Goal: Information Seeking & Learning: Check status

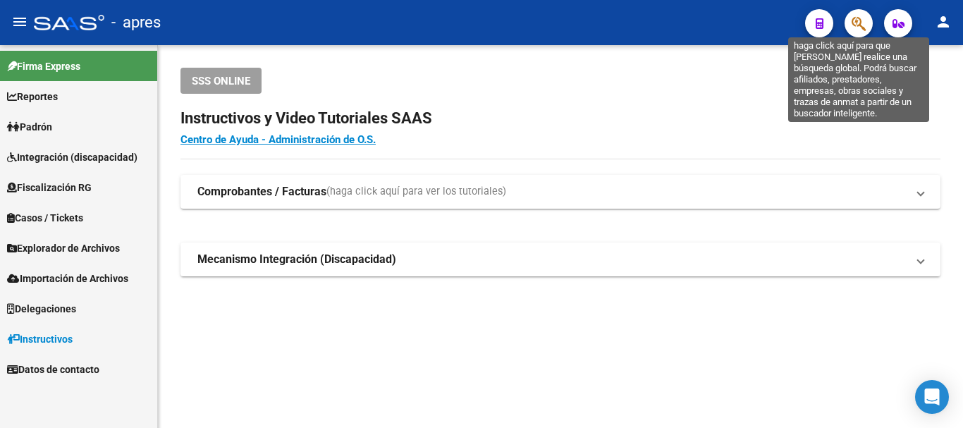
click at [856, 23] on icon "button" at bounding box center [858, 24] width 14 height 16
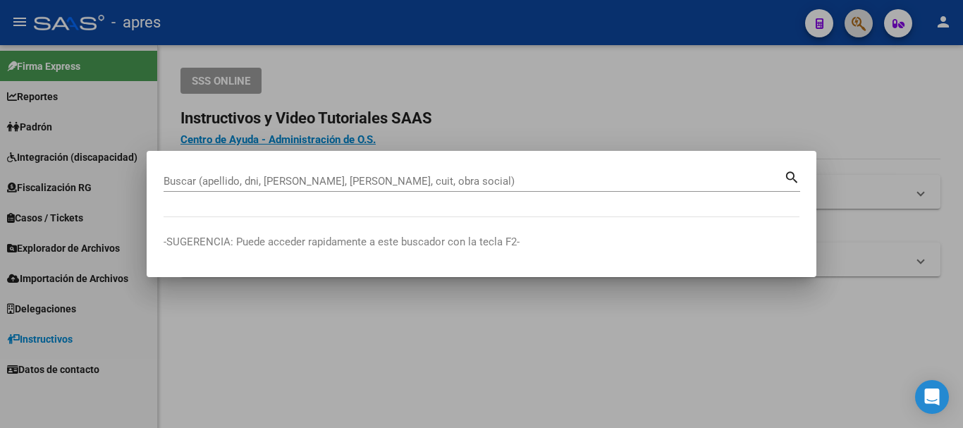
paste input "53200613"
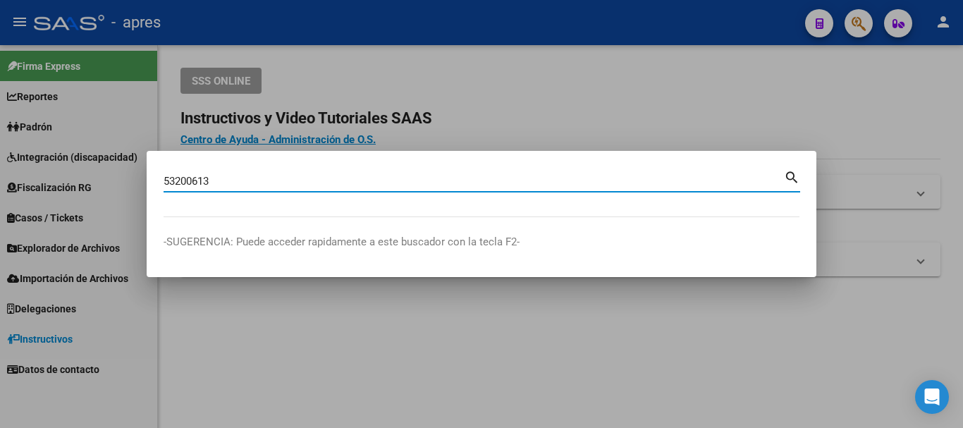
type input "53200613"
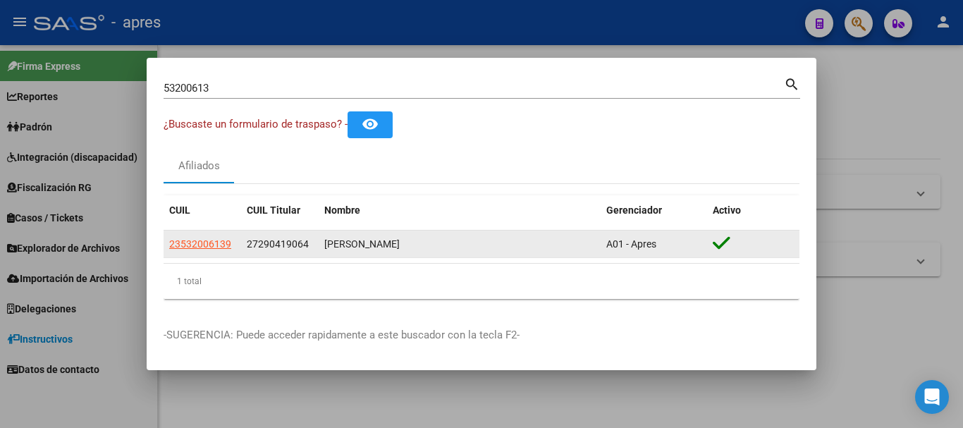
click at [190, 235] on datatable-body-cell "23532006139" at bounding box center [203, 243] width 78 height 27
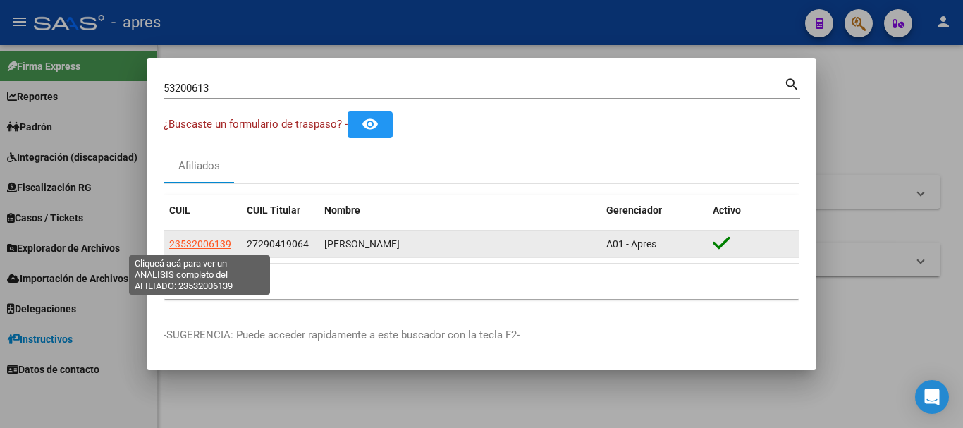
click at [193, 242] on span "23532006139" at bounding box center [200, 243] width 62 height 11
type textarea "23532006139"
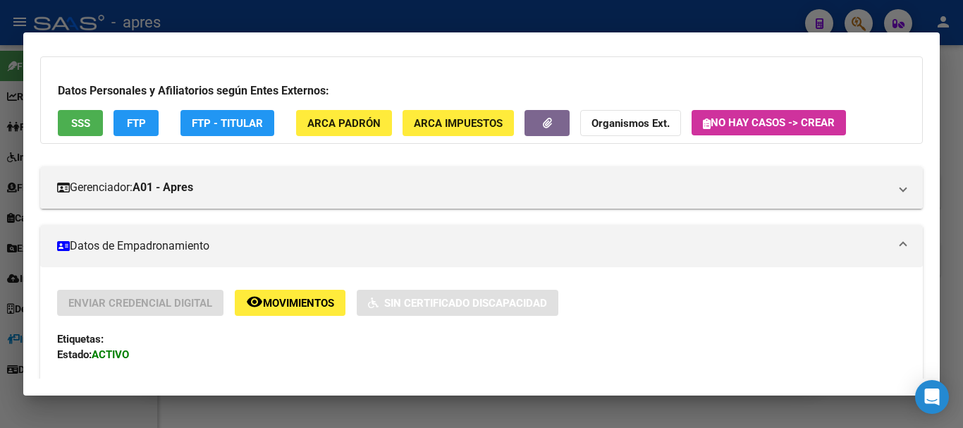
scroll to position [70, 0]
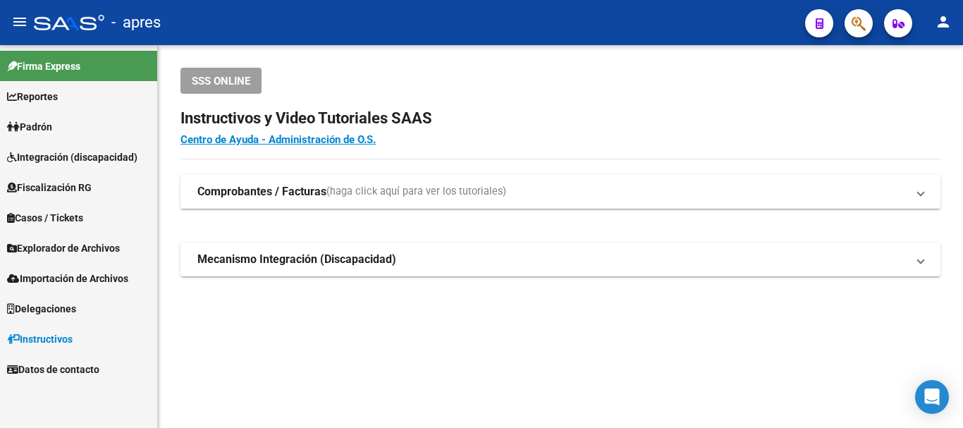
click at [870, 26] on button "button" at bounding box center [858, 23] width 28 height 28
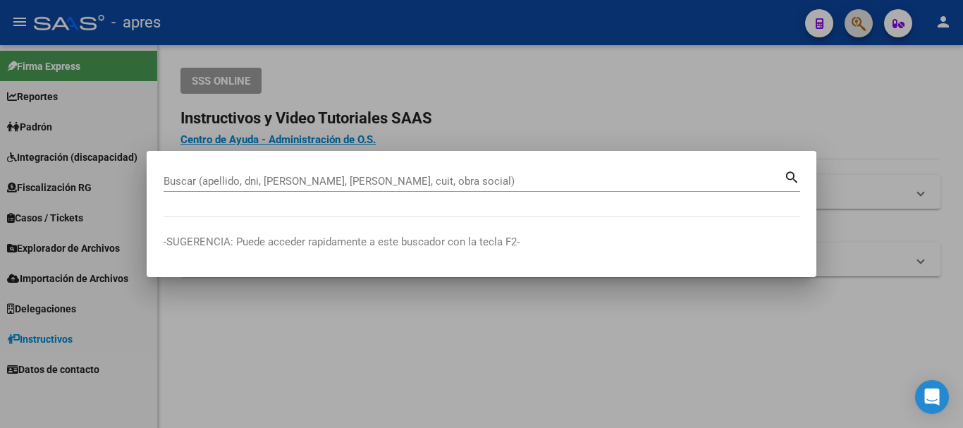
paste input "59414292"
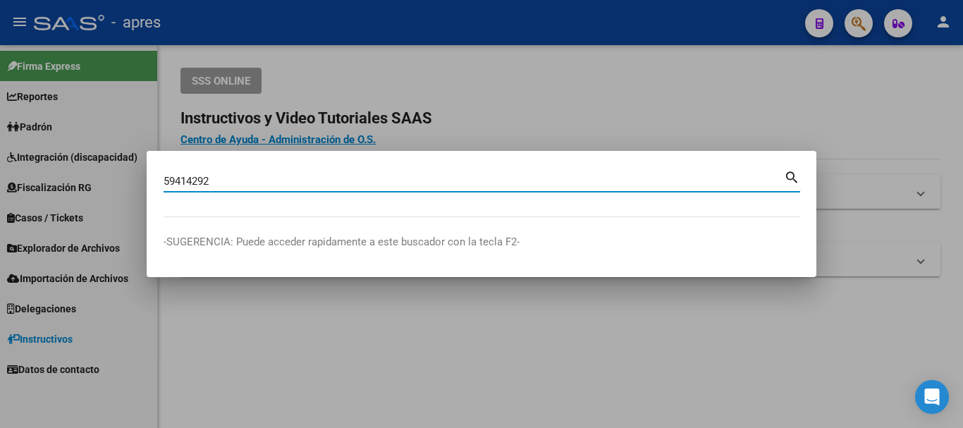
type input "59414292"
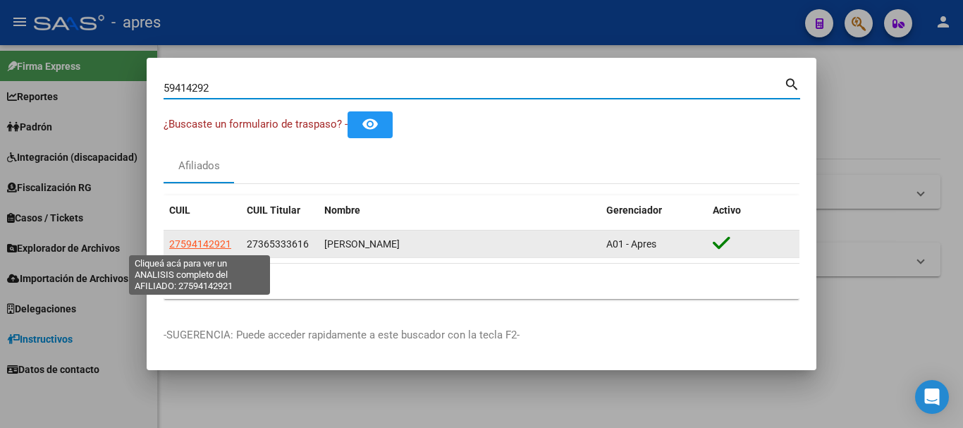
click at [214, 244] on span "27594142921" at bounding box center [200, 243] width 62 height 11
type textarea "27594142921"
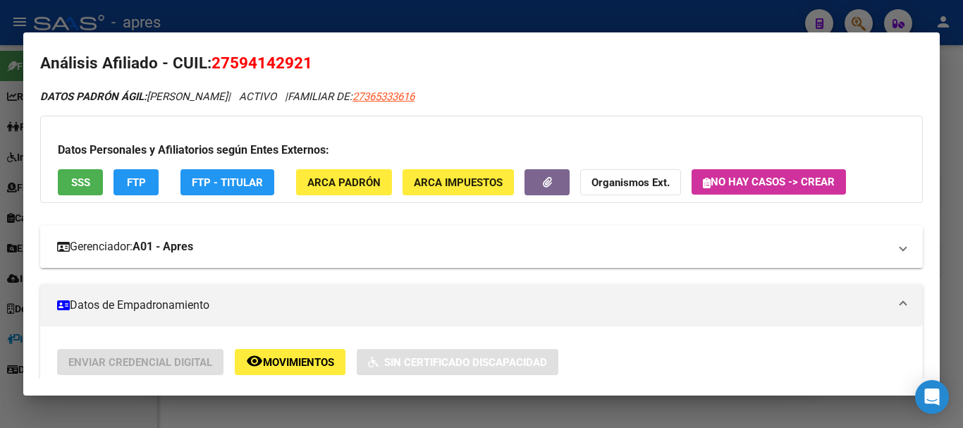
scroll to position [0, 0]
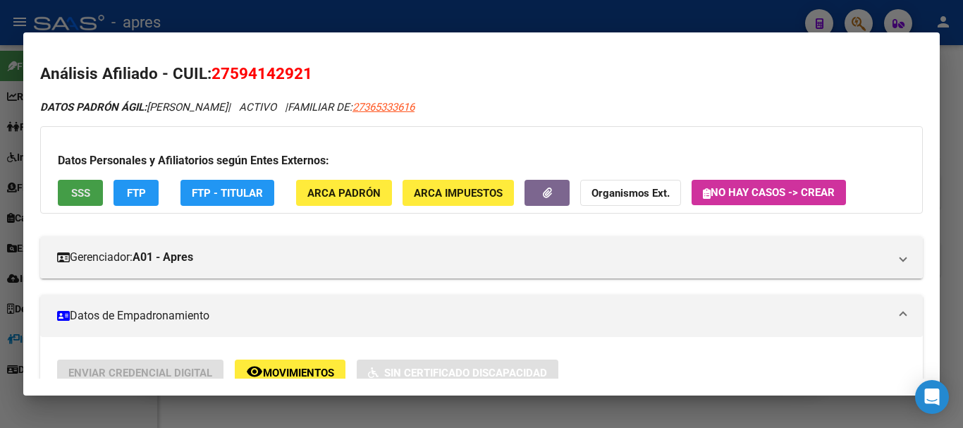
click at [97, 182] on button "SSS" at bounding box center [80, 193] width 45 height 26
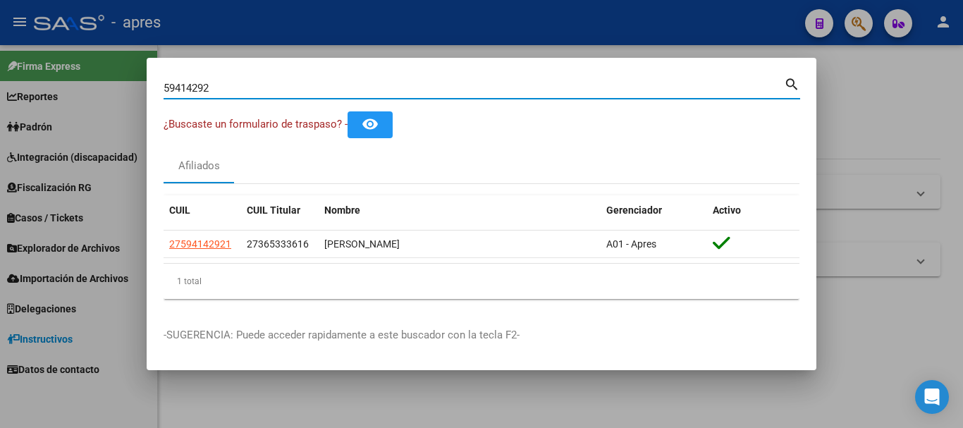
drag, startPoint x: 307, startPoint y: 92, endPoint x: 97, endPoint y: 85, distance: 210.8
click at [97, 85] on div "59414292 Buscar (apellido, dni, cuil, nro traspaso, cuit, obra social) search ¿…" at bounding box center [481, 214] width 963 height 428
paste input "27290419064"
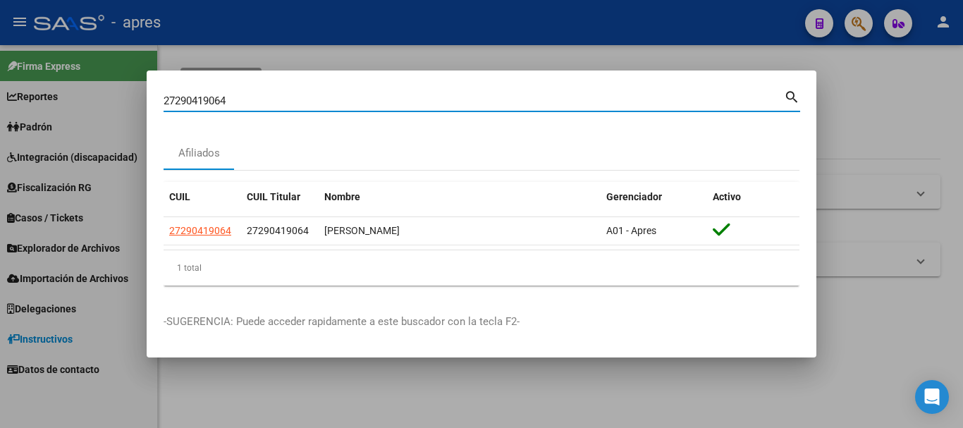
type input "27290419064"
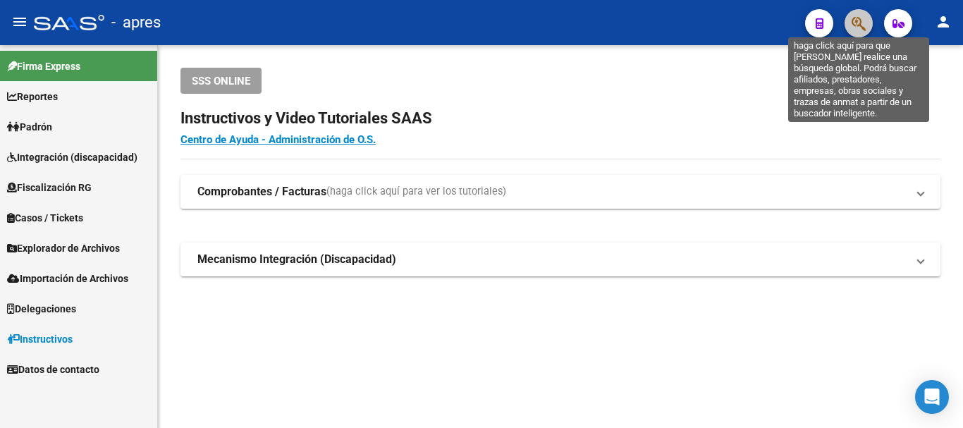
click at [863, 25] on icon "button" at bounding box center [858, 24] width 14 height 16
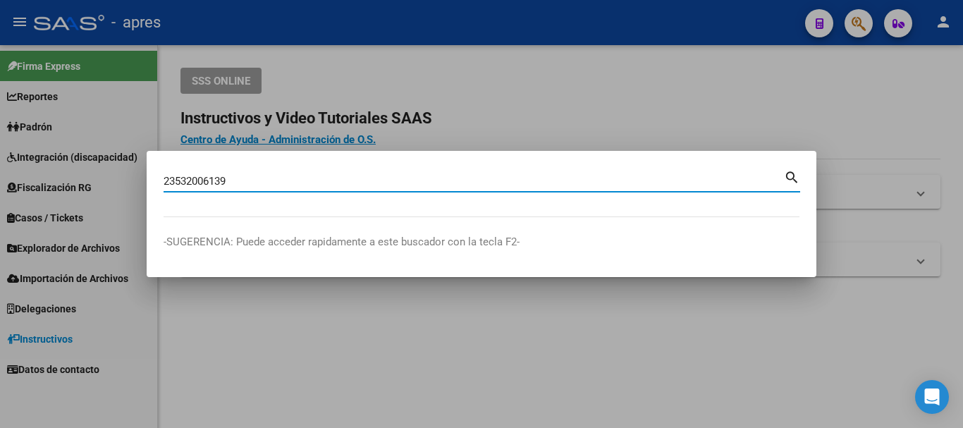
type input "23532006139"
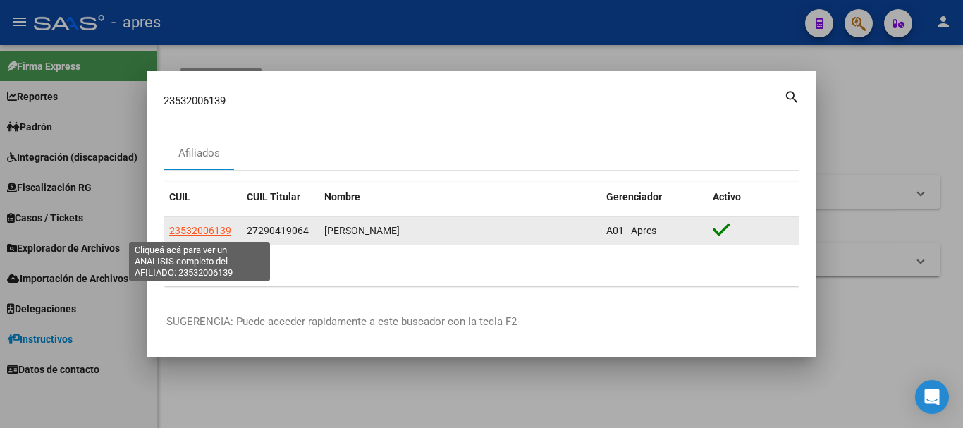
click at [205, 234] on span "23532006139" at bounding box center [200, 230] width 62 height 11
type textarea "23532006139"
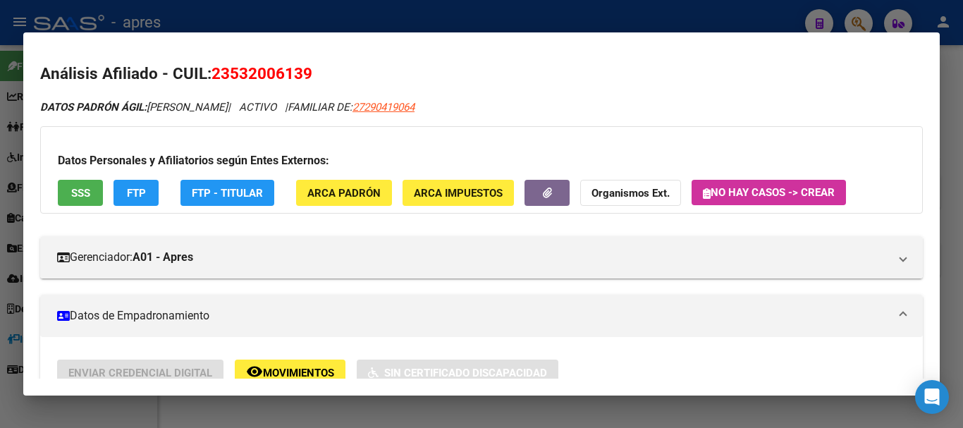
drag, startPoint x: 211, startPoint y: 75, endPoint x: 323, endPoint y: 71, distance: 111.4
click at [323, 71] on h2 "Análisis Afiliado - CUIL: 23532006139" at bounding box center [481, 74] width 882 height 24
copy span "23532006139"
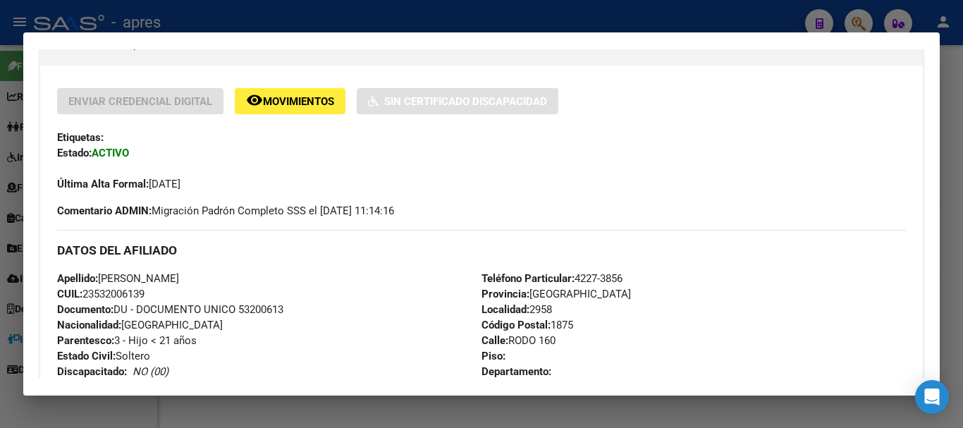
scroll to position [282, 0]
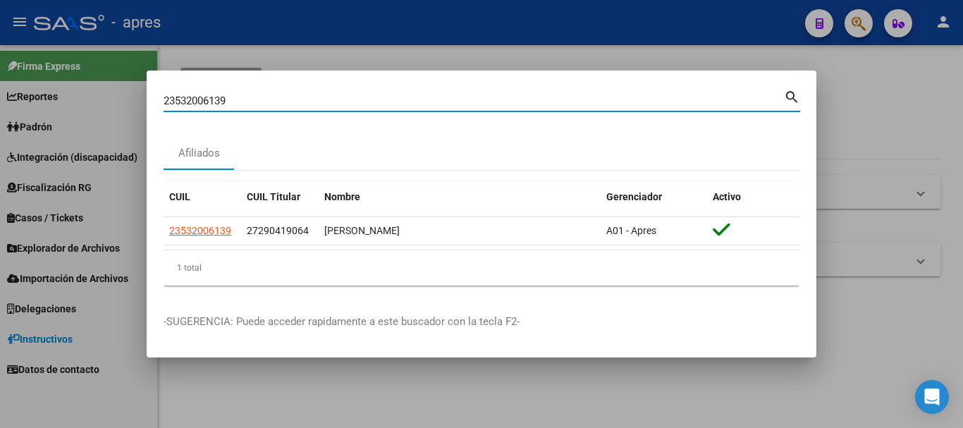
drag, startPoint x: 264, startPoint y: 102, endPoint x: 72, endPoint y: 74, distance: 194.5
click at [72, 74] on div "23532006139 Buscar (apellido, dni, cuil, nro traspaso, cuit, obra social) searc…" at bounding box center [481, 214] width 963 height 428
paste input "54655062"
type input "54655062"
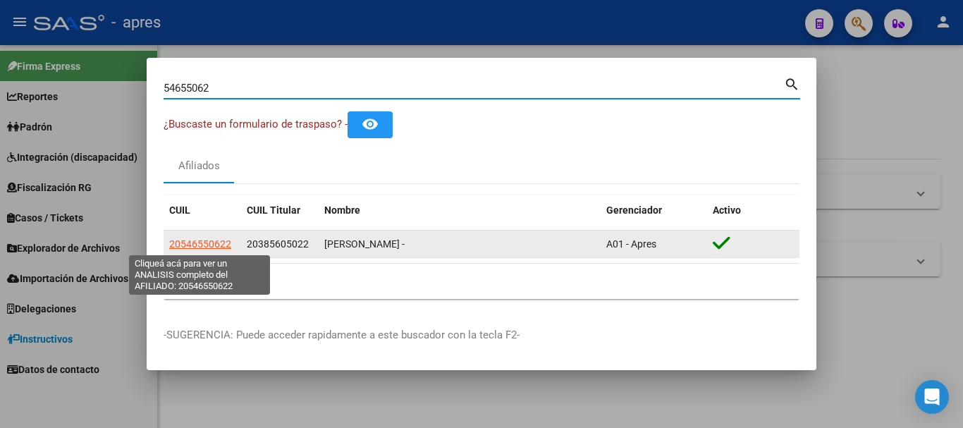
click at [201, 244] on span "20546550622" at bounding box center [200, 243] width 62 height 11
type textarea "20546550622"
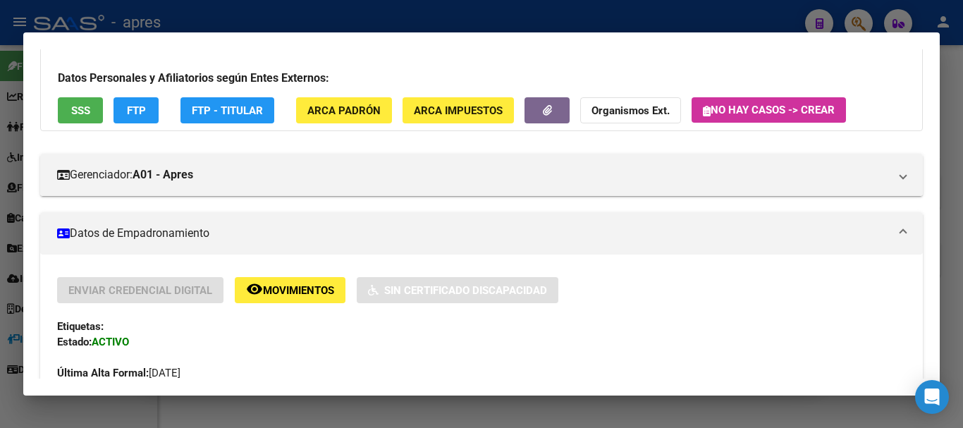
scroll to position [0, 0]
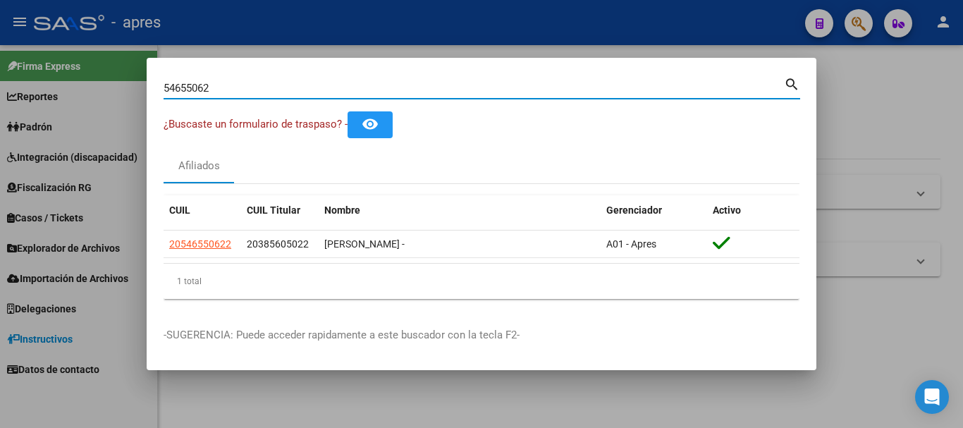
drag, startPoint x: 309, startPoint y: 87, endPoint x: 0, endPoint y: 111, distance: 309.6
click at [0, 111] on div "54655062 Buscar (apellido, dni, cuil, nro traspaso, cuit, obra social) search ¿…" at bounding box center [481, 214] width 963 height 428
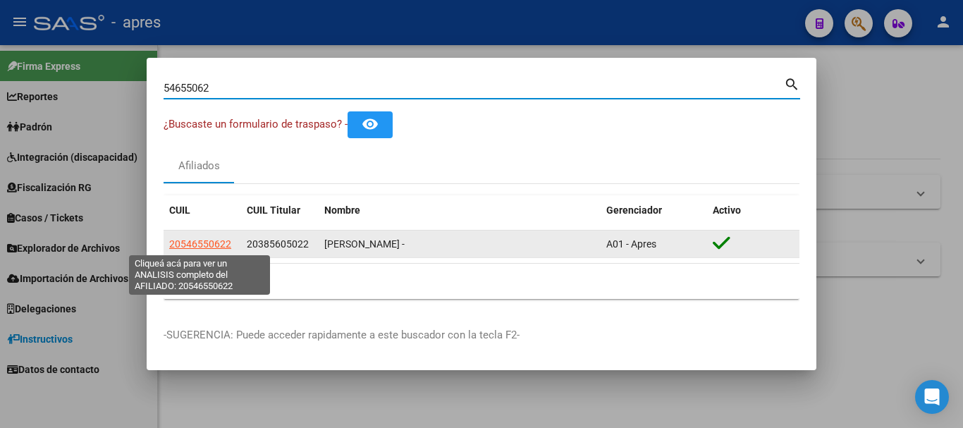
click at [219, 249] on span "20546550622" at bounding box center [200, 243] width 62 height 11
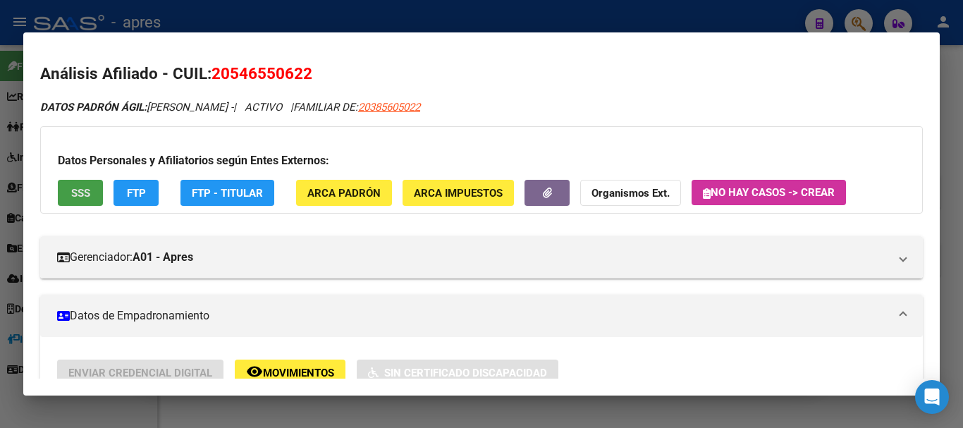
click at [62, 199] on button "SSS" at bounding box center [80, 193] width 45 height 26
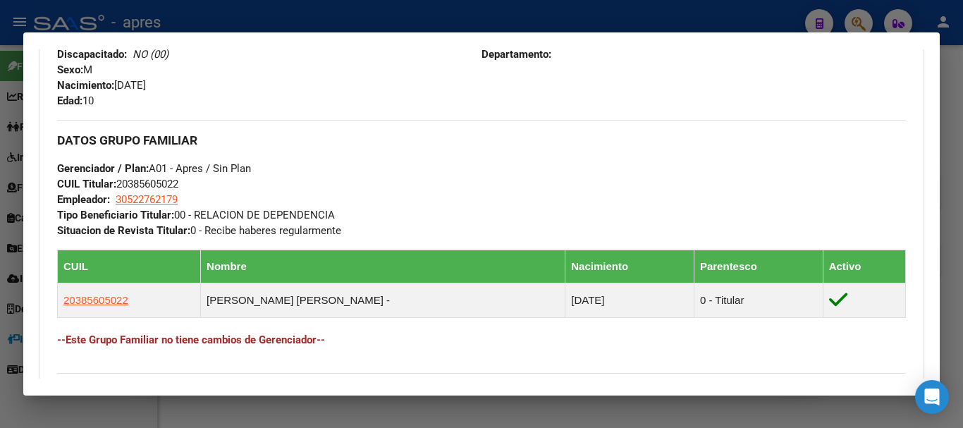
scroll to position [564, 0]
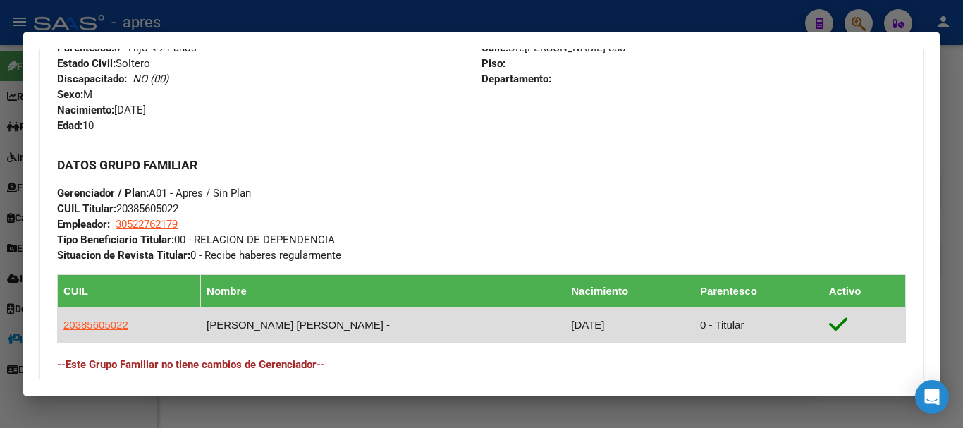
click at [359, 341] on td "[PERSON_NAME] [PERSON_NAME] -" at bounding box center [383, 324] width 364 height 35
click at [316, 325] on td "[PERSON_NAME] [PERSON_NAME] -" at bounding box center [383, 324] width 364 height 35
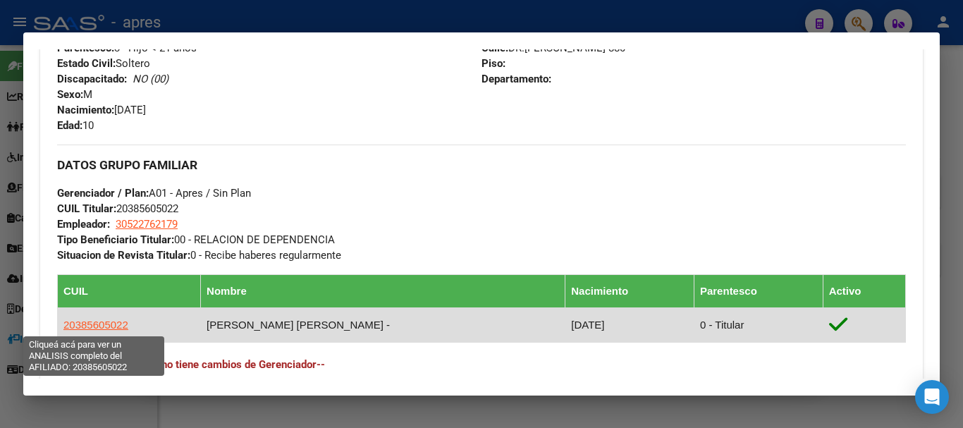
click at [90, 328] on span "20385605022" at bounding box center [95, 325] width 65 height 12
type textarea "20385605022"
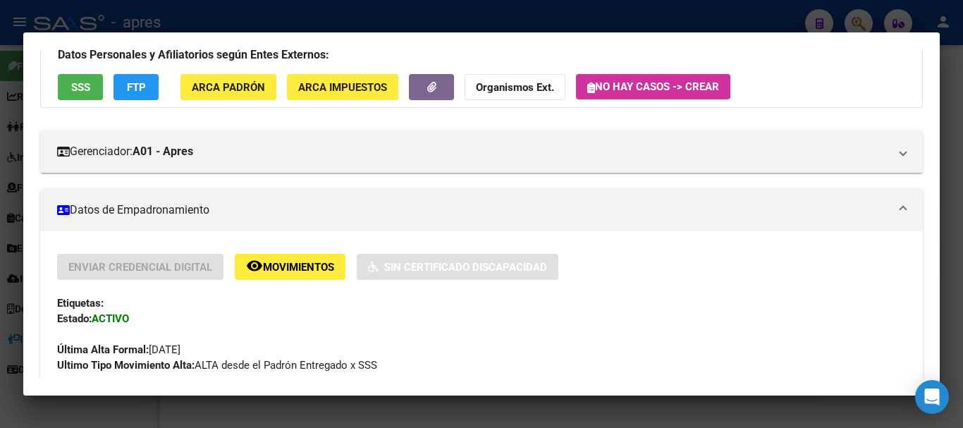
scroll to position [0, 0]
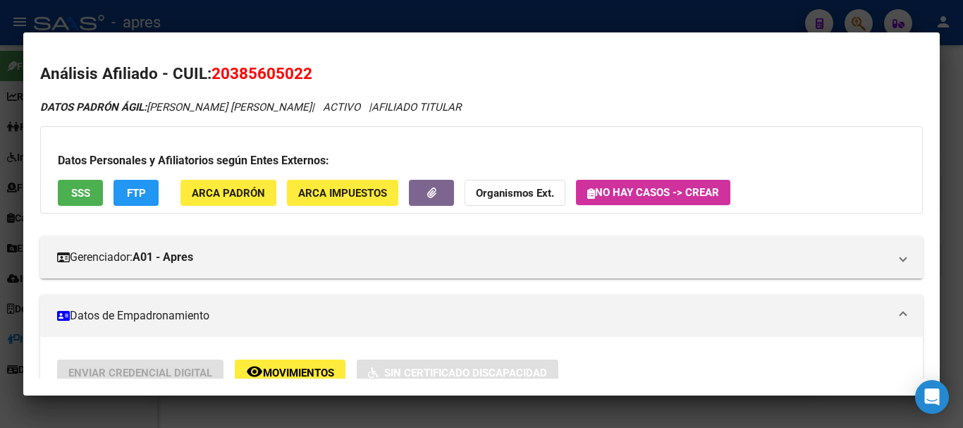
click at [86, 192] on span "SSS" at bounding box center [80, 193] width 19 height 13
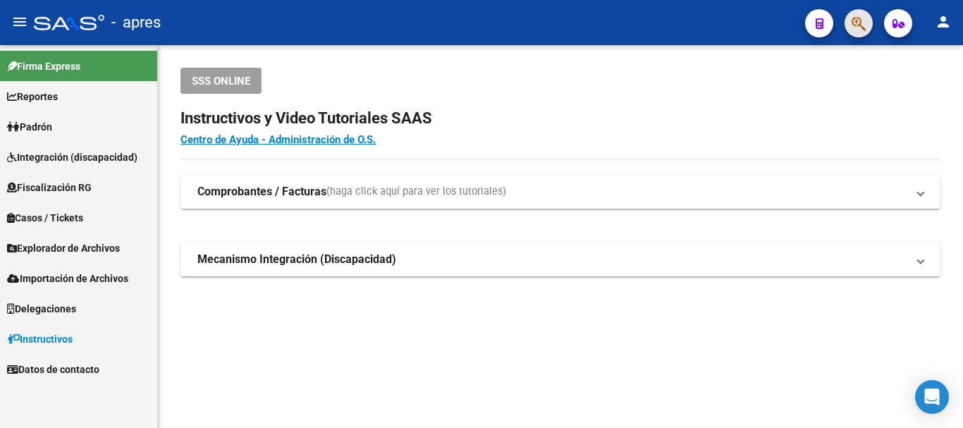
click at [867, 27] on button "button" at bounding box center [858, 23] width 28 height 28
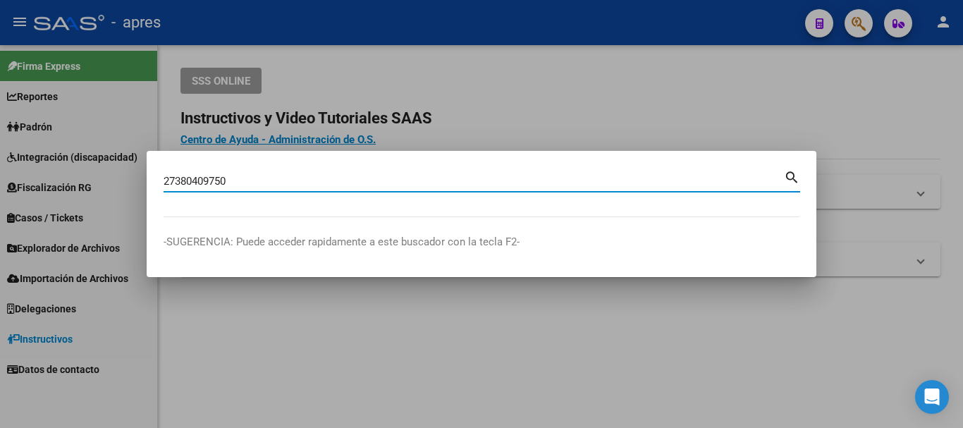
type input "27380409750"
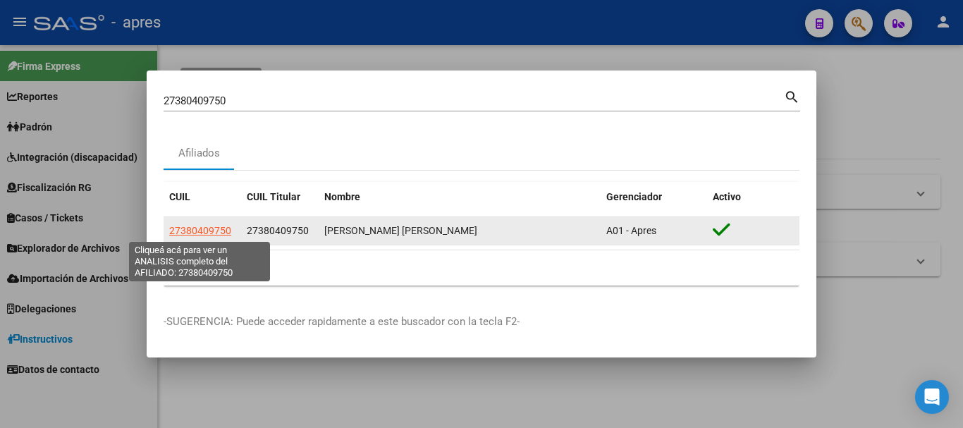
click at [210, 233] on span "27380409750" at bounding box center [200, 230] width 62 height 11
type textarea "27380409750"
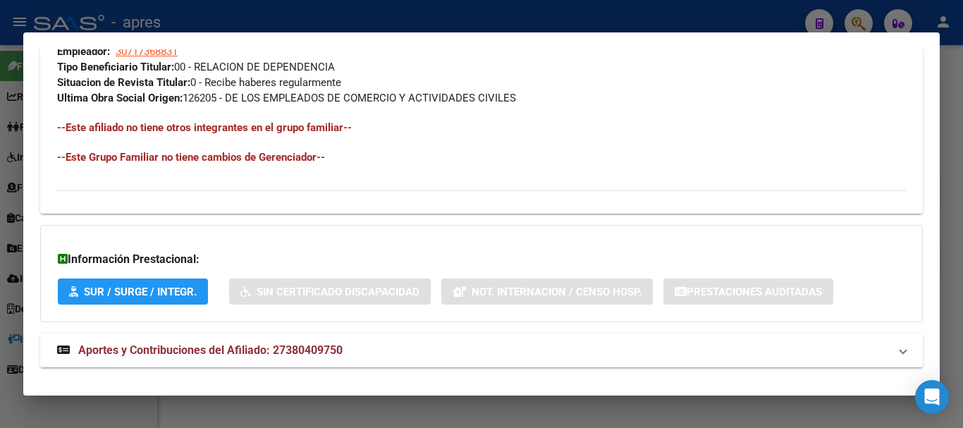
scroll to position [756, 0]
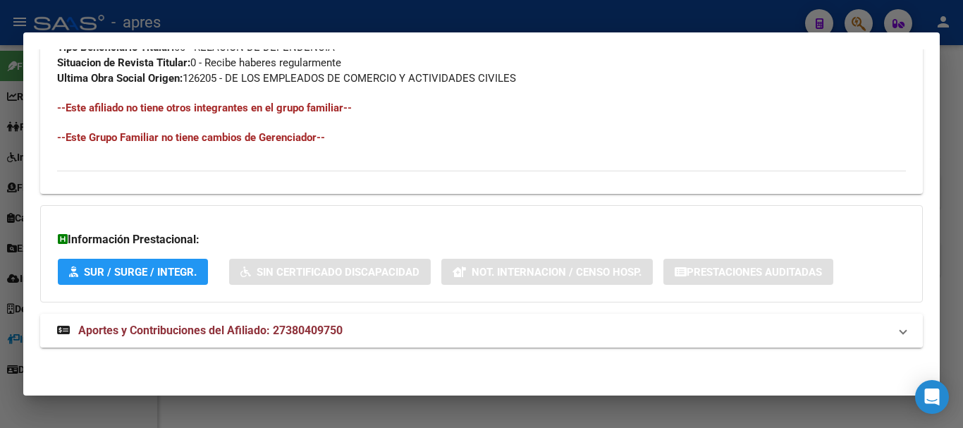
click at [476, 327] on mat-panel-title "Aportes y Contribuciones del Afiliado: 27380409750" at bounding box center [473, 330] width 832 height 17
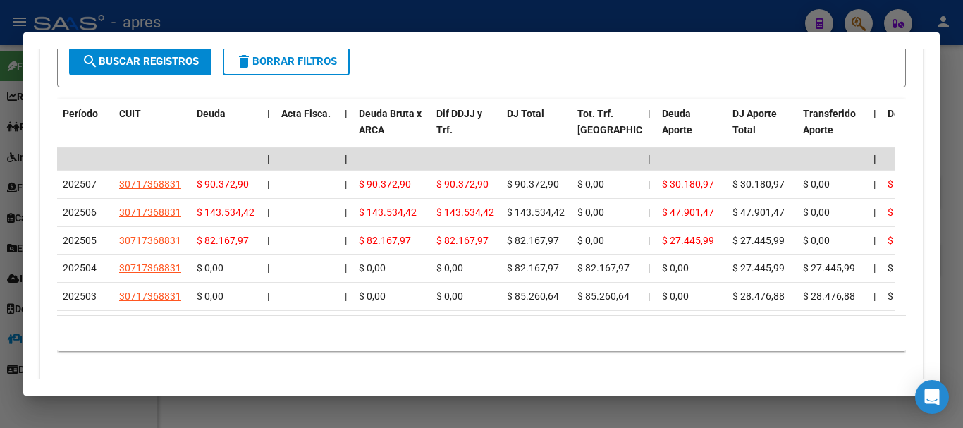
scroll to position [1262, 0]
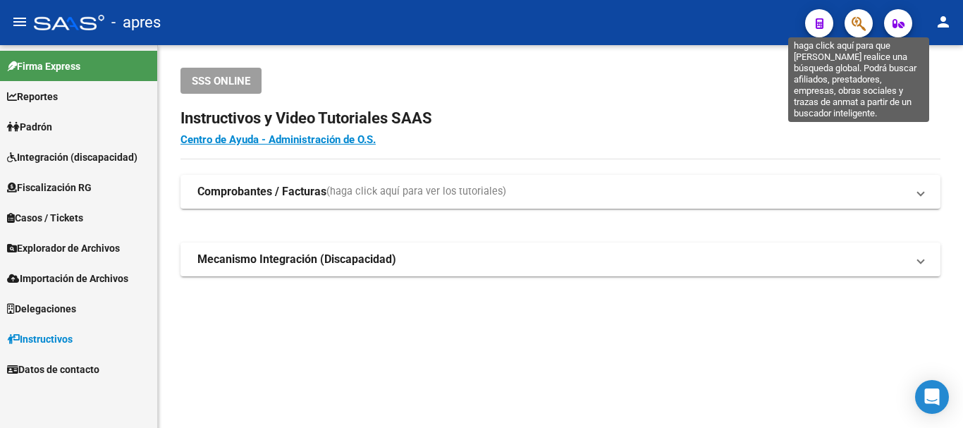
click at [852, 16] on icon "button" at bounding box center [858, 24] width 14 height 16
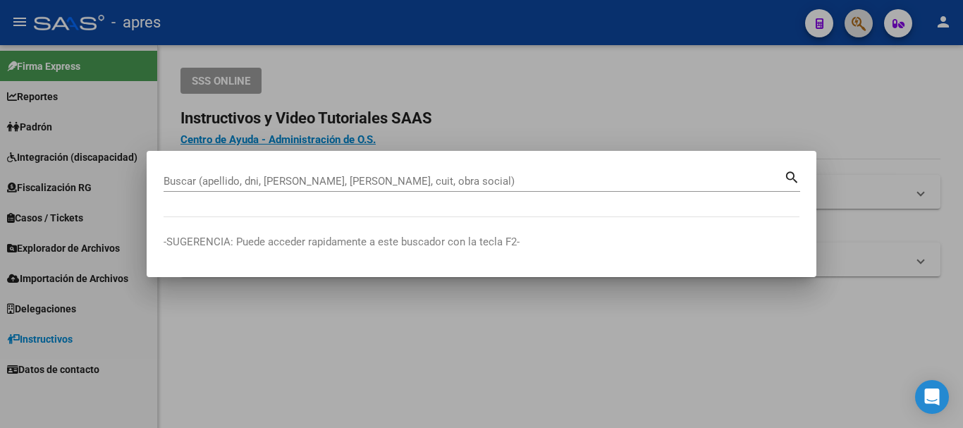
paste input "56868299"
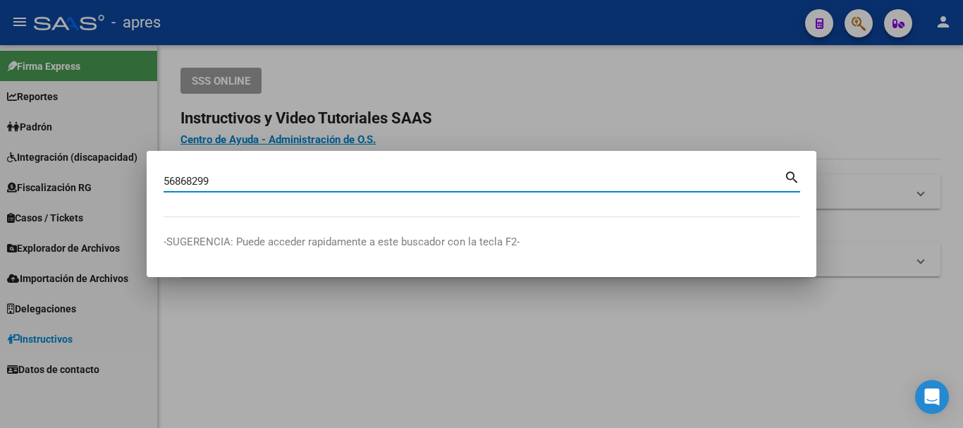
type input "56868299"
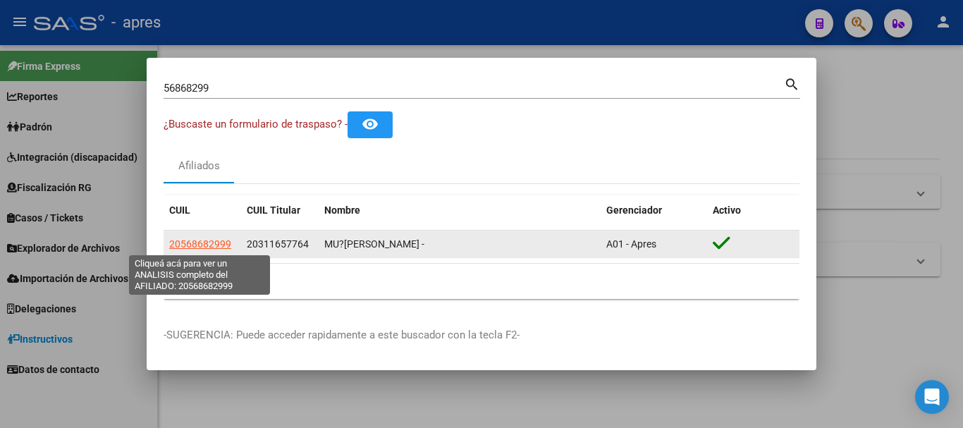
click at [209, 246] on span "20568682999" at bounding box center [200, 243] width 62 height 11
type textarea "20568682999"
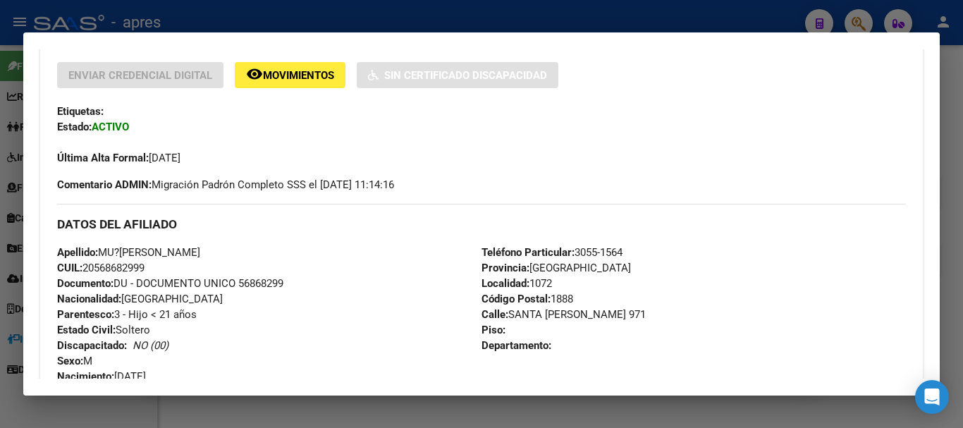
scroll to position [282, 0]
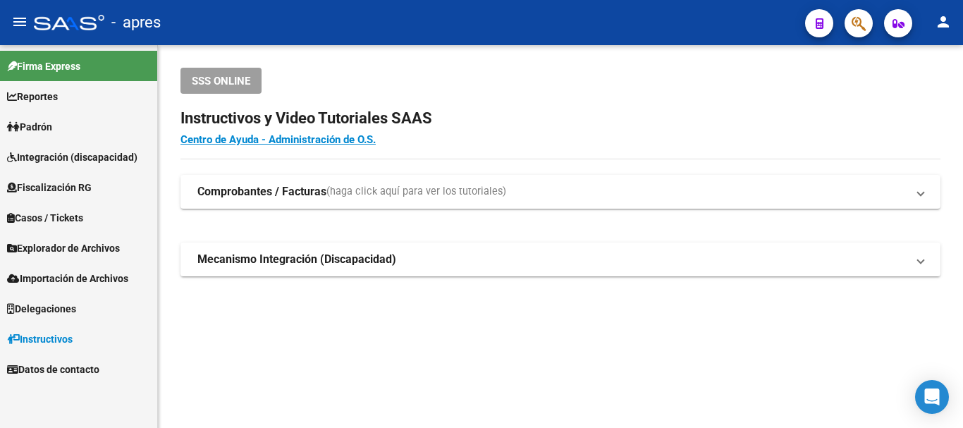
click at [848, 18] on button "button" at bounding box center [858, 23] width 28 height 28
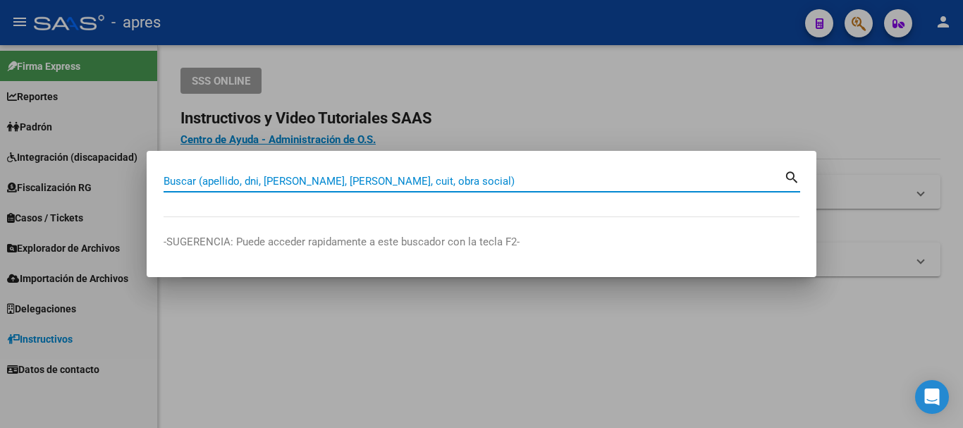
paste input "48757401"
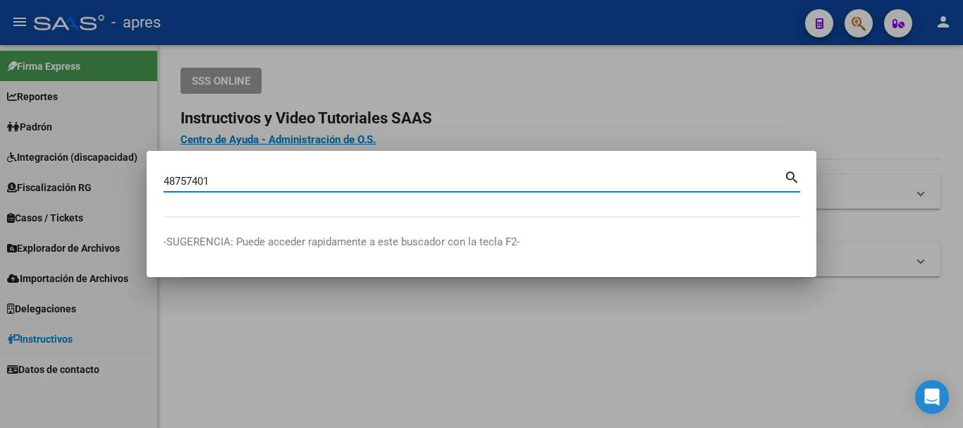
type input "48757401"
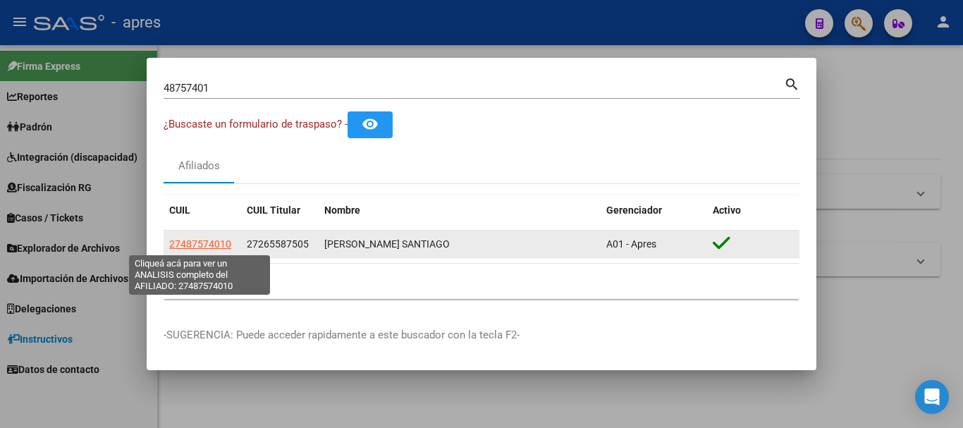
click at [205, 245] on span "27487574010" at bounding box center [200, 243] width 62 height 11
type textarea "27487574010"
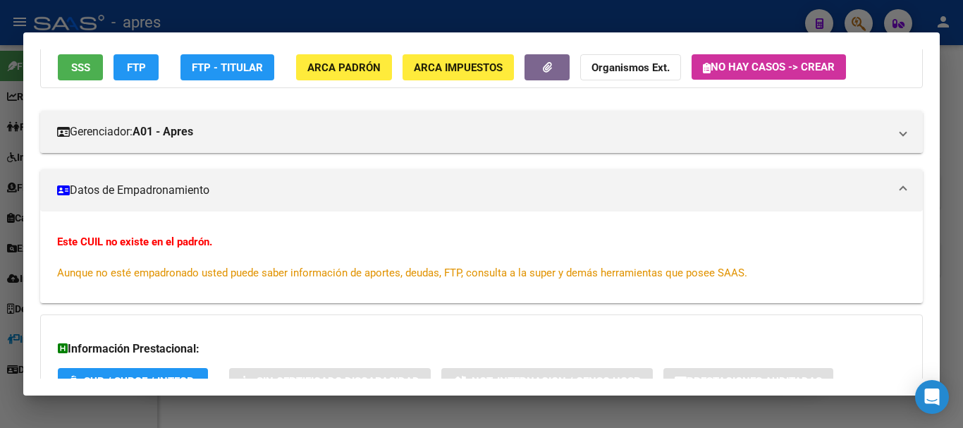
scroll to position [0, 0]
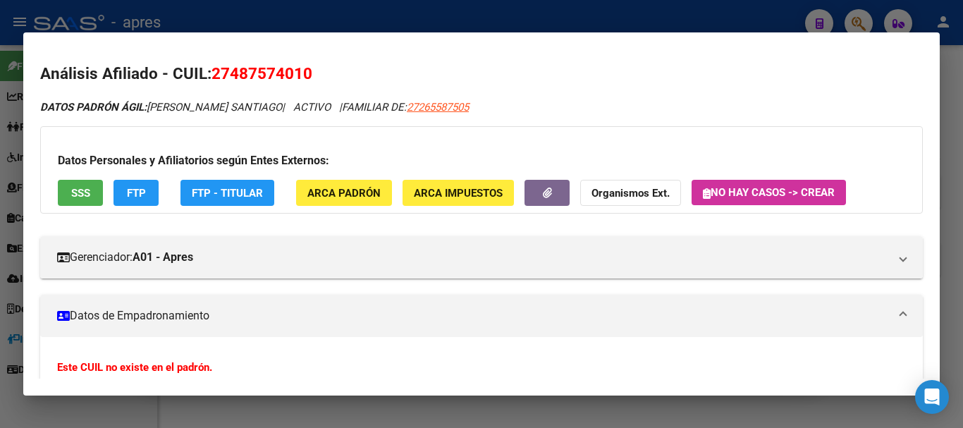
click at [90, 197] on button "SSS" at bounding box center [80, 193] width 45 height 26
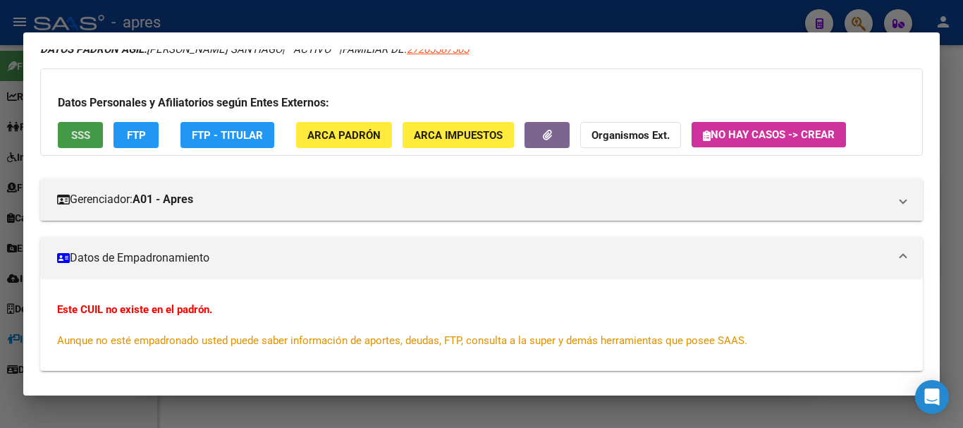
scroll to position [269, 0]
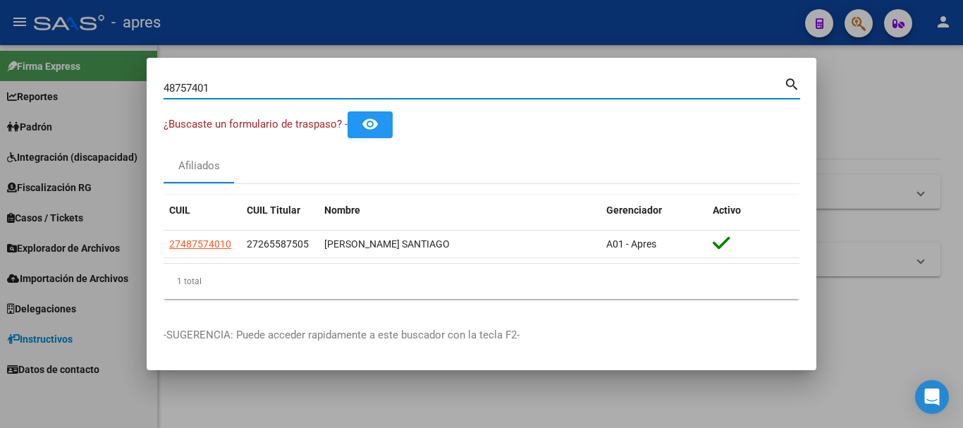
drag, startPoint x: 436, startPoint y: 88, endPoint x: 0, endPoint y: 90, distance: 435.6
click at [0, 90] on div "48757401 Buscar (apellido, dni, cuil, nro traspaso, cuit, obra social) search ¿…" at bounding box center [481, 214] width 963 height 428
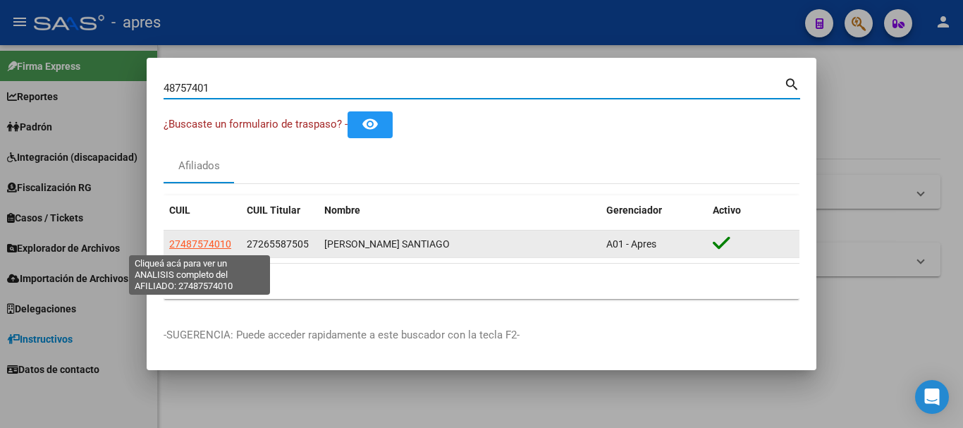
click at [215, 245] on span "27487574010" at bounding box center [200, 243] width 62 height 11
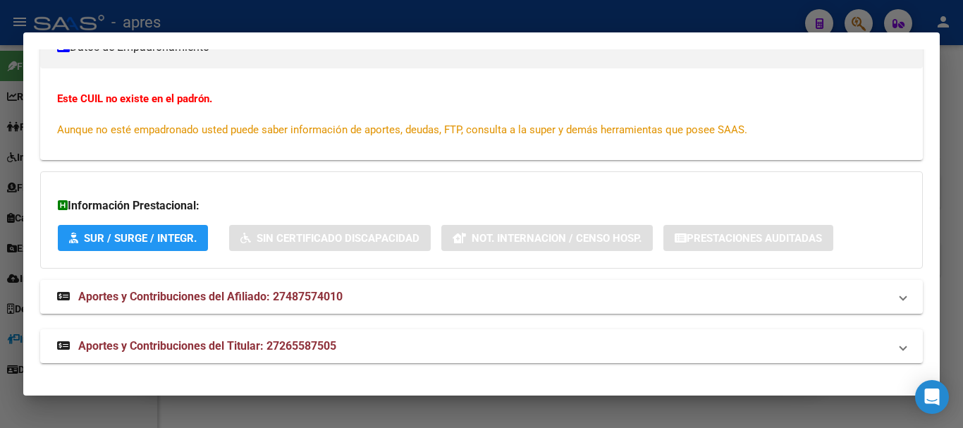
scroll to position [0, 0]
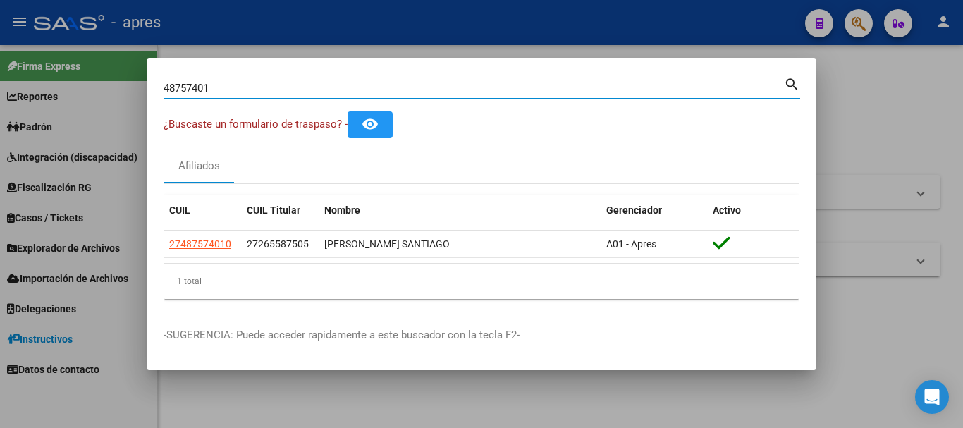
drag, startPoint x: 368, startPoint y: 86, endPoint x: 151, endPoint y: 87, distance: 217.1
click at [151, 87] on mat-dialog-content "48757401 Buscar (apellido, dni, cuil, nro traspaso, cuit, obra social) search ¿…" at bounding box center [482, 192] width 670 height 235
paste input "20265737618"
type input "20265737618"
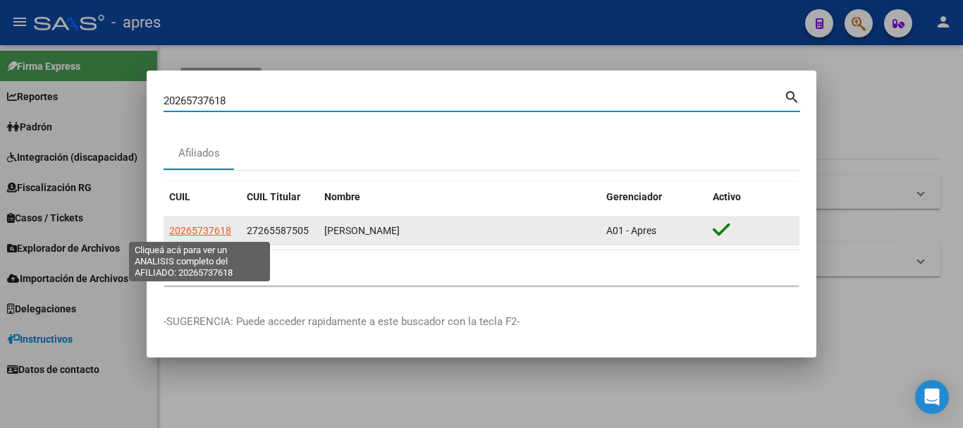
click at [193, 233] on span "20265737618" at bounding box center [200, 230] width 62 height 11
type textarea "20265737618"
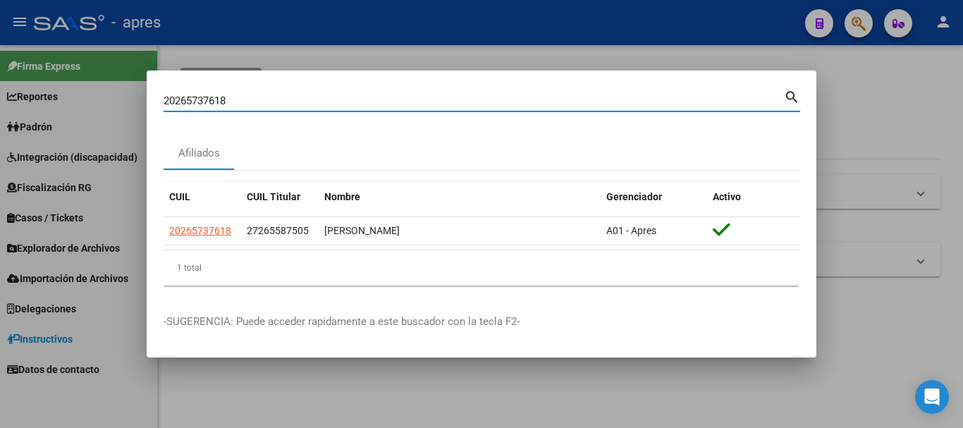
drag, startPoint x: 352, startPoint y: 99, endPoint x: 123, endPoint y: 121, distance: 229.5
click at [123, 121] on div "20265737618 Buscar (apellido, dni, cuil, nro traspaso, cuit, obra social) searc…" at bounding box center [481, 214] width 963 height 428
paste input "8711805"
type input "28711805"
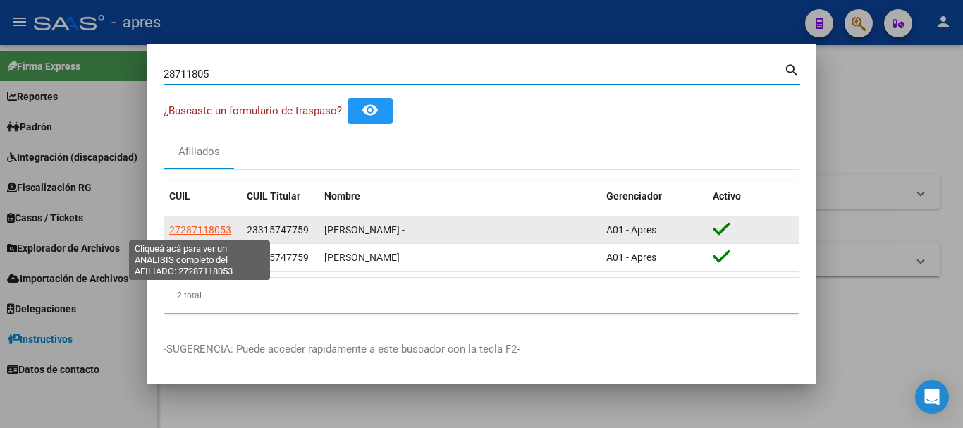
click at [210, 225] on span "27287118053" at bounding box center [200, 229] width 62 height 11
type textarea "27287118053"
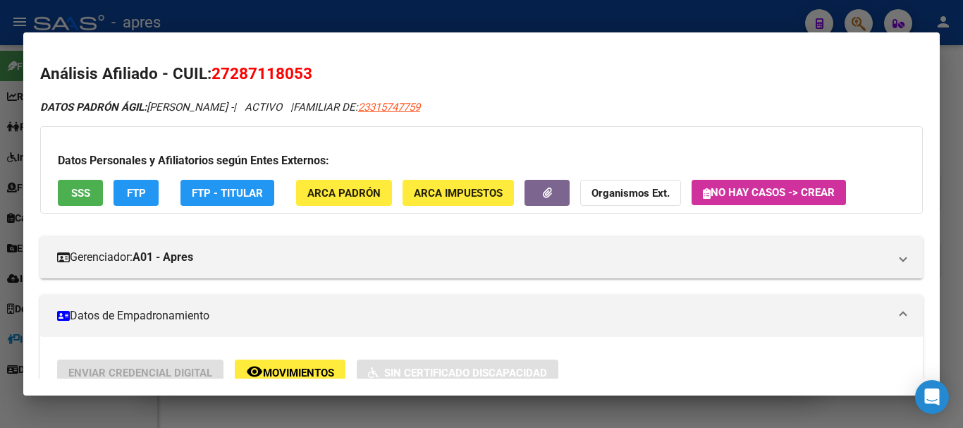
click at [85, 186] on span "SSS" at bounding box center [80, 192] width 19 height 13
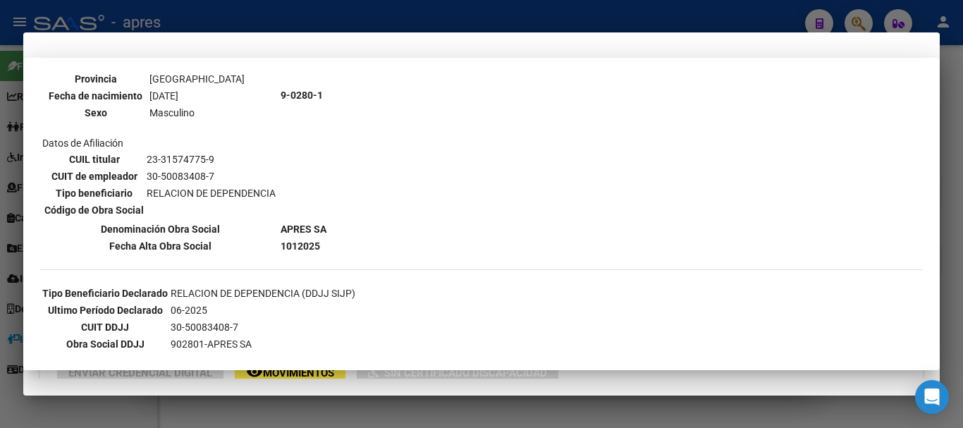
scroll to position [211, 0]
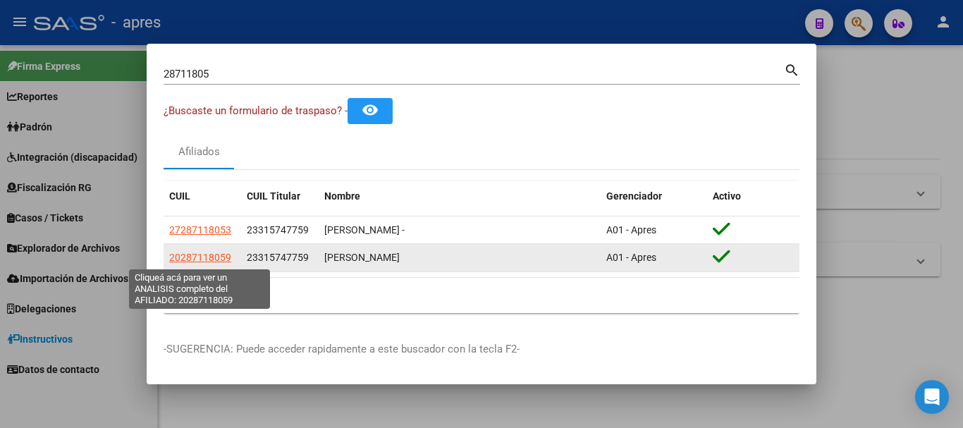
click at [218, 257] on span "20287118059" at bounding box center [200, 257] width 62 height 11
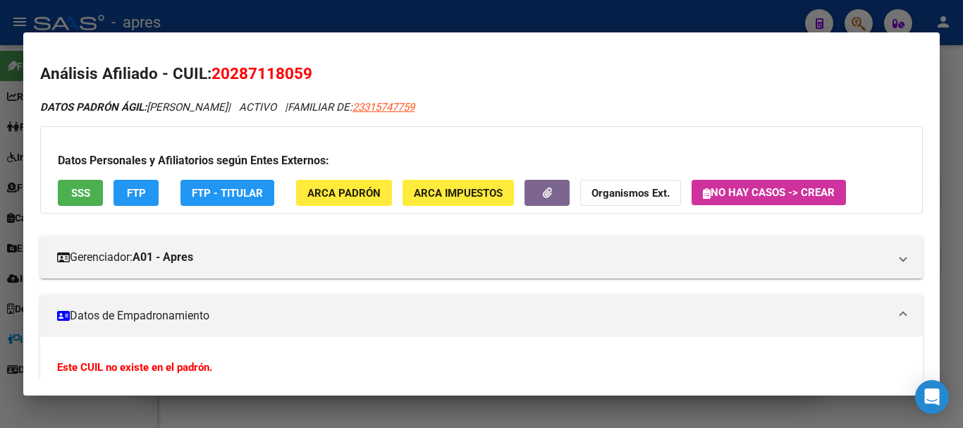
scroll to position [70, 0]
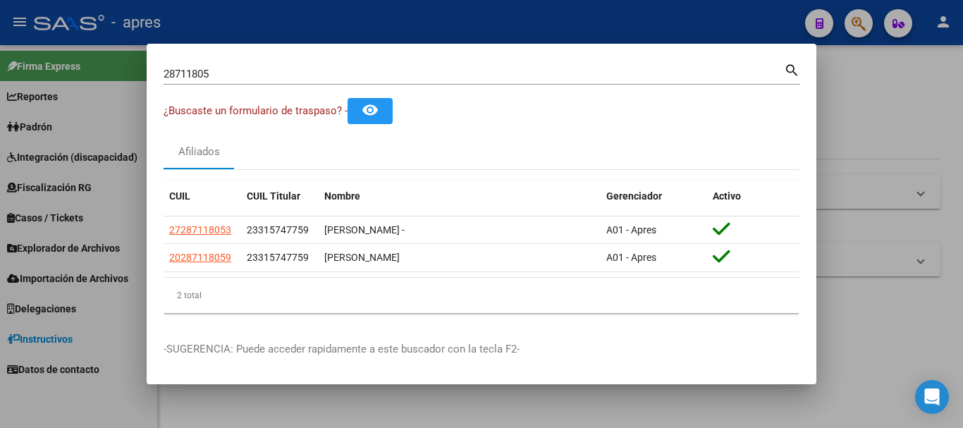
click at [376, 65] on div "28711805 Buscar (apellido, dni, [PERSON_NAME], [PERSON_NAME], cuit, obra social)" at bounding box center [474, 73] width 620 height 21
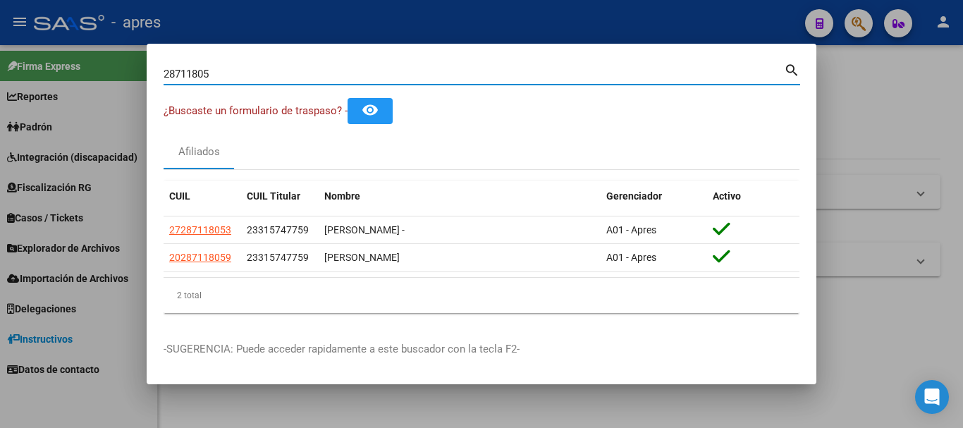
drag, startPoint x: 371, startPoint y: 73, endPoint x: 156, endPoint y: 77, distance: 214.3
click at [156, 77] on mat-dialog-content "28711805 Buscar (apellido, dni, cuil, nro traspaso, cuit, obra social) search ¿…" at bounding box center [482, 193] width 670 height 264
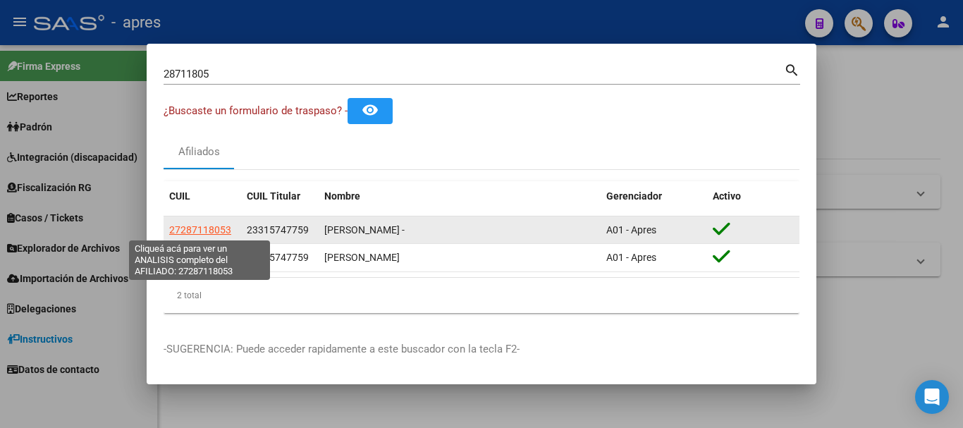
click at [198, 224] on span "27287118053" at bounding box center [200, 229] width 62 height 11
type textarea "27287118053"
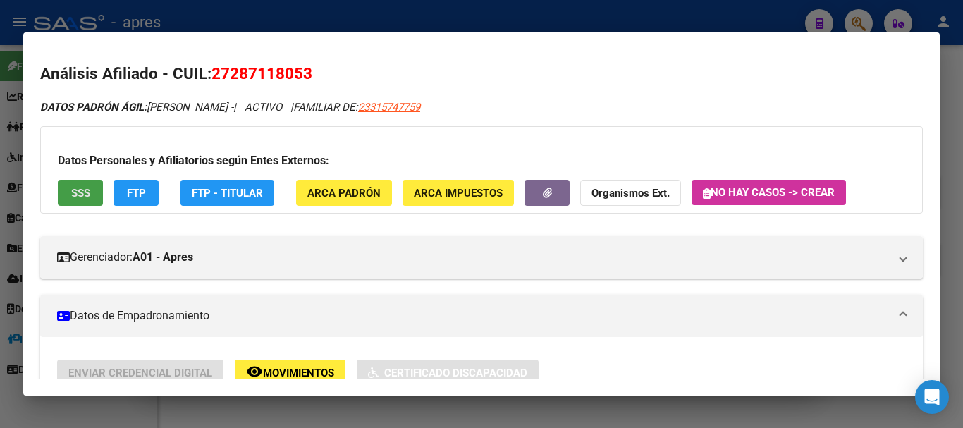
click at [78, 192] on span "SSS" at bounding box center [80, 193] width 19 height 13
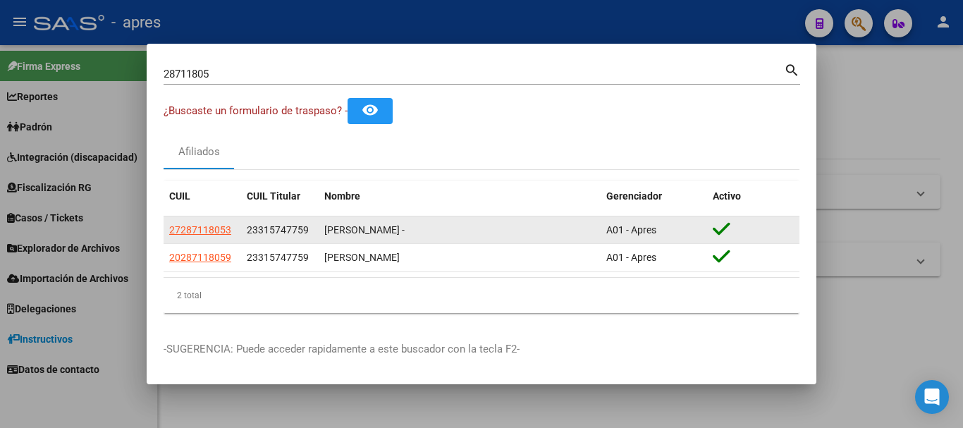
drag, startPoint x: 233, startPoint y: 229, endPoint x: 175, endPoint y: 217, distance: 59.0
click at [175, 217] on datatable-body-cell "27287118053" at bounding box center [203, 229] width 78 height 27
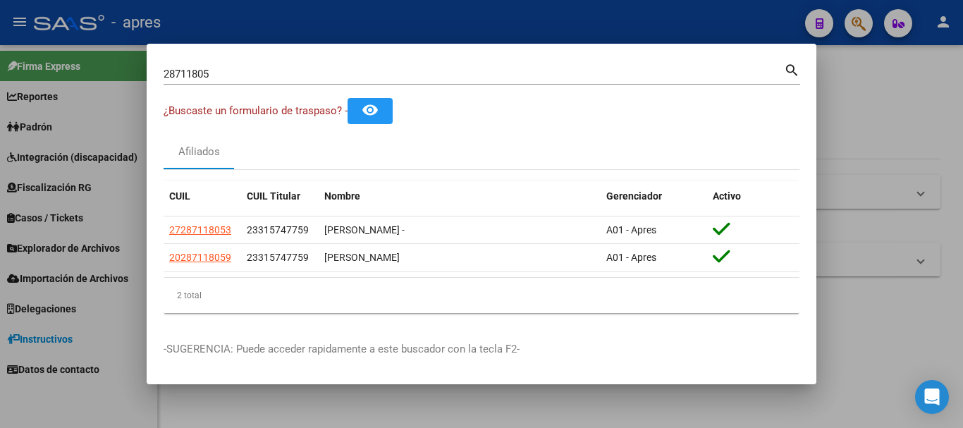
copy span "27287118053"
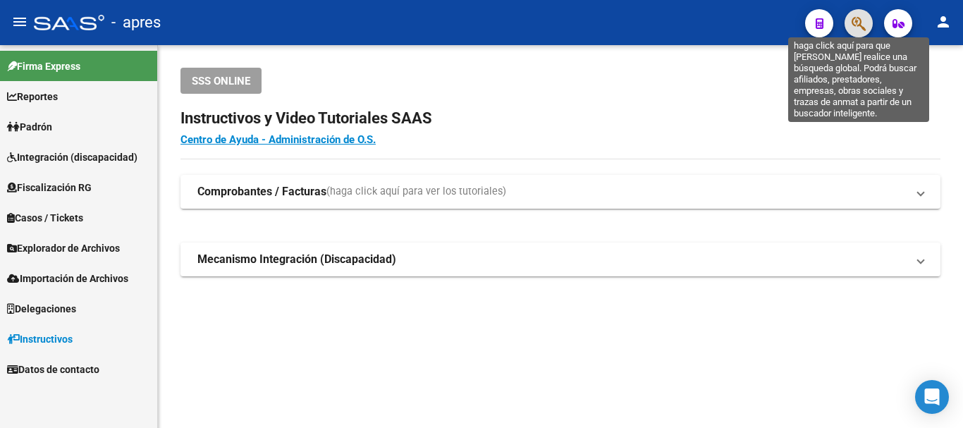
click at [857, 23] on icon "button" at bounding box center [858, 24] width 14 height 16
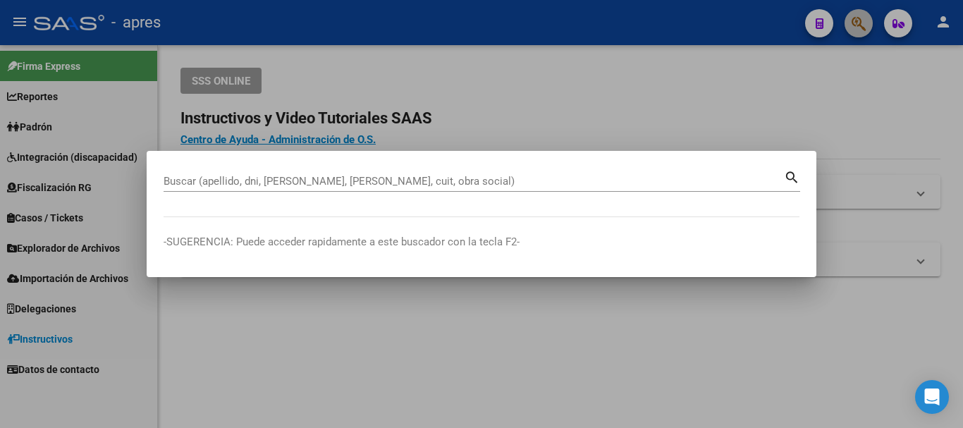
paste input "49237034"
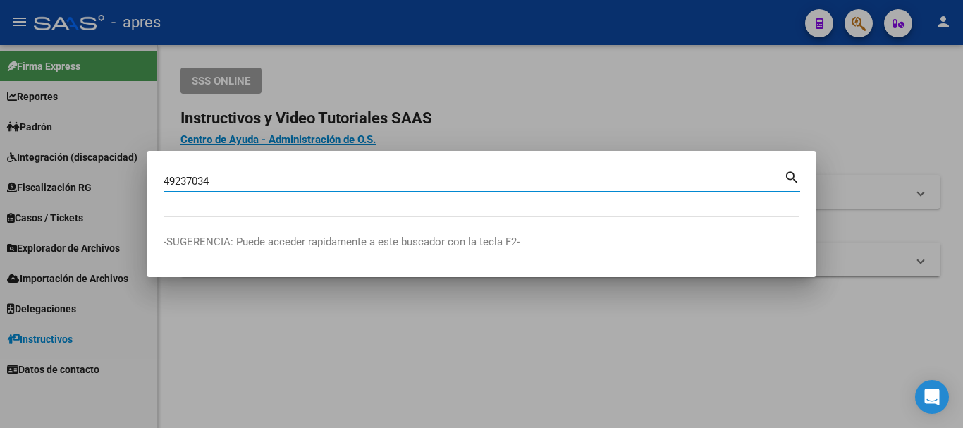
type input "49237034"
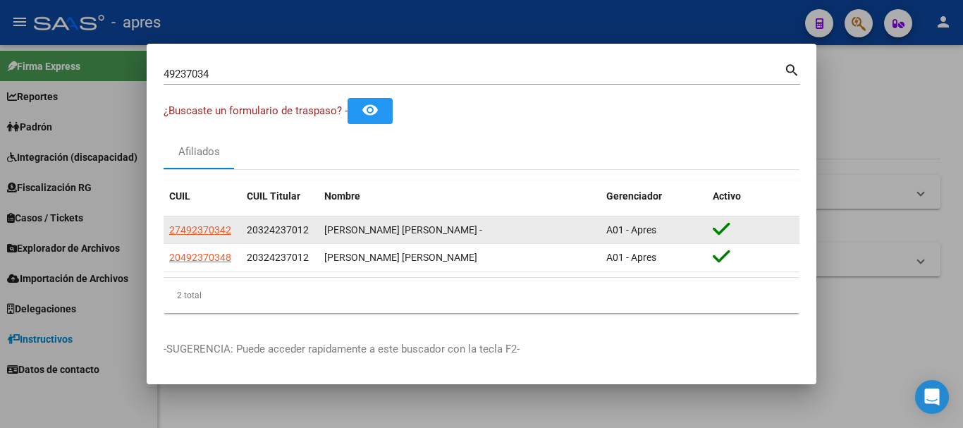
drag, startPoint x: 236, startPoint y: 228, endPoint x: 166, endPoint y: 221, distance: 70.1
click at [166, 221] on datatable-body-cell "27492370342" at bounding box center [203, 229] width 78 height 27
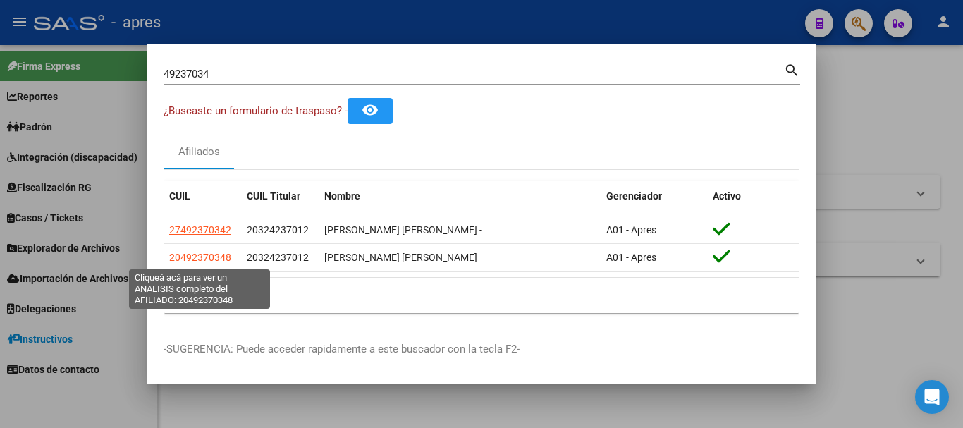
copy span "27492370342"
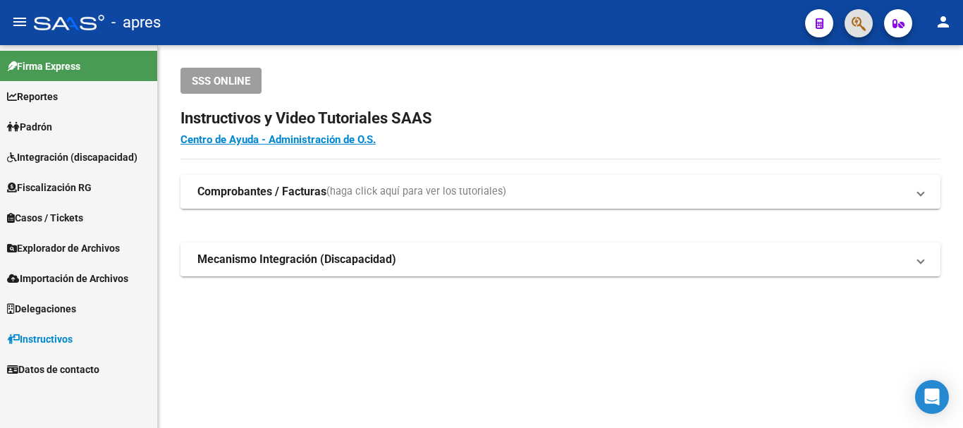
click at [853, 25] on icon "button" at bounding box center [858, 24] width 14 height 16
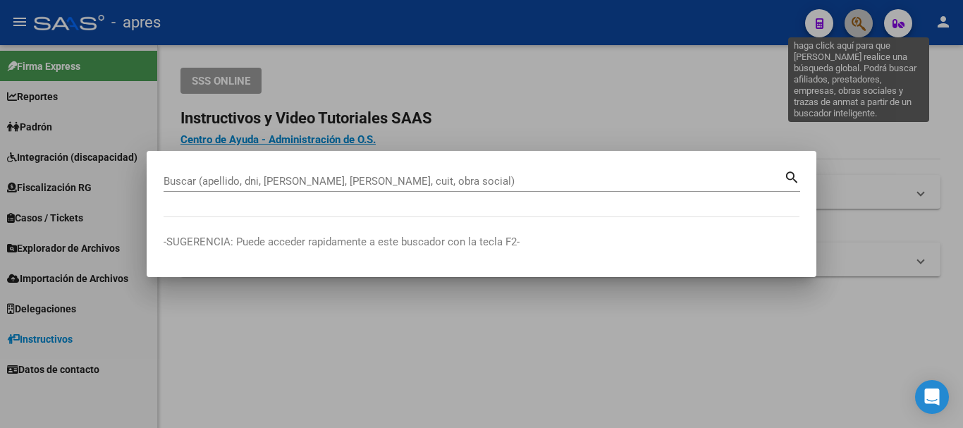
paste input "50274655"
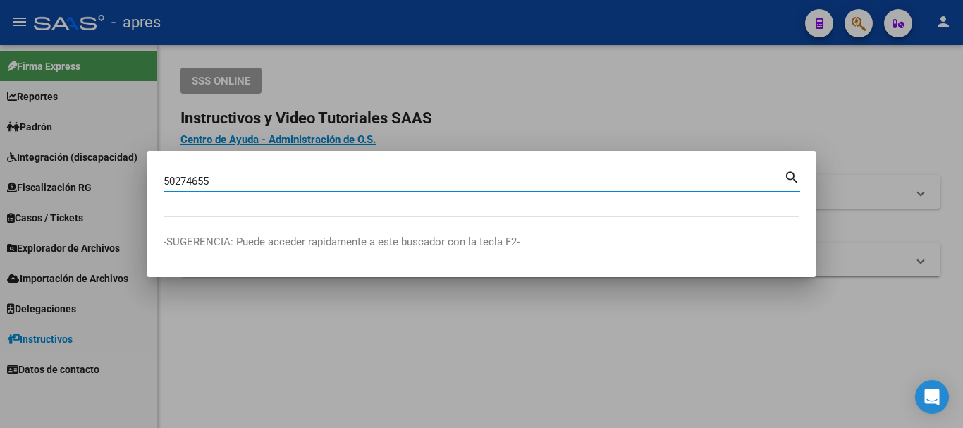
type input "50274655"
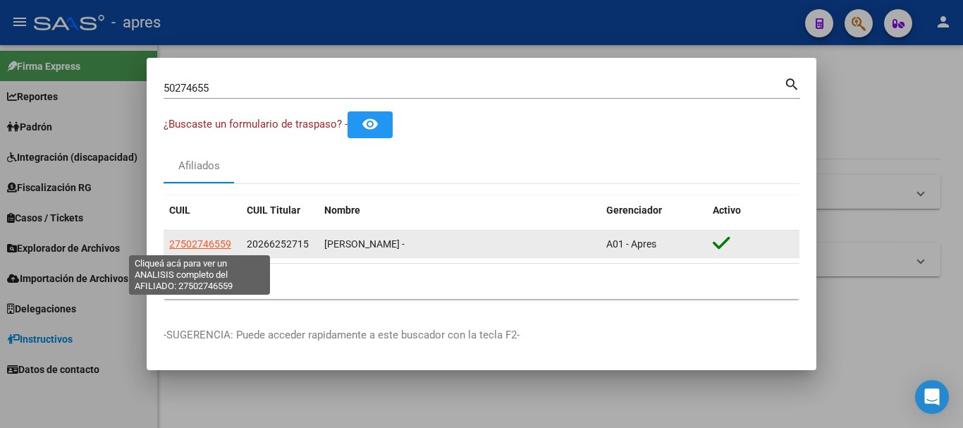
click at [218, 243] on span "27502746559" at bounding box center [200, 243] width 62 height 11
type textarea "27502746559"
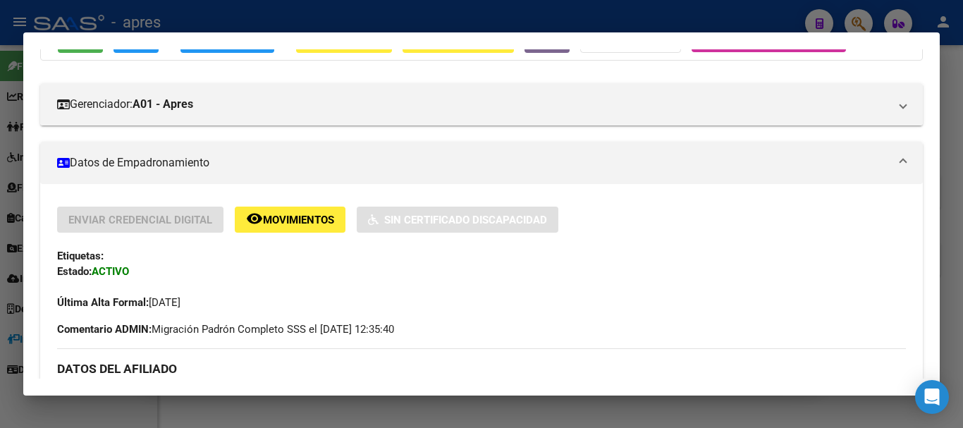
scroll to position [141, 0]
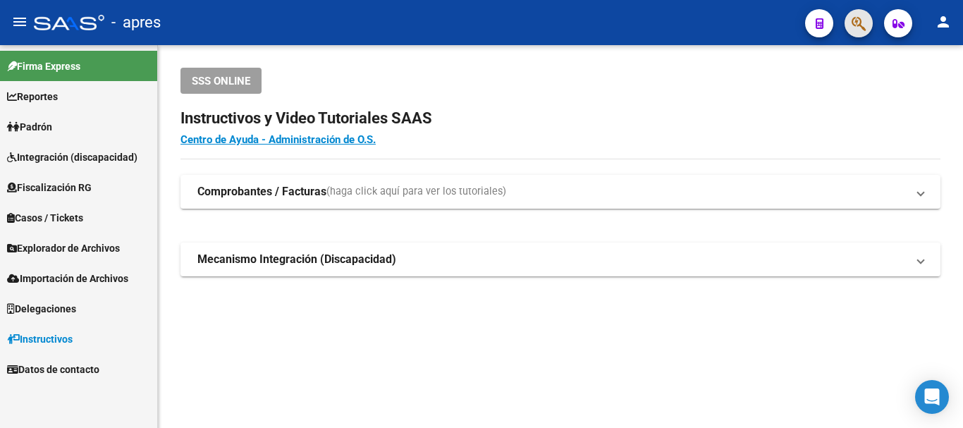
click at [870, 25] on button "button" at bounding box center [858, 23] width 28 height 28
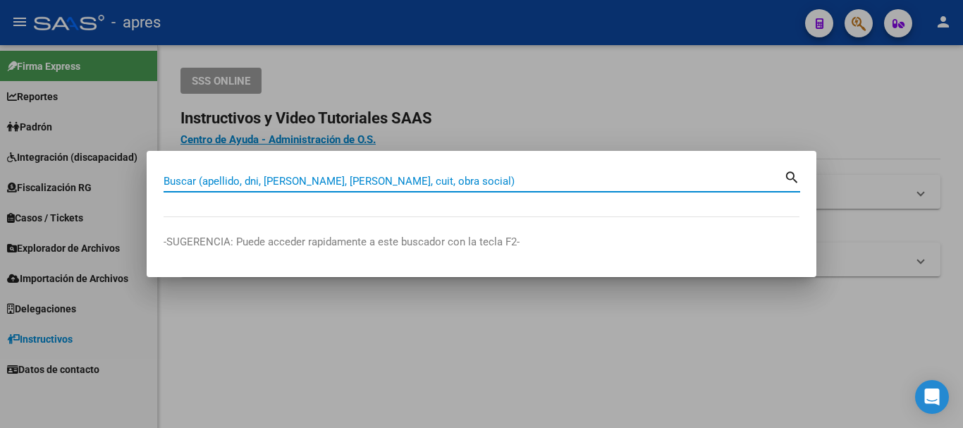
paste input "49355540"
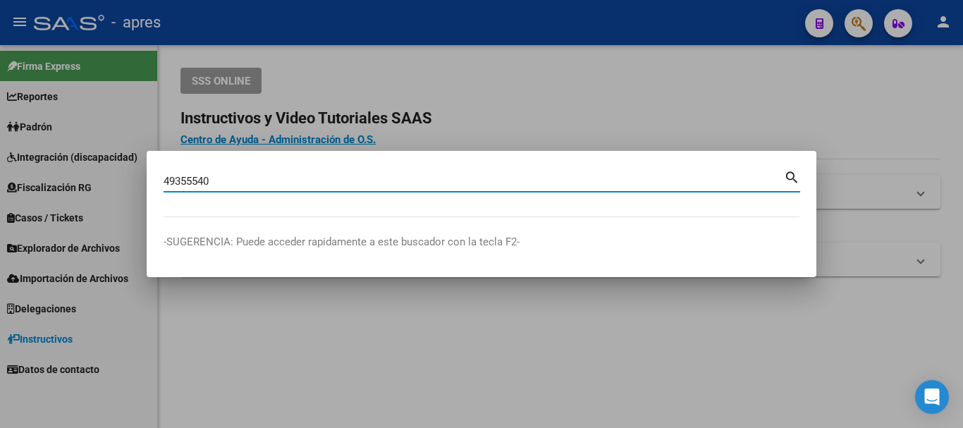
type input "49355540"
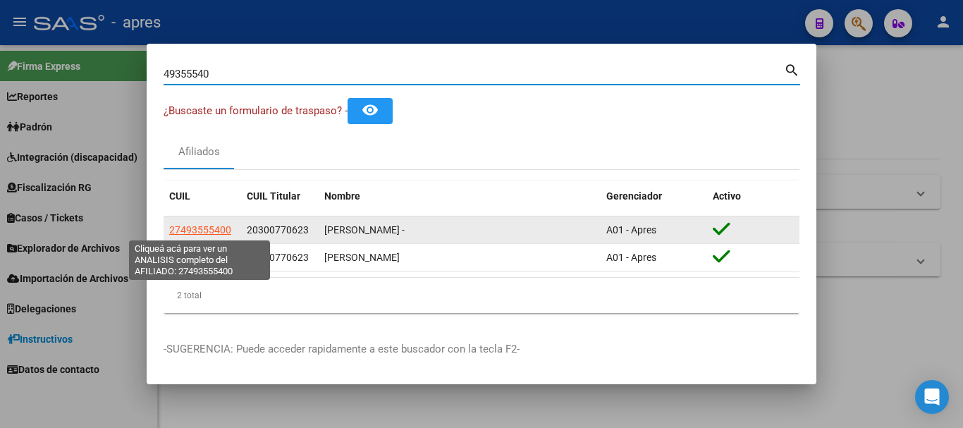
click at [223, 230] on span "27493555400" at bounding box center [200, 229] width 62 height 11
type textarea "27493555400"
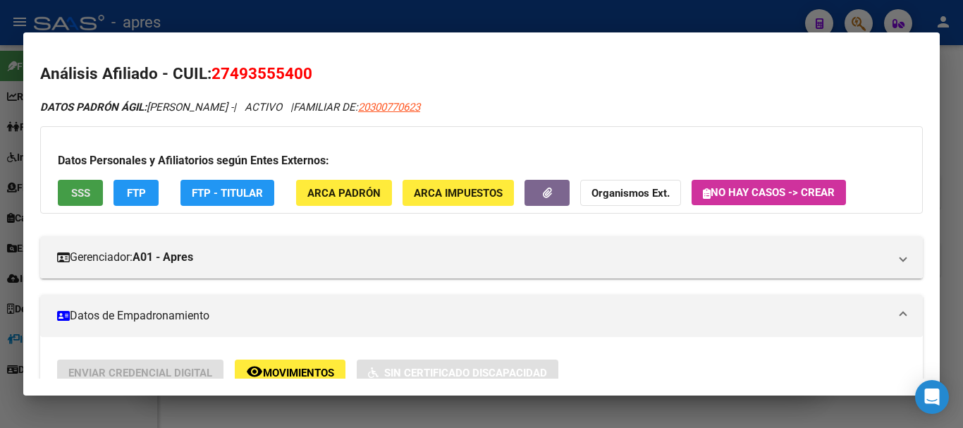
click at [83, 185] on button "SSS" at bounding box center [80, 193] width 45 height 26
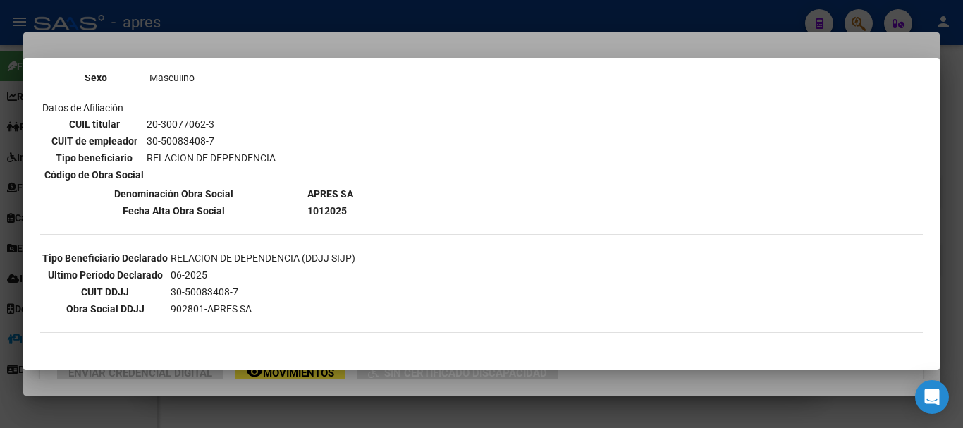
scroll to position [0, 0]
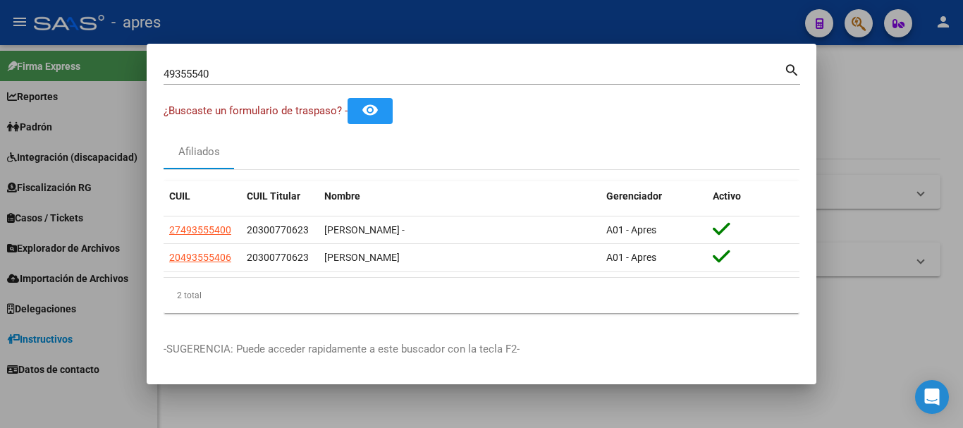
drag, startPoint x: 233, startPoint y: 228, endPoint x: 162, endPoint y: 226, distance: 70.5
click at [162, 226] on mat-dialog-content "49355540 Buscar (apellido, dni, cuil, nro traspaso, cuit, obra social) search ¿…" at bounding box center [482, 193] width 670 height 264
copy datatable-body-row "27493555400"
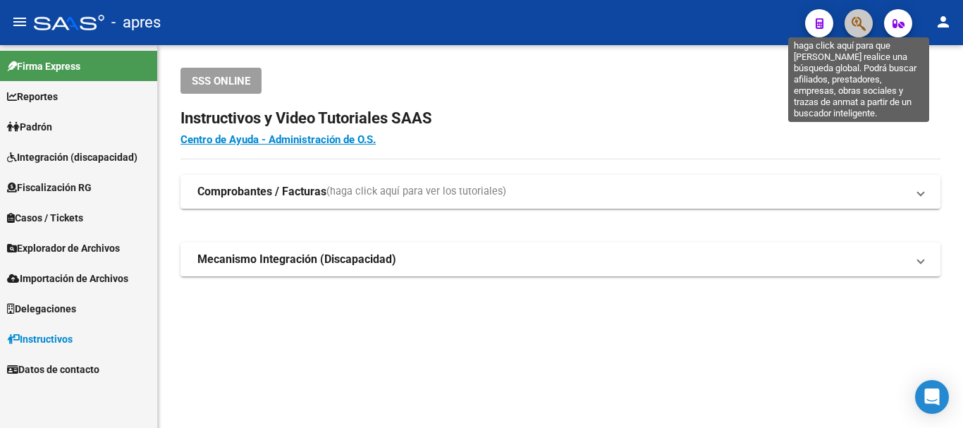
click at [861, 30] on icon "button" at bounding box center [858, 24] width 14 height 16
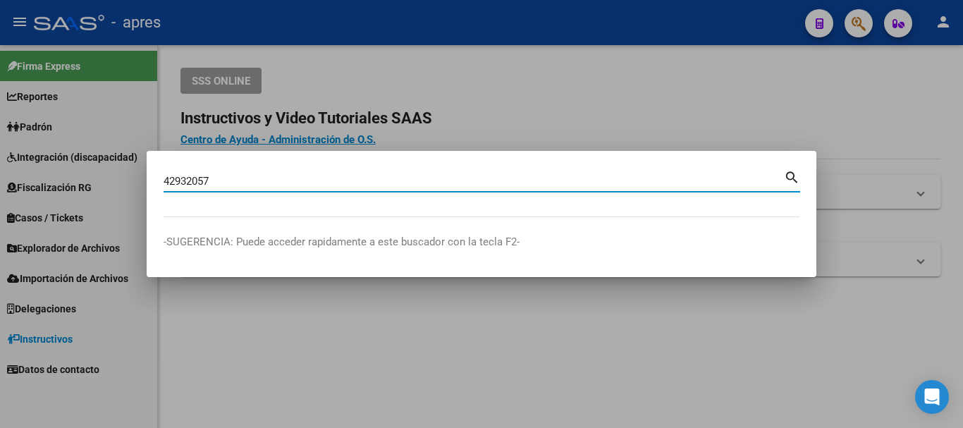
type input "42932057"
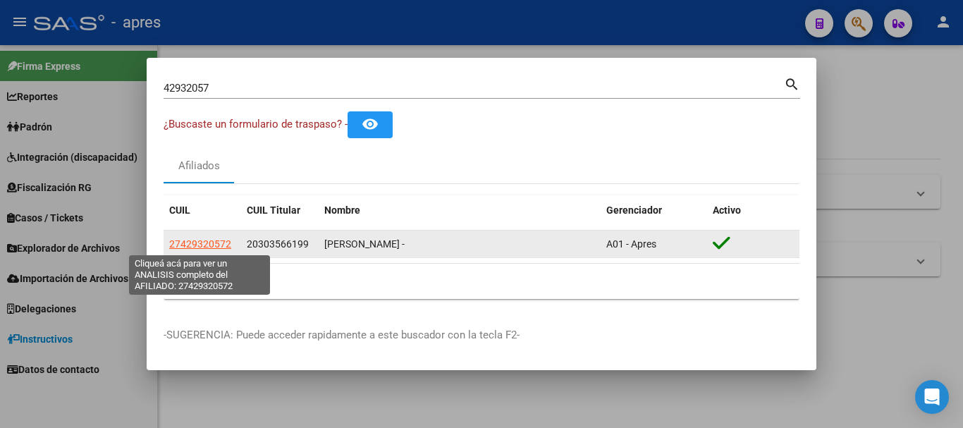
click at [197, 245] on span "27429320572" at bounding box center [200, 243] width 62 height 11
type textarea "27429320572"
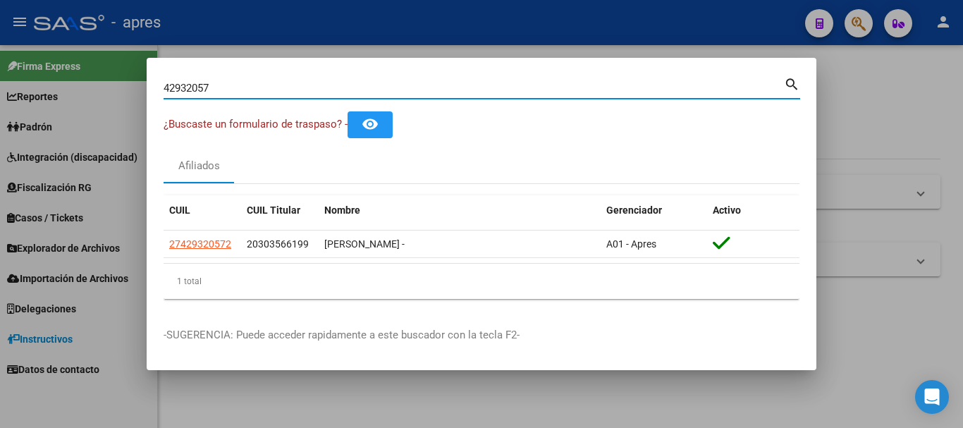
drag, startPoint x: 419, startPoint y: 91, endPoint x: 0, endPoint y: 91, distance: 418.6
click at [0, 91] on div "42932057 Buscar (apellido, dni, cuil, nro traspaso, cuit, obra social) search ¿…" at bounding box center [481, 214] width 963 height 428
paste input "53680038"
type input "53680038"
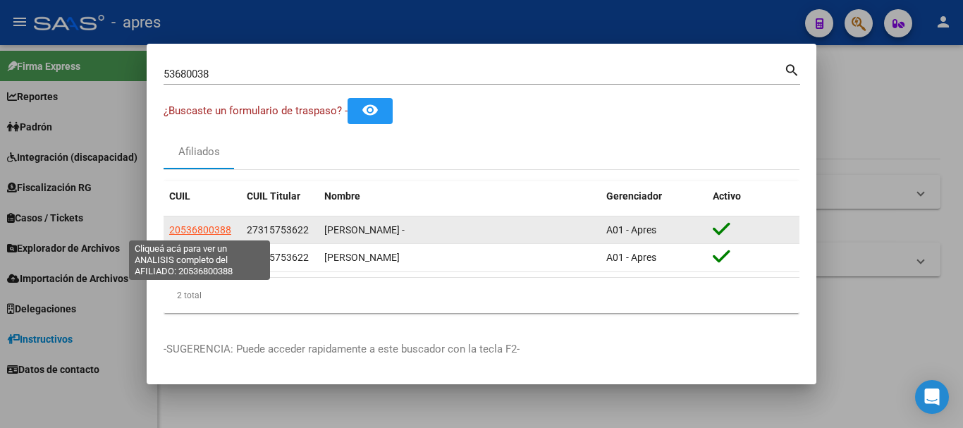
click at [226, 228] on span "20536800388" at bounding box center [200, 229] width 62 height 11
type textarea "20536800388"
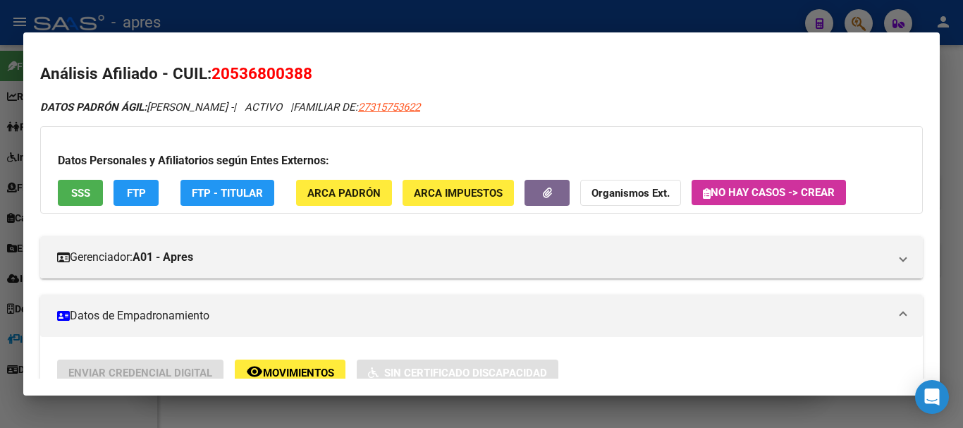
click at [71, 195] on span "SSS" at bounding box center [80, 193] width 19 height 13
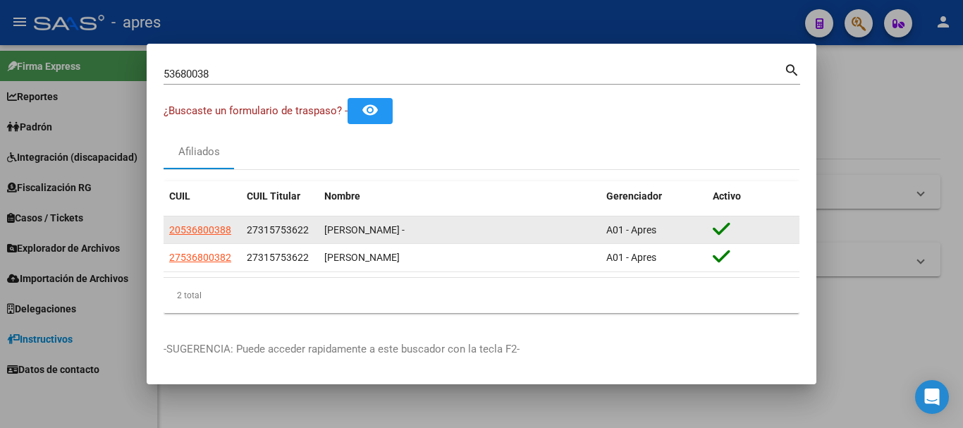
drag, startPoint x: 236, startPoint y: 235, endPoint x: 168, endPoint y: 233, distance: 68.4
click at [168, 233] on datatable-body-cell "20536800388" at bounding box center [203, 229] width 78 height 27
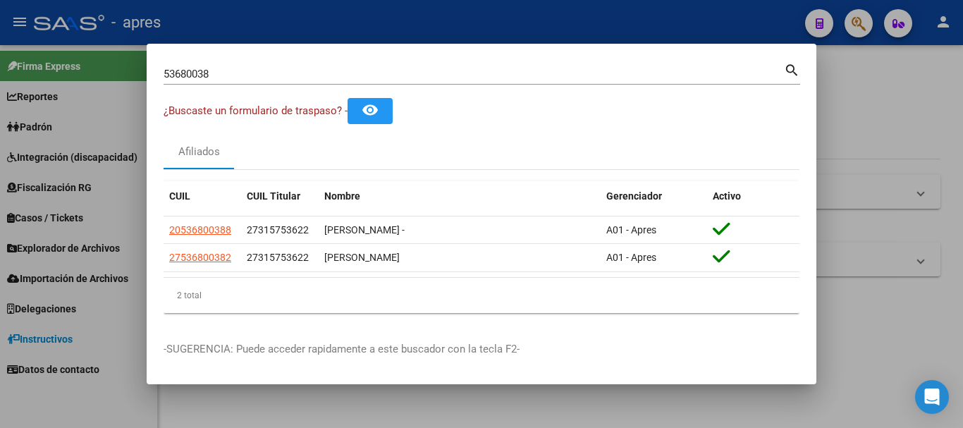
copy span "20536800388"
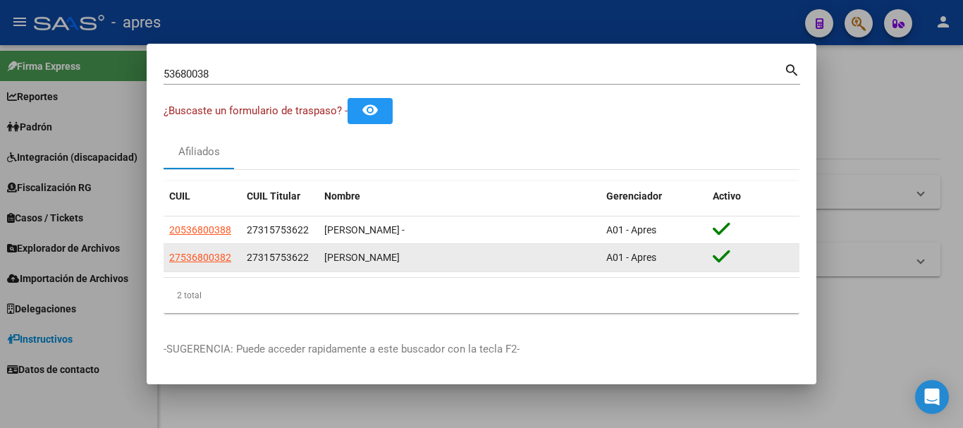
drag, startPoint x: 233, startPoint y: 261, endPoint x: 166, endPoint y: 266, distance: 67.2
click at [166, 266] on datatable-body-cell "27536800382" at bounding box center [203, 257] width 78 height 27
copy span "27536800382"
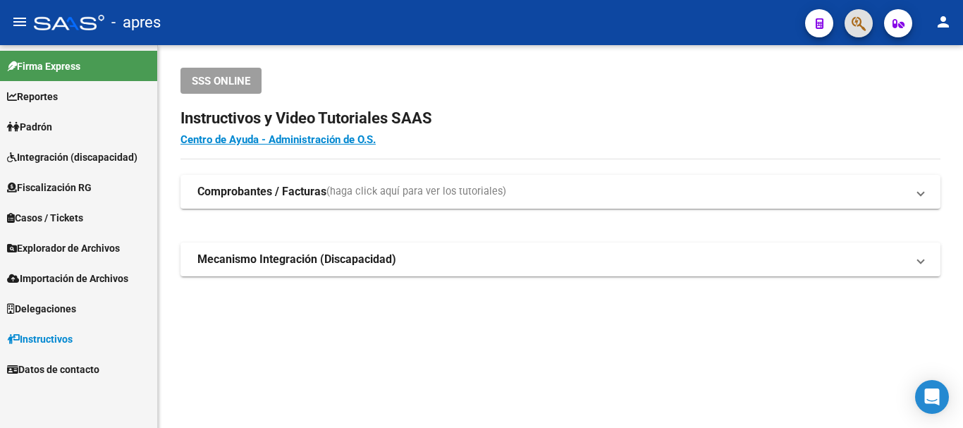
click at [864, 27] on icon "button" at bounding box center [858, 24] width 14 height 16
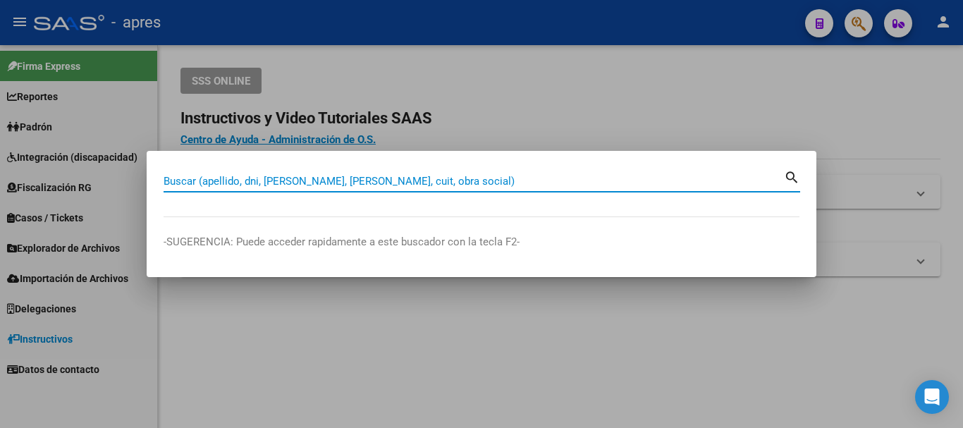
paste input "54912823"
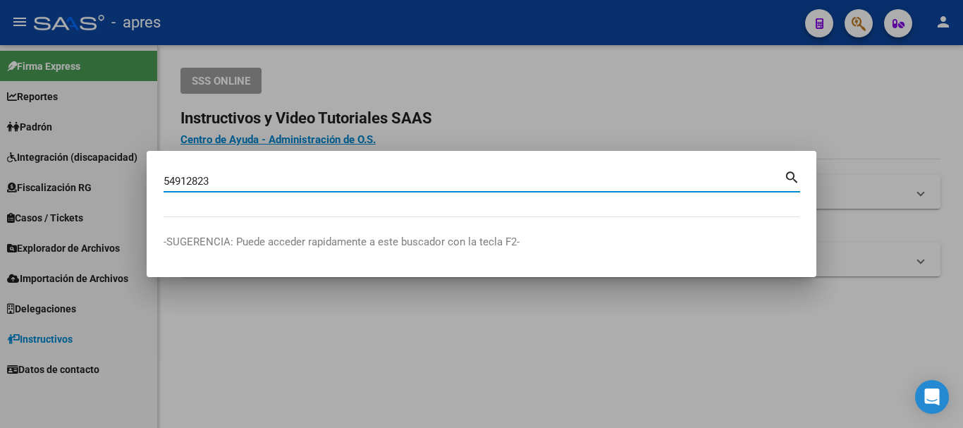
type input "54912823"
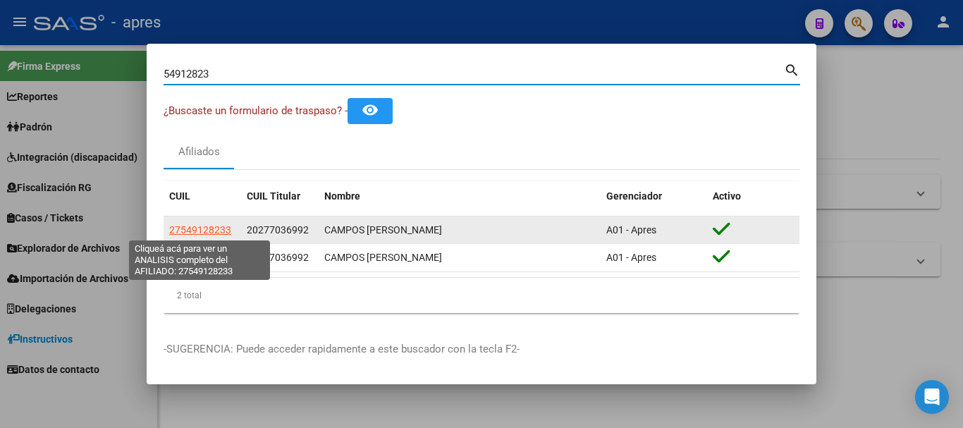
click at [210, 228] on span "27549128233" at bounding box center [200, 229] width 62 height 11
type textarea "27549128233"
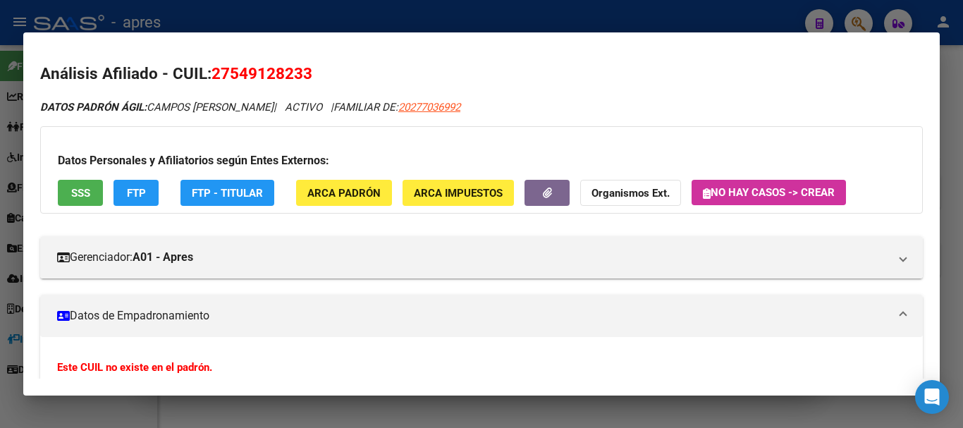
click at [76, 192] on span "SSS" at bounding box center [80, 193] width 19 height 13
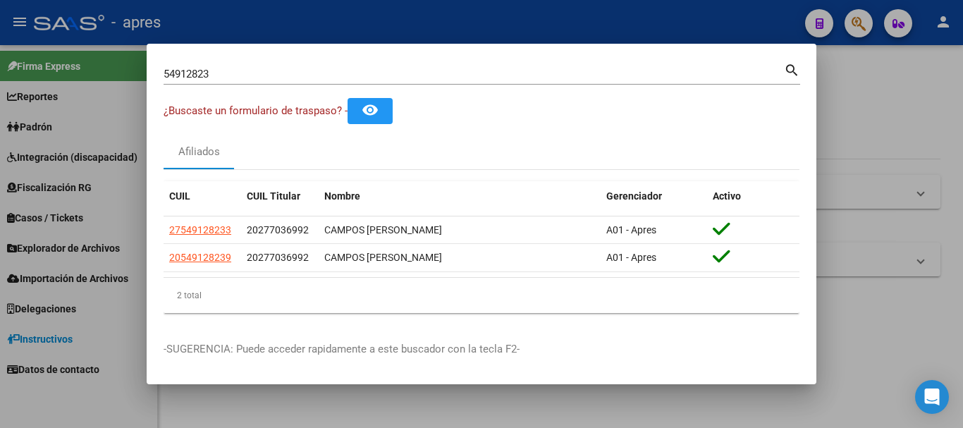
drag, startPoint x: 234, startPoint y: 259, endPoint x: 161, endPoint y: 256, distance: 73.4
click at [161, 256] on mat-dialog-content "54912823 Buscar (apellido, dni, cuil, nro traspaso, cuit, obra social) search ¿…" at bounding box center [482, 193] width 670 height 264
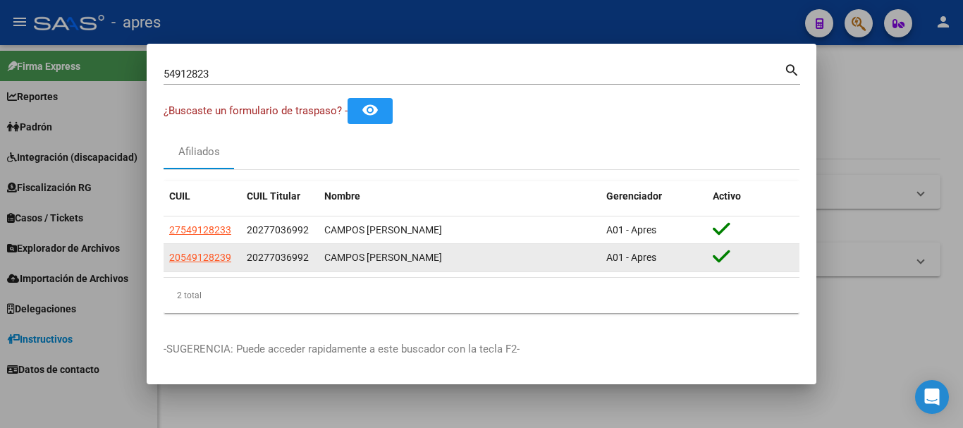
click at [236, 260] on datatable-body-cell "20549128239" at bounding box center [203, 257] width 78 height 27
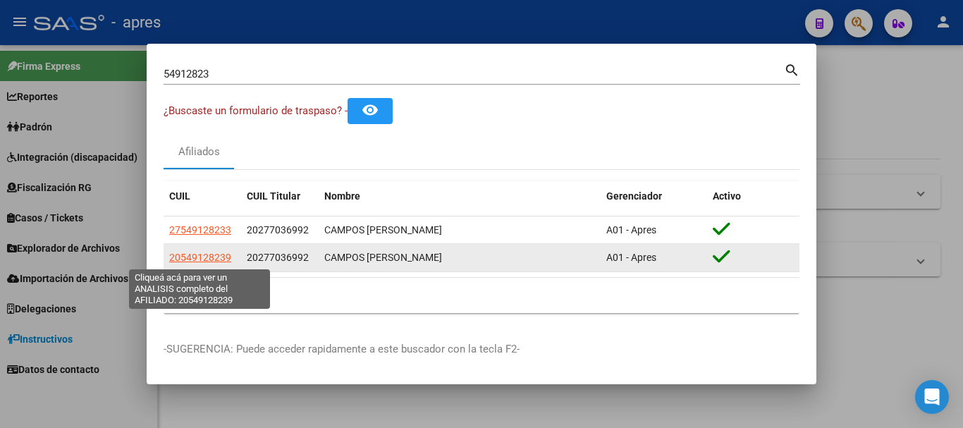
drag, startPoint x: 231, startPoint y: 258, endPoint x: 169, endPoint y: 260, distance: 62.1
click at [169, 260] on div "20549128239" at bounding box center [202, 257] width 66 height 16
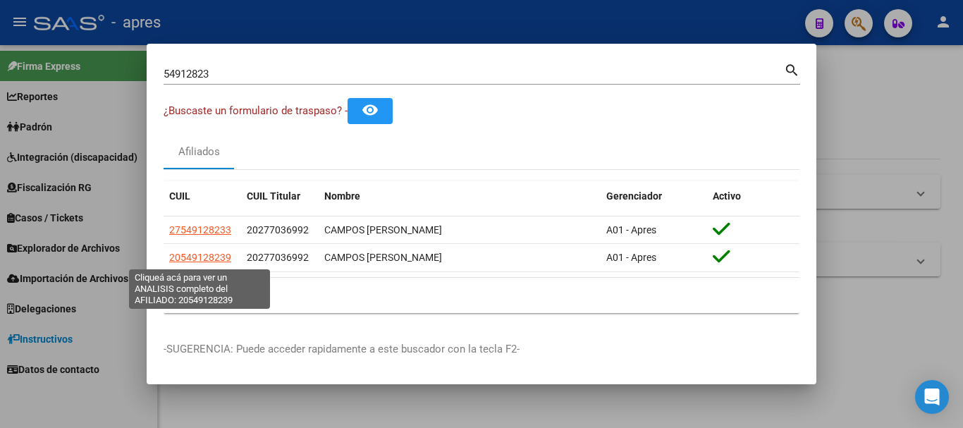
copy span "20549128239"
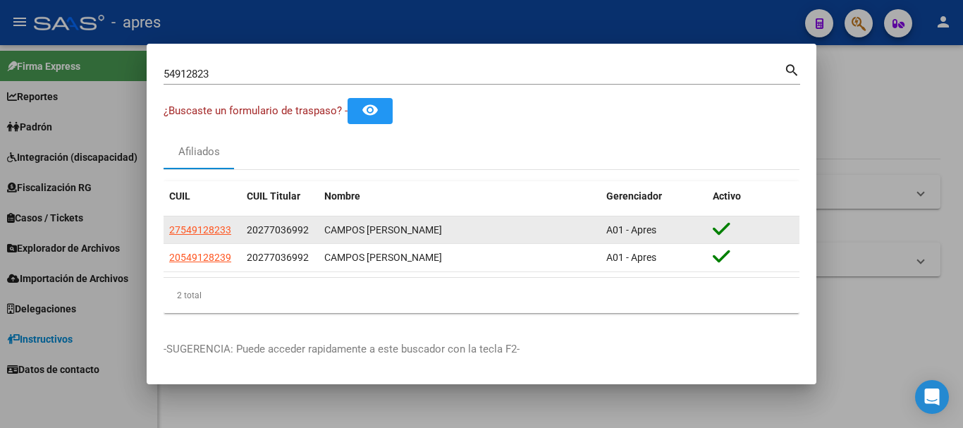
drag, startPoint x: 226, startPoint y: 234, endPoint x: 168, endPoint y: 233, distance: 58.5
click at [168, 233] on datatable-body-cell "27549128233" at bounding box center [203, 229] width 78 height 27
drag, startPoint x: 235, startPoint y: 224, endPoint x: 166, endPoint y: 220, distance: 68.5
click at [166, 220] on datatable-body-cell "27549128233" at bounding box center [203, 229] width 78 height 27
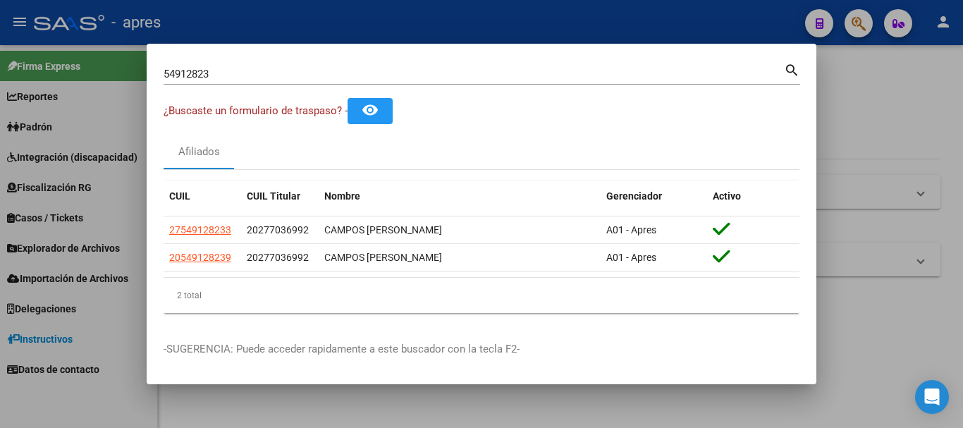
copy span "27549128233"
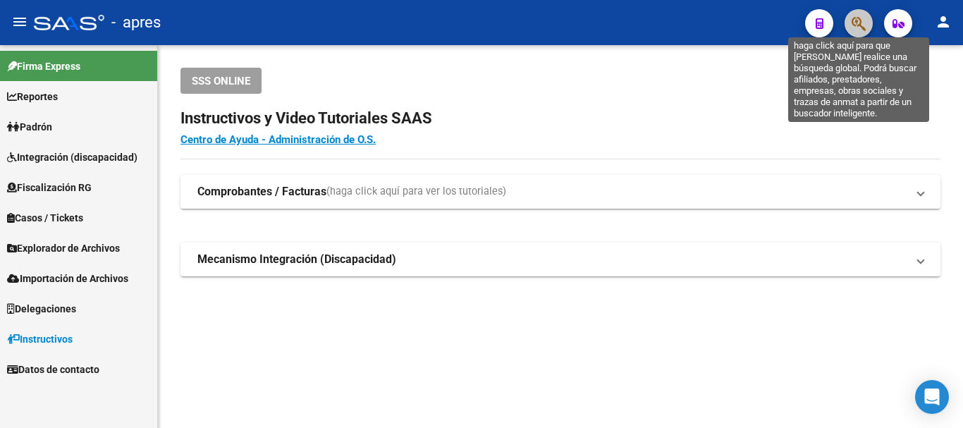
click at [861, 19] on icon "button" at bounding box center [858, 24] width 14 height 16
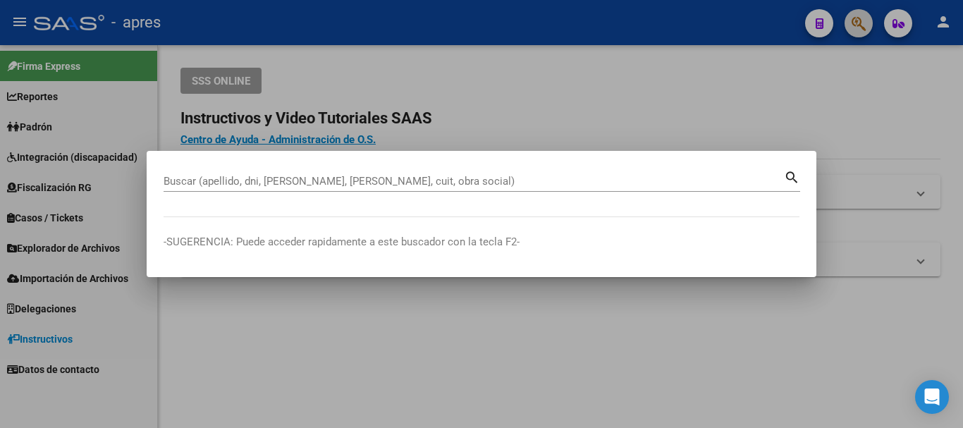
paste input "26328019"
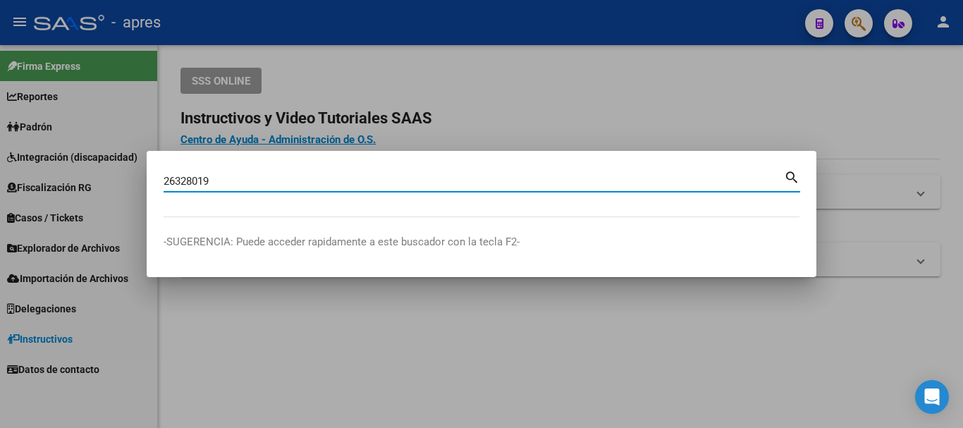
type input "26328019"
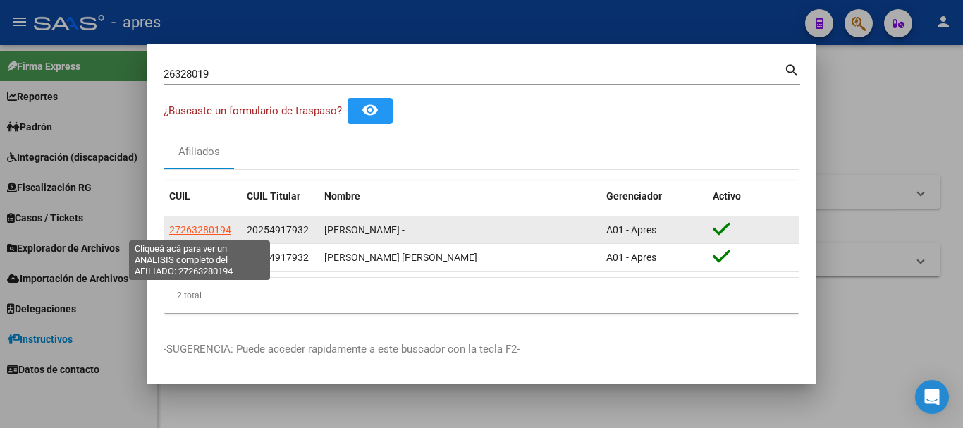
click at [214, 230] on span "27263280194" at bounding box center [200, 229] width 62 height 11
type textarea "27263280194"
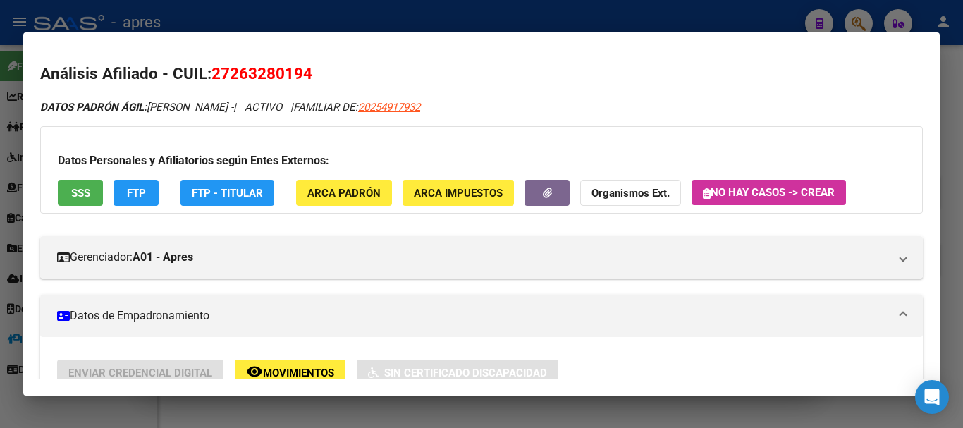
click at [88, 187] on span "SSS" at bounding box center [80, 193] width 19 height 13
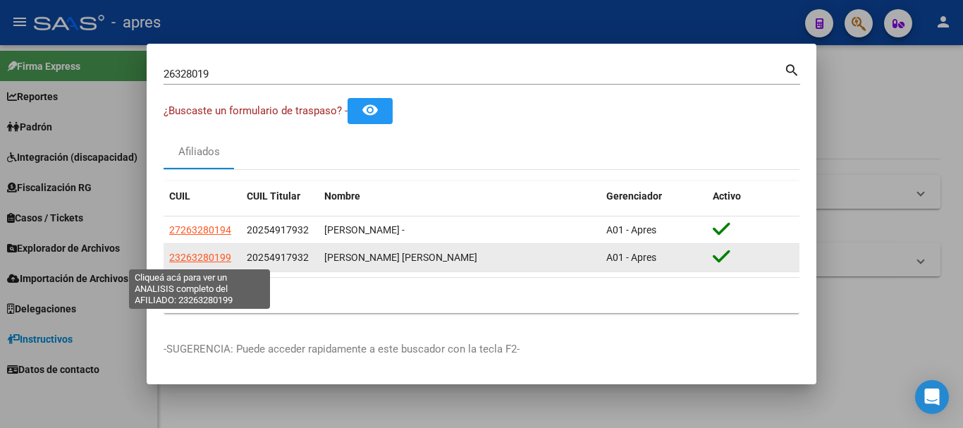
click at [199, 254] on span "23263280199" at bounding box center [200, 257] width 62 height 11
type textarea "23263280199"
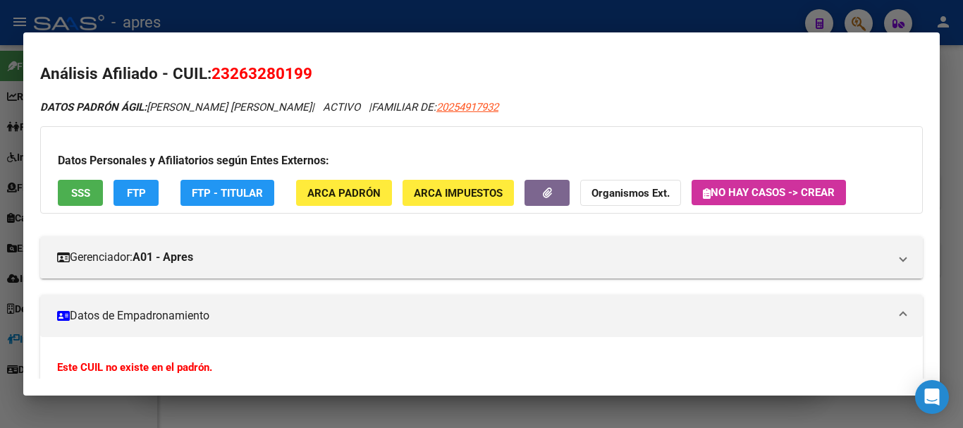
click at [87, 190] on span "SSS" at bounding box center [80, 193] width 19 height 13
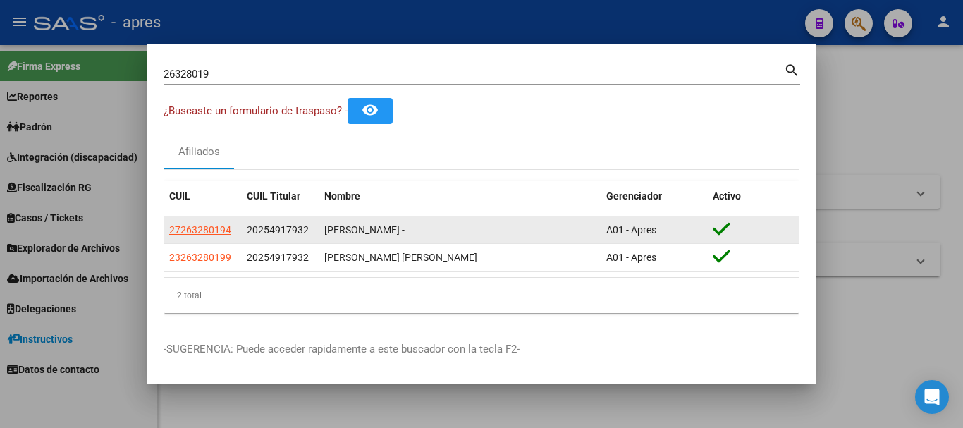
drag, startPoint x: 233, startPoint y: 228, endPoint x: 168, endPoint y: 228, distance: 64.8
click at [168, 228] on datatable-body-cell "27263280194" at bounding box center [203, 229] width 78 height 27
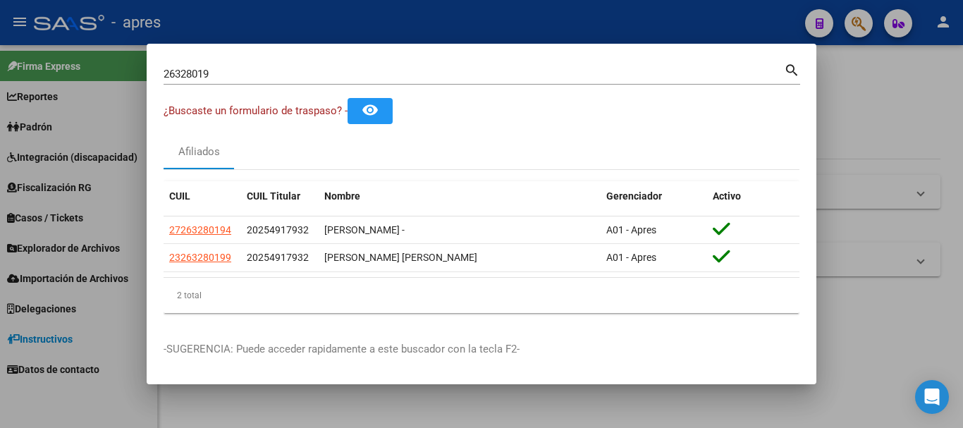
copy span "27263280194"
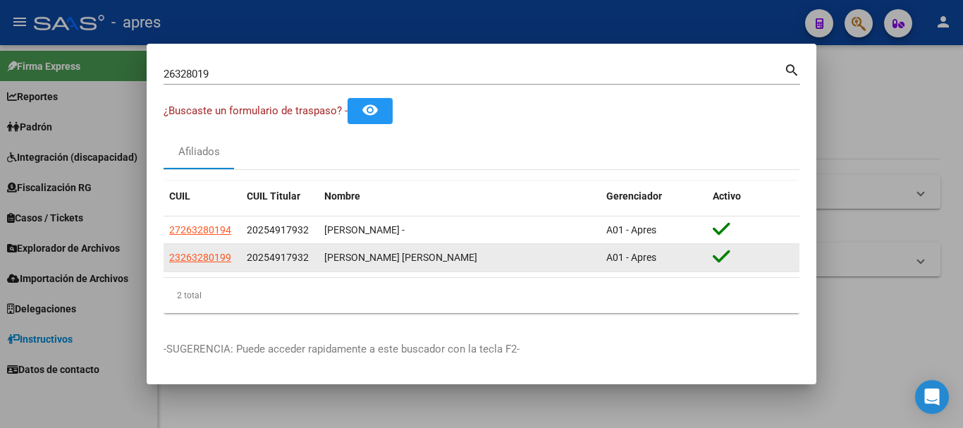
drag, startPoint x: 230, startPoint y: 257, endPoint x: 166, endPoint y: 252, distance: 64.3
click at [166, 252] on datatable-body-cell "23263280199" at bounding box center [203, 257] width 78 height 27
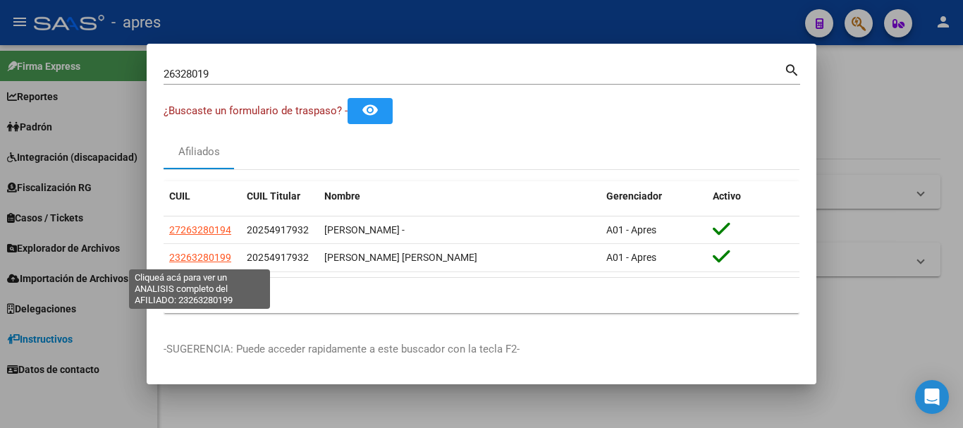
copy span "23263280199"
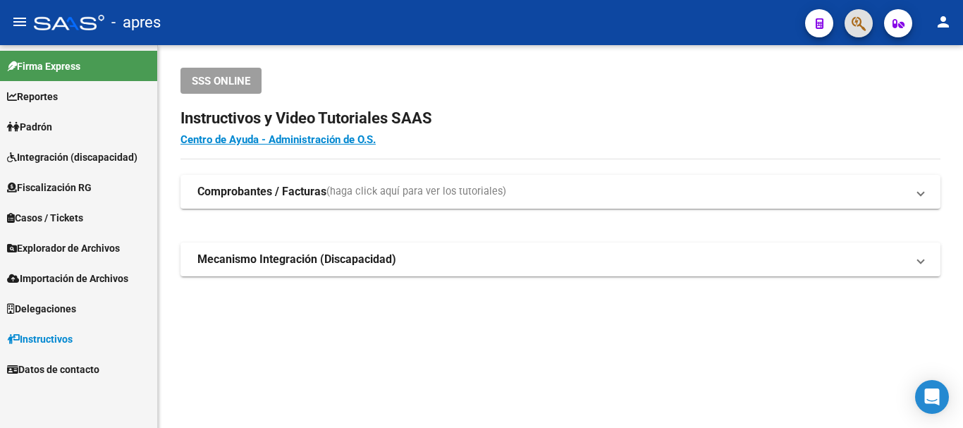
click at [847, 30] on button "button" at bounding box center [858, 23] width 28 height 28
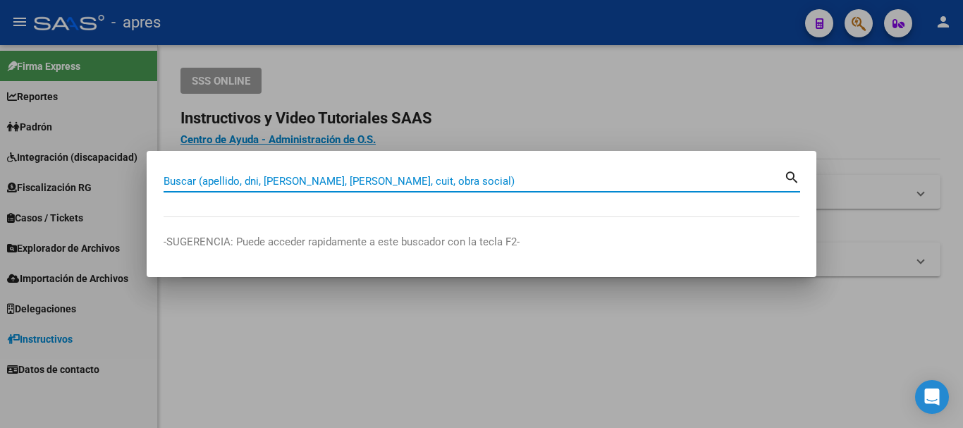
paste input "49167030"
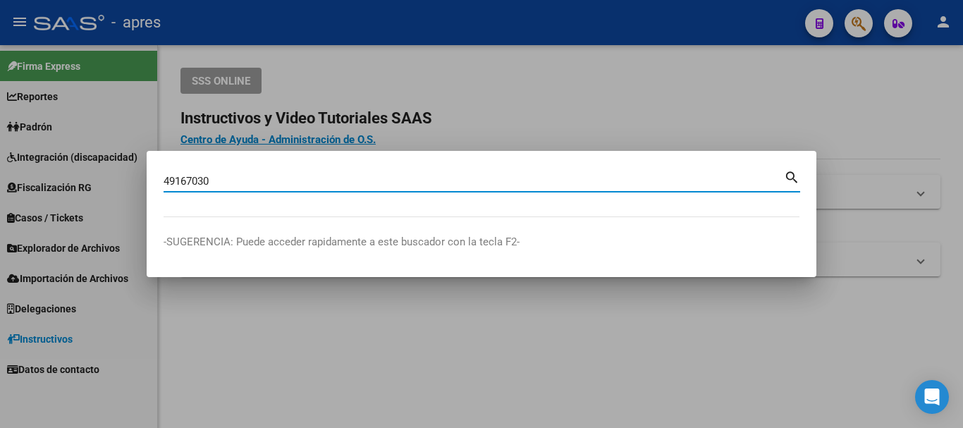
type input "49167030"
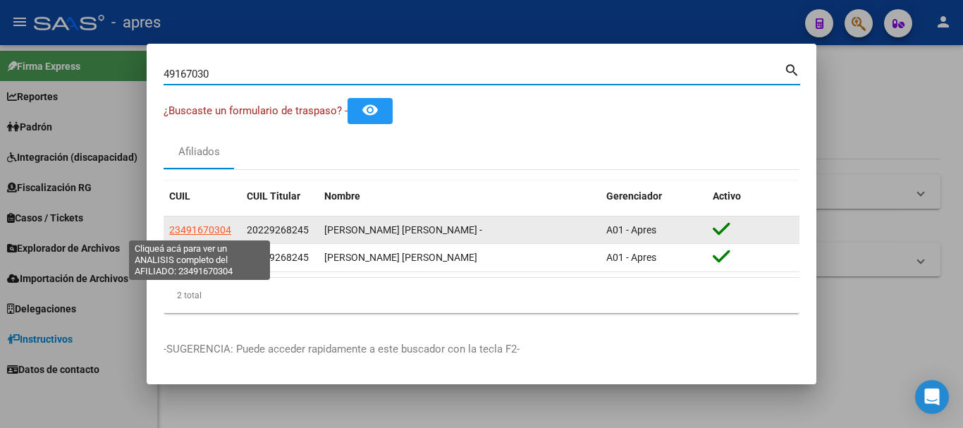
click at [217, 226] on span "23491670304" at bounding box center [200, 229] width 62 height 11
type textarea "23491670304"
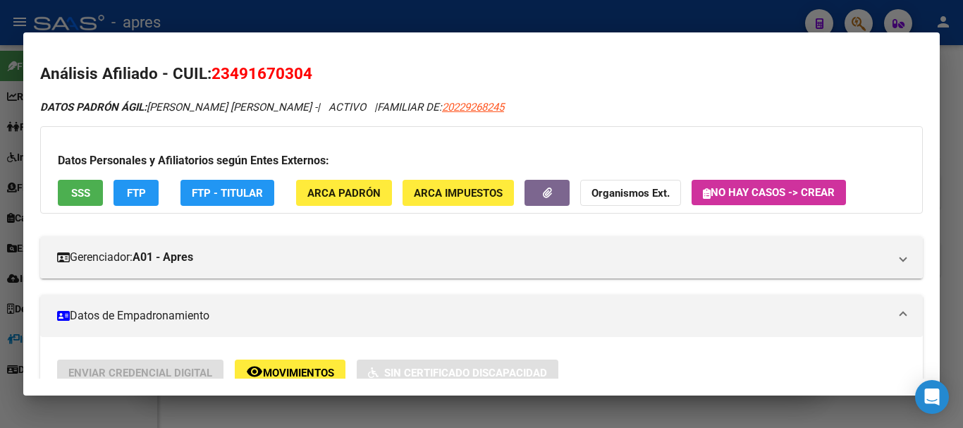
click at [91, 187] on button "SSS" at bounding box center [80, 193] width 45 height 26
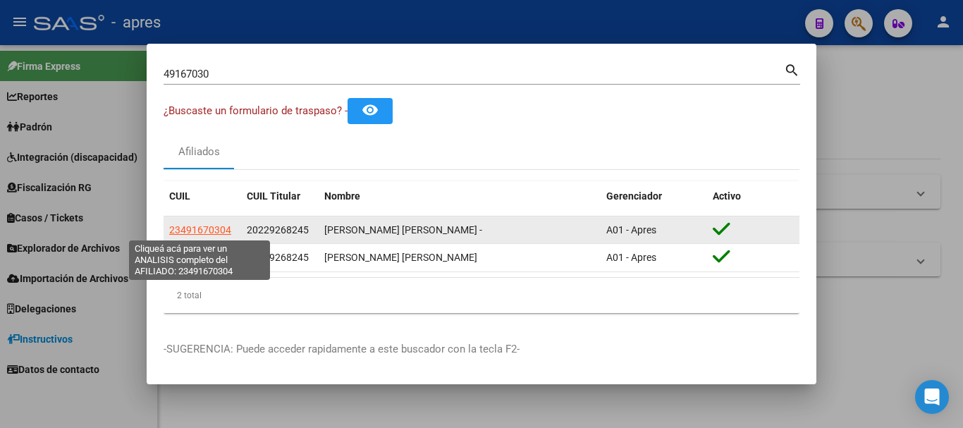
drag, startPoint x: 230, startPoint y: 232, endPoint x: 170, endPoint y: 230, distance: 60.6
click at [170, 230] on div "23491670304" at bounding box center [202, 230] width 66 height 16
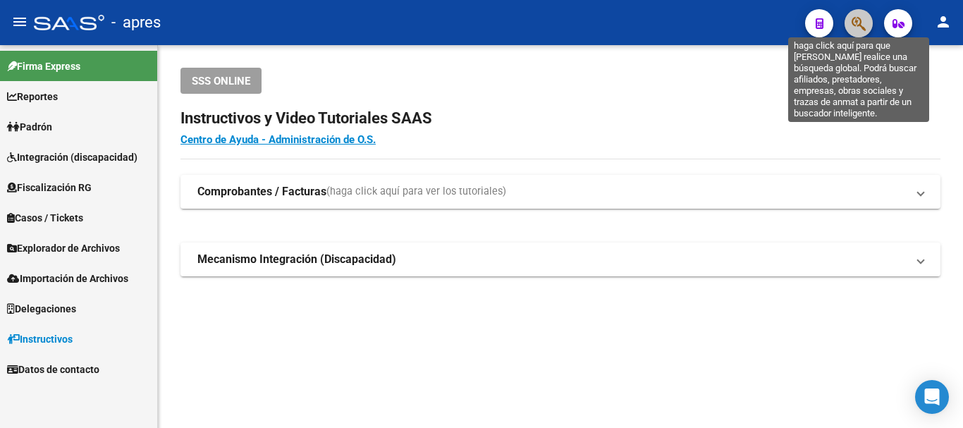
click at [858, 28] on icon "button" at bounding box center [858, 24] width 14 height 16
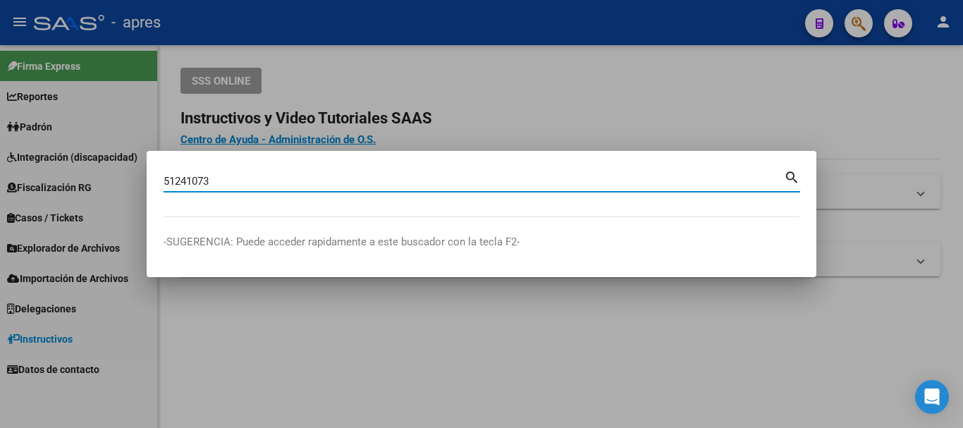
type input "51241073"
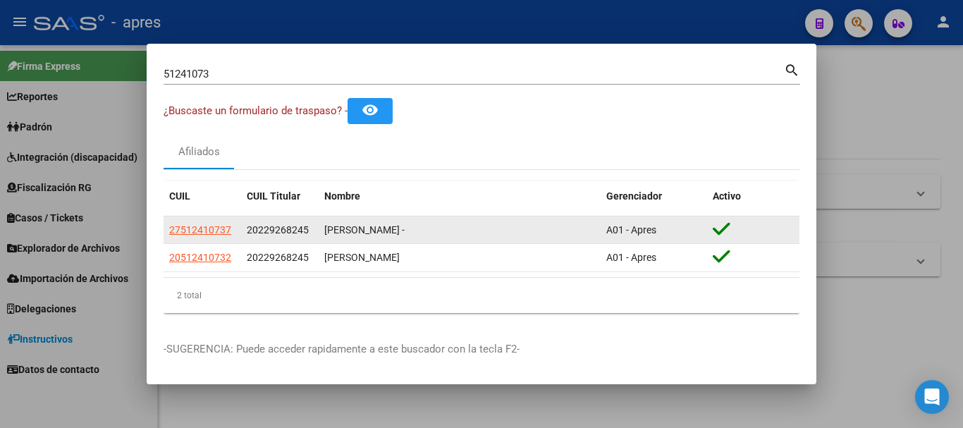
drag, startPoint x: 237, startPoint y: 228, endPoint x: 166, endPoint y: 228, distance: 70.5
click at [166, 228] on datatable-body-cell "27512410737" at bounding box center [203, 229] width 78 height 27
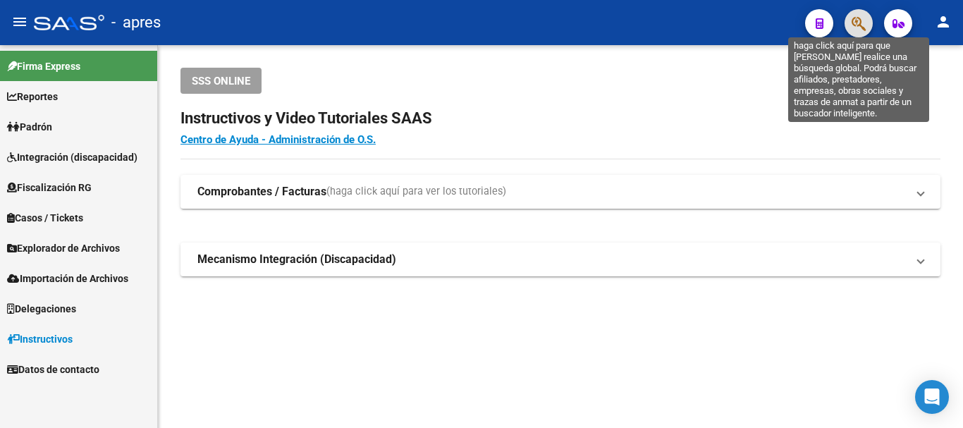
click at [857, 24] on icon "button" at bounding box center [858, 24] width 14 height 16
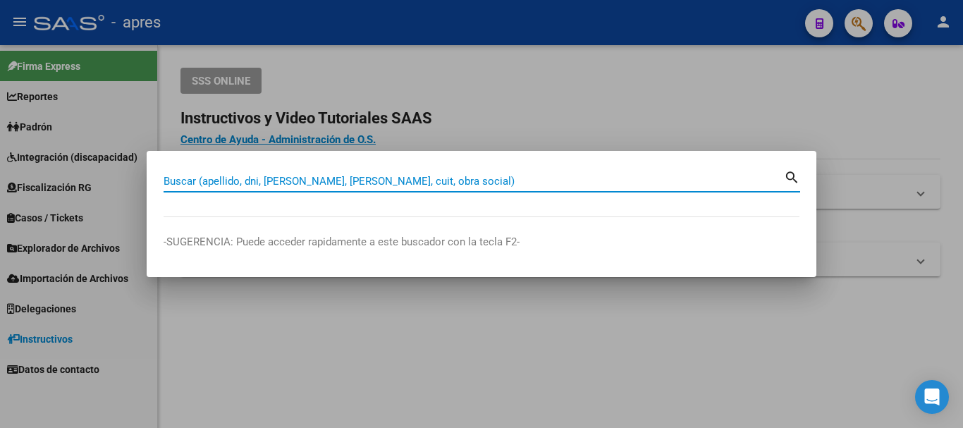
paste input "51385344"
type input "51385344"
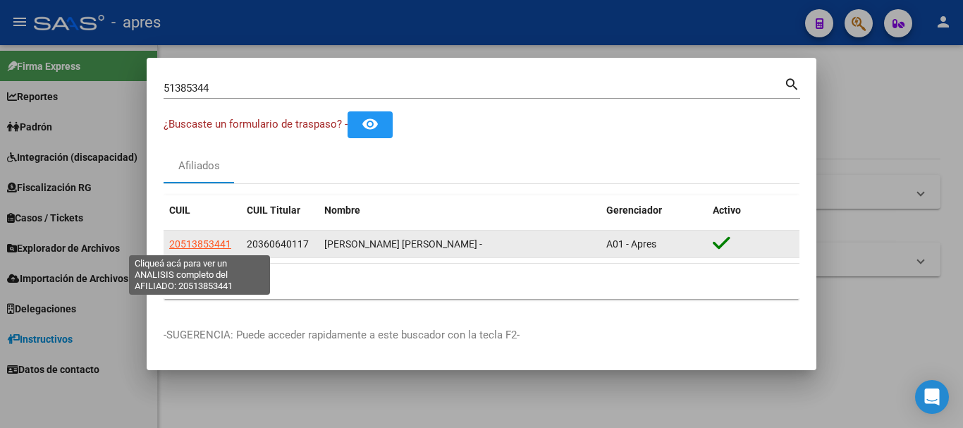
click at [217, 238] on span "20513853441" at bounding box center [200, 243] width 62 height 11
type textarea "20513853441"
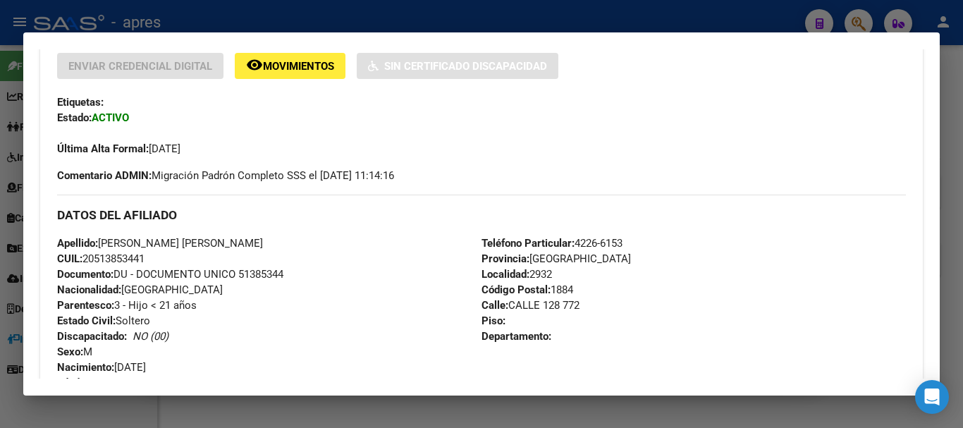
scroll to position [282, 0]
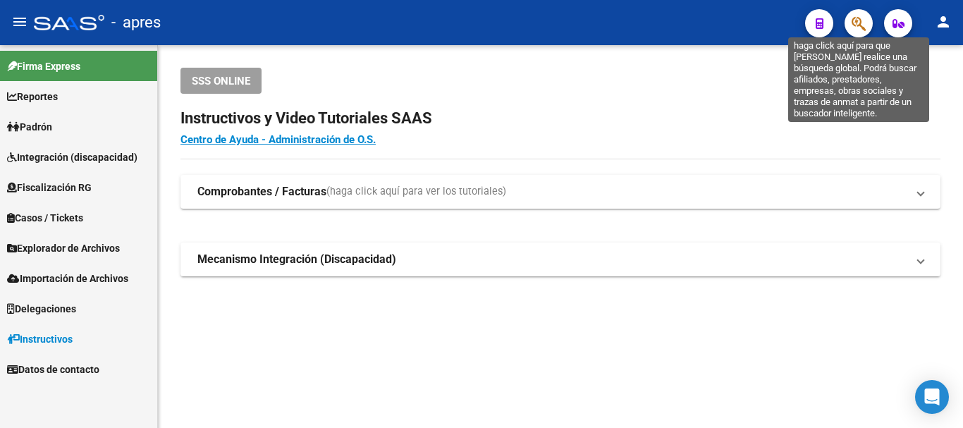
click at [860, 30] on icon "button" at bounding box center [858, 24] width 14 height 16
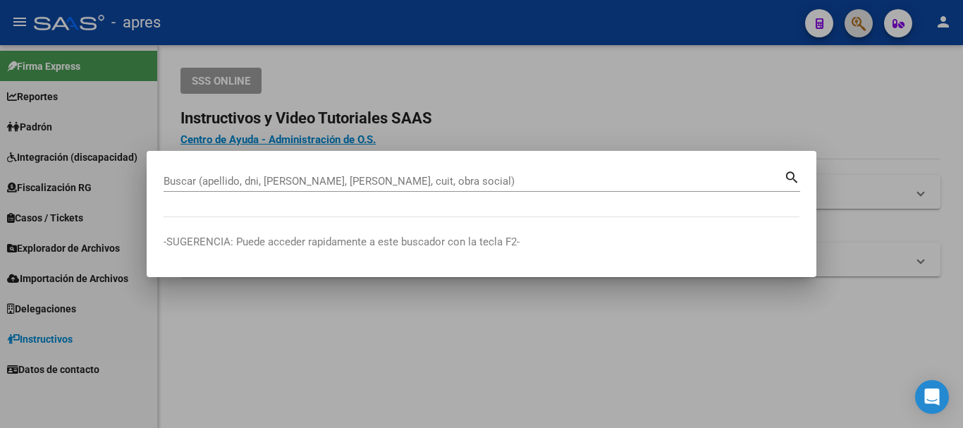
paste input "54517696"
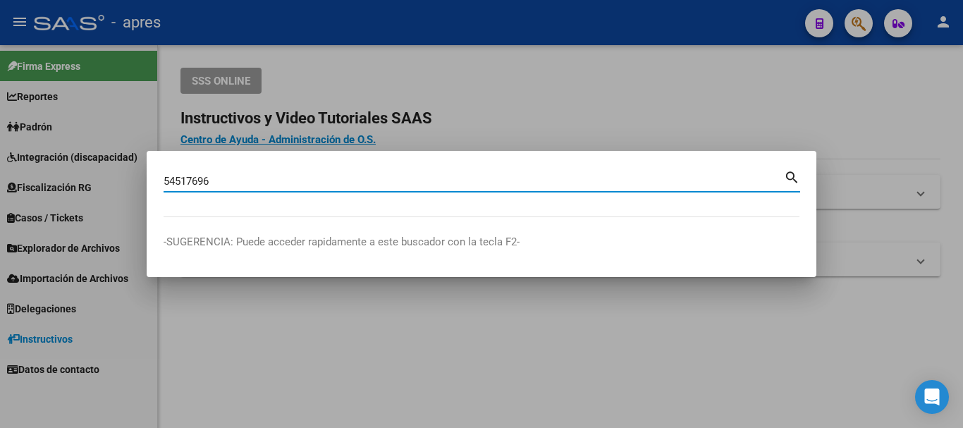
type input "54517696"
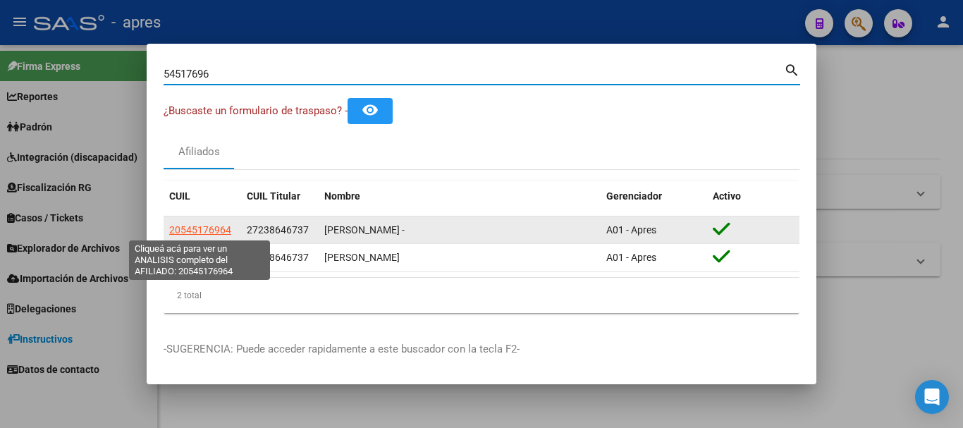
click at [192, 225] on span "20545176964" at bounding box center [200, 229] width 62 height 11
type textarea "20545176964"
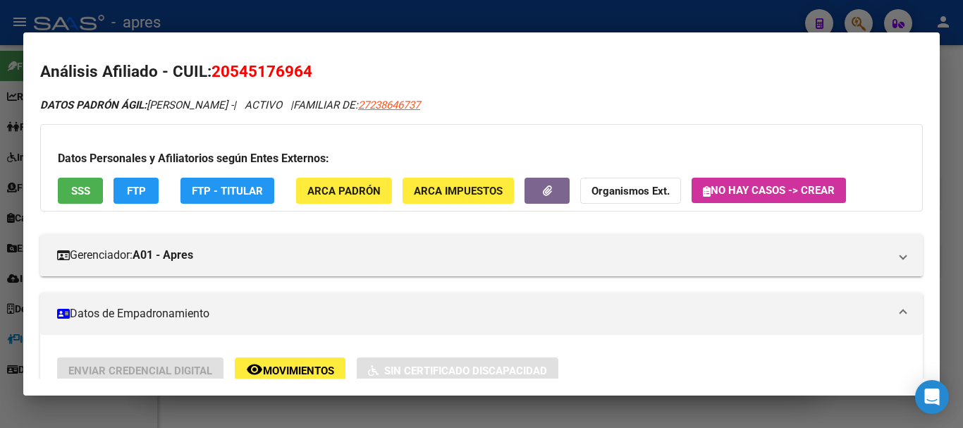
scroll to position [0, 0]
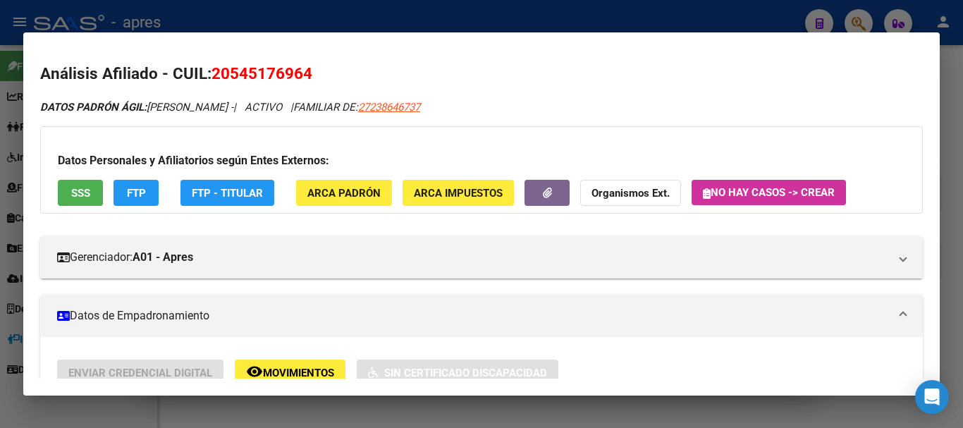
click at [92, 195] on button "SSS" at bounding box center [80, 193] width 45 height 26
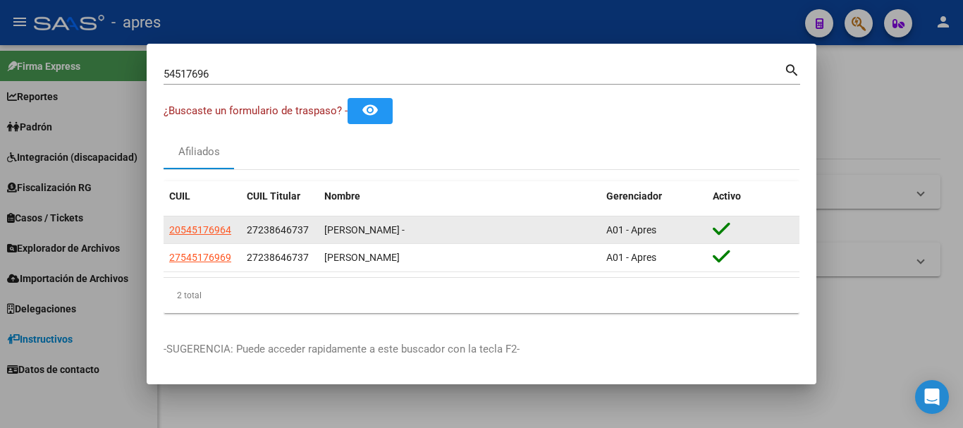
drag, startPoint x: 238, startPoint y: 227, endPoint x: 168, endPoint y: 227, distance: 70.5
click at [168, 227] on datatable-body-cell "20545176964" at bounding box center [203, 229] width 78 height 27
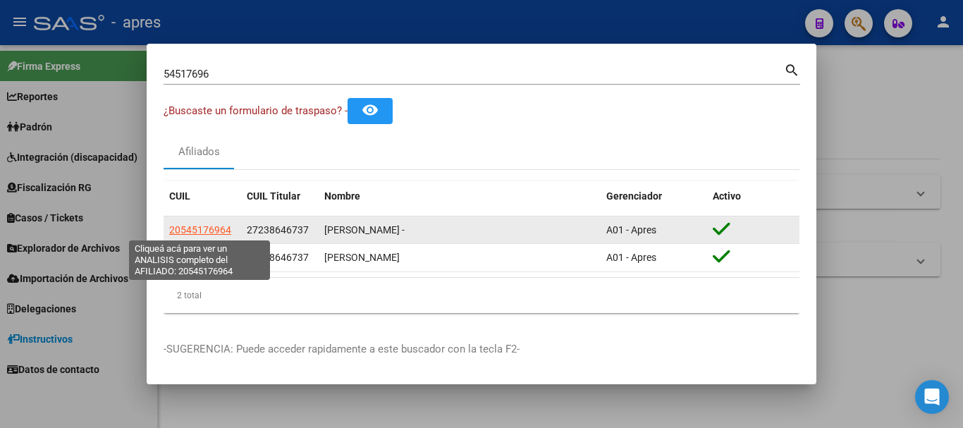
click at [227, 231] on span "20545176964" at bounding box center [200, 229] width 62 height 11
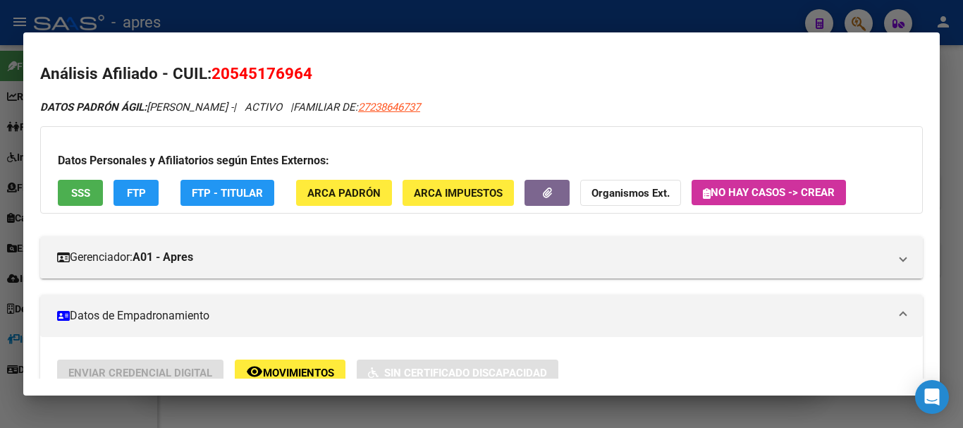
click at [92, 197] on button "SSS" at bounding box center [80, 193] width 45 height 26
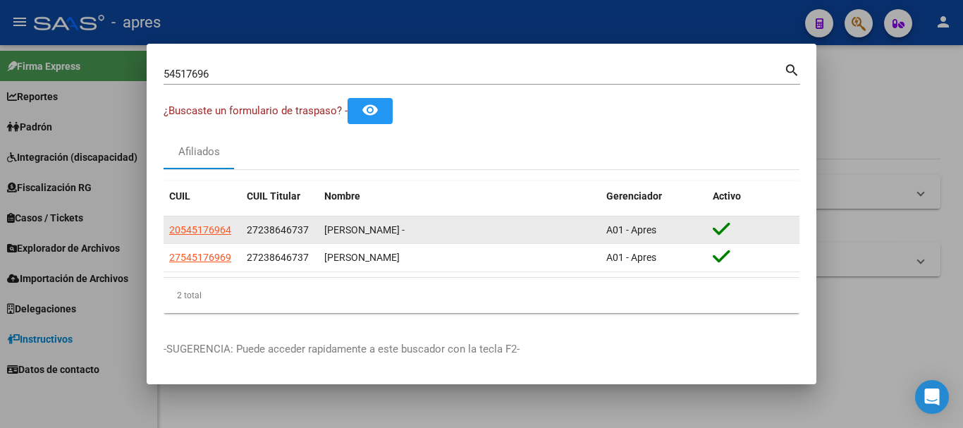
drag, startPoint x: 235, startPoint y: 232, endPoint x: 168, endPoint y: 227, distance: 67.1
click at [168, 227] on datatable-body-cell "20545176964" at bounding box center [203, 229] width 78 height 27
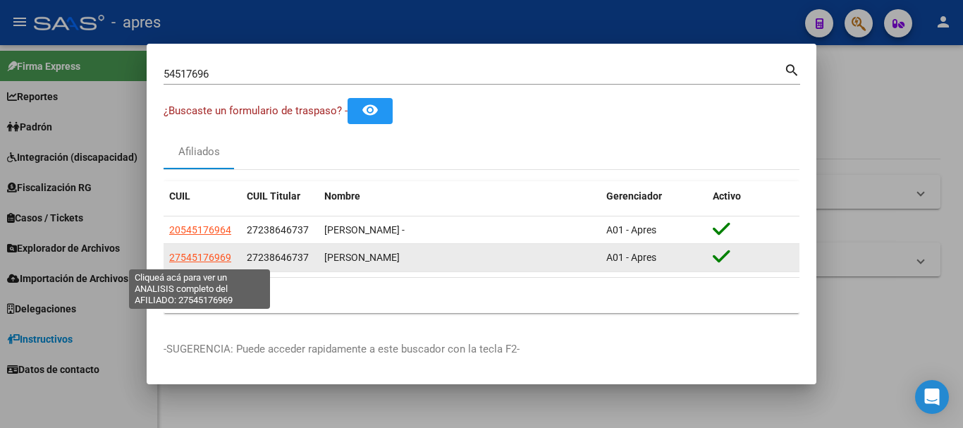
drag, startPoint x: 235, startPoint y: 256, endPoint x: 171, endPoint y: 256, distance: 64.8
click at [171, 256] on datatable-body-cell "27545176969" at bounding box center [203, 257] width 78 height 27
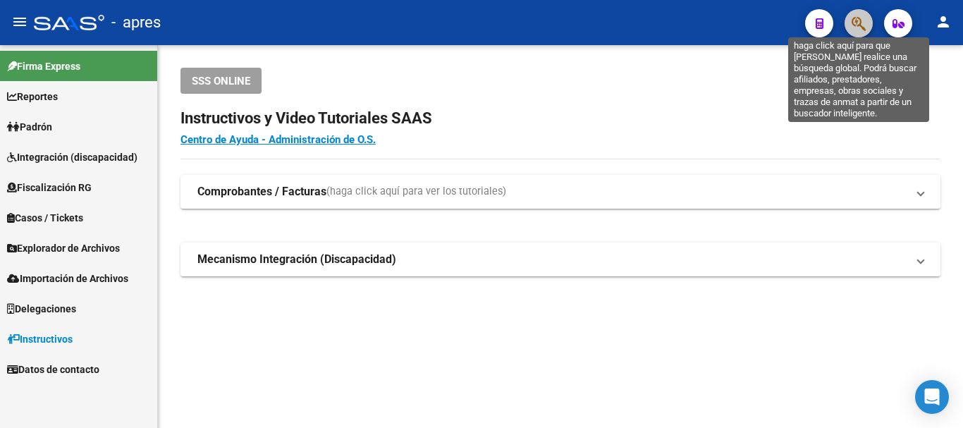
click at [853, 29] on icon "button" at bounding box center [858, 24] width 14 height 16
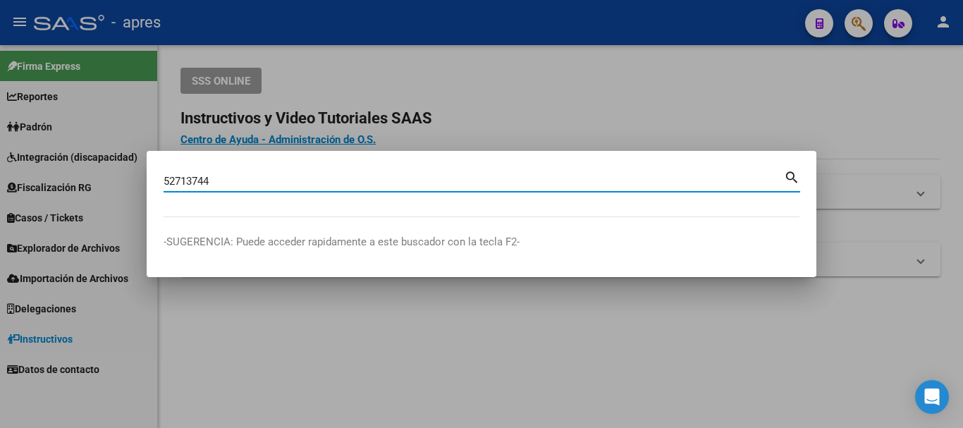
type input "52713744"
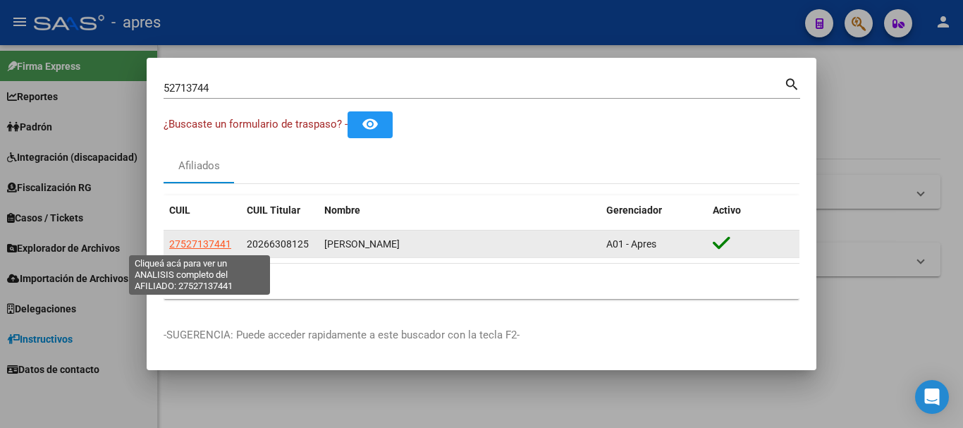
click at [216, 240] on span "27527137441" at bounding box center [200, 243] width 62 height 11
type textarea "27527137441"
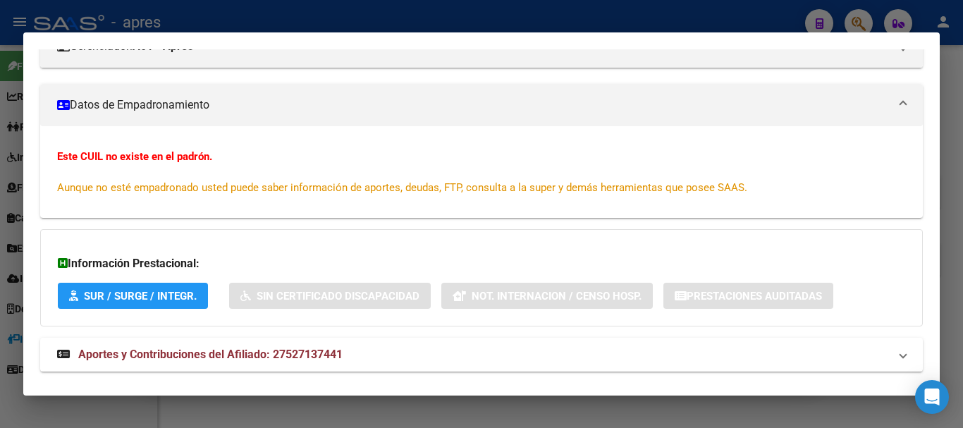
scroll to position [211, 0]
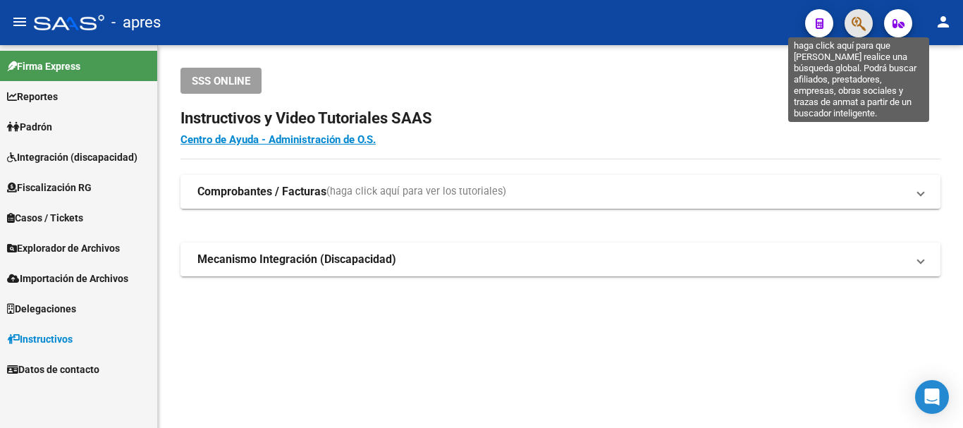
click at [864, 25] on icon "button" at bounding box center [858, 24] width 14 height 16
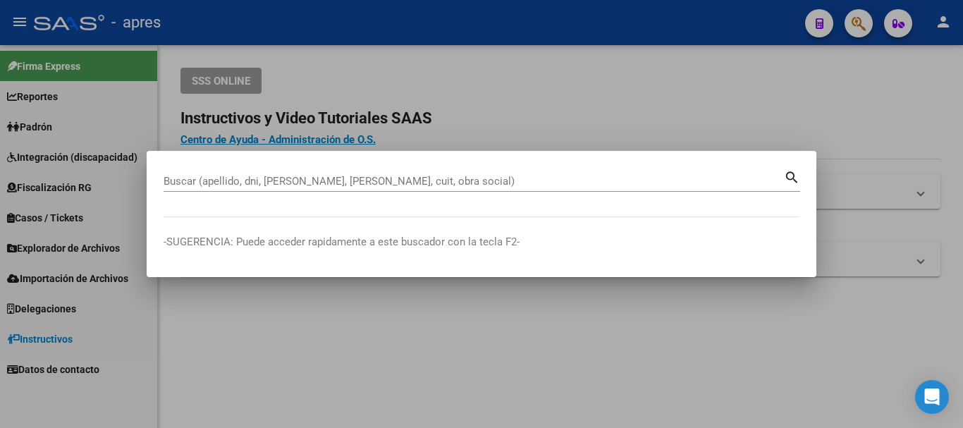
paste input "27527137441"
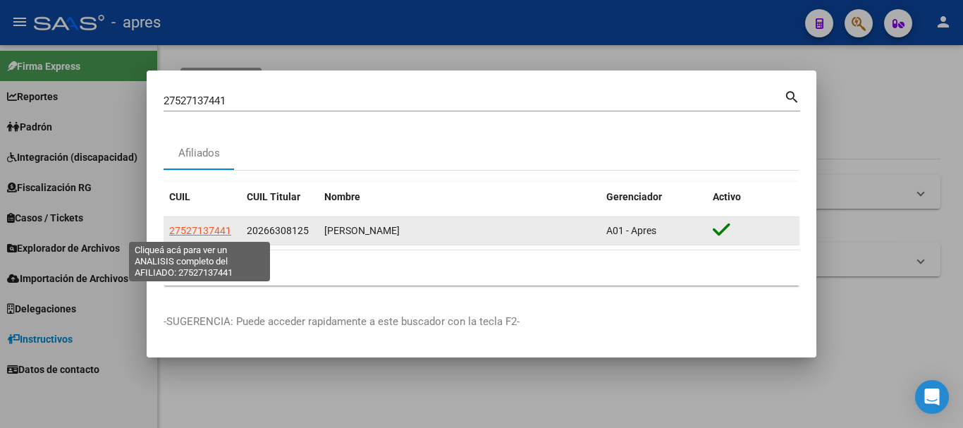
click at [185, 230] on span "27527137441" at bounding box center [200, 230] width 62 height 11
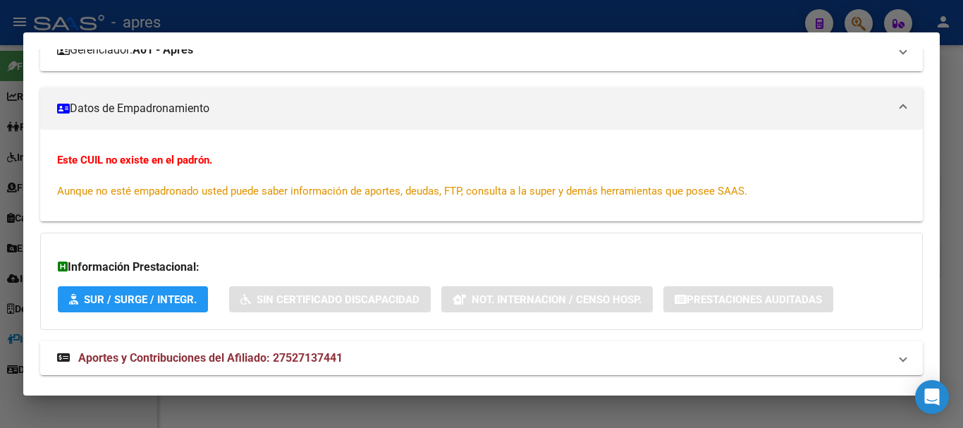
scroll to position [70, 0]
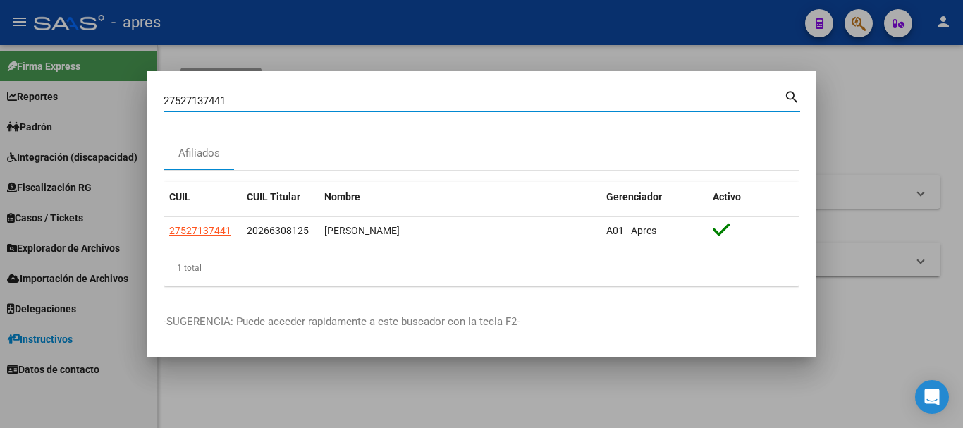
drag, startPoint x: 305, startPoint y: 104, endPoint x: 111, endPoint y: 88, distance: 194.4
click at [111, 88] on div "27527137441 Buscar (apellido, dni, cuil, nro traspaso, cuit, obra social) searc…" at bounding box center [481, 214] width 963 height 428
paste input "4936313"
type input "49363131"
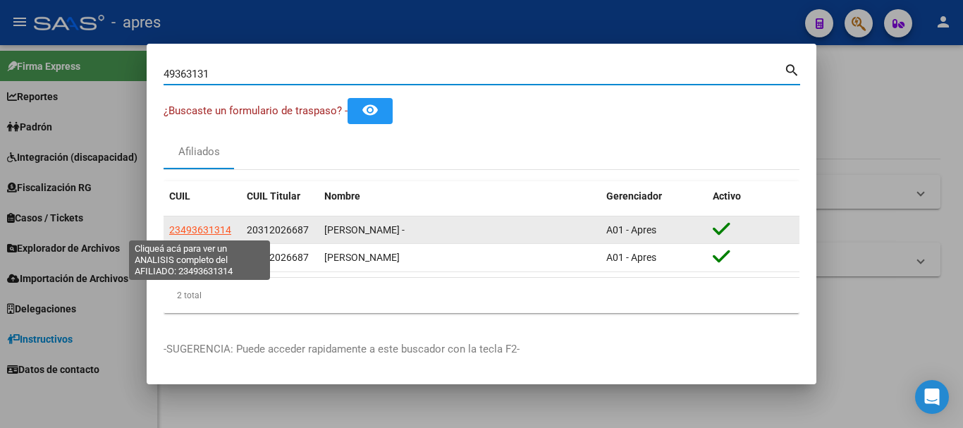
click at [206, 230] on span "23493631314" at bounding box center [200, 229] width 62 height 11
type textarea "23493631314"
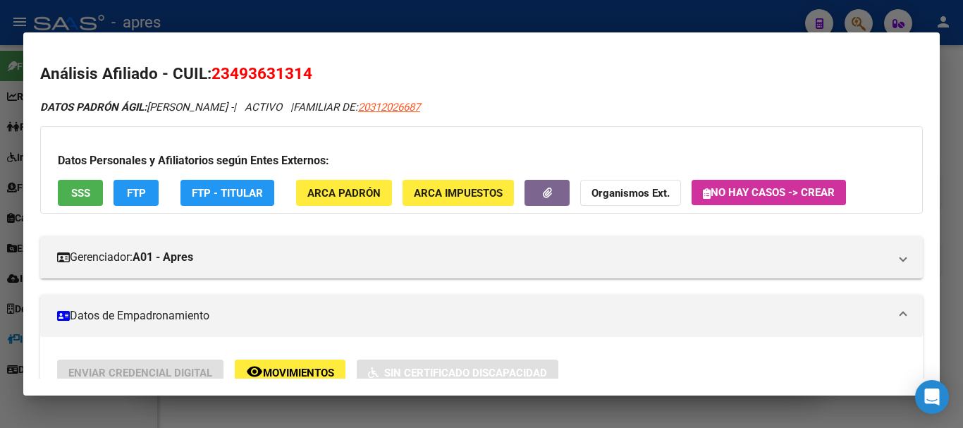
click at [77, 192] on span "SSS" at bounding box center [80, 193] width 19 height 13
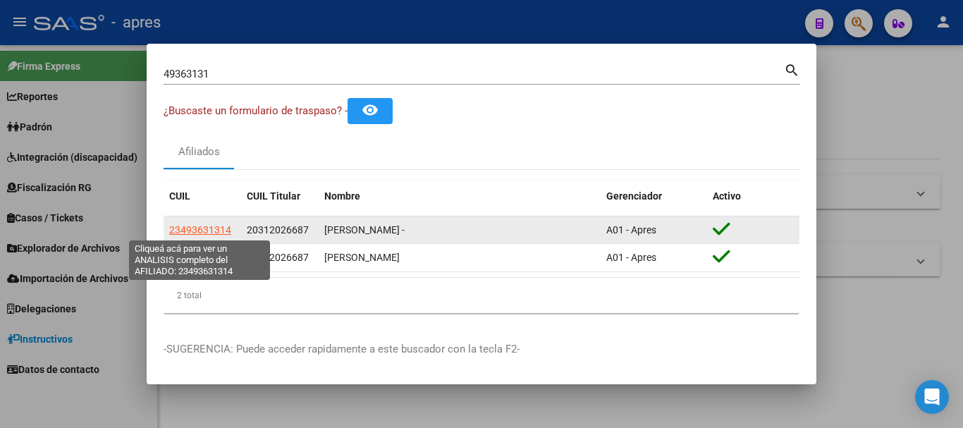
click at [183, 224] on span "23493631314" at bounding box center [200, 229] width 62 height 11
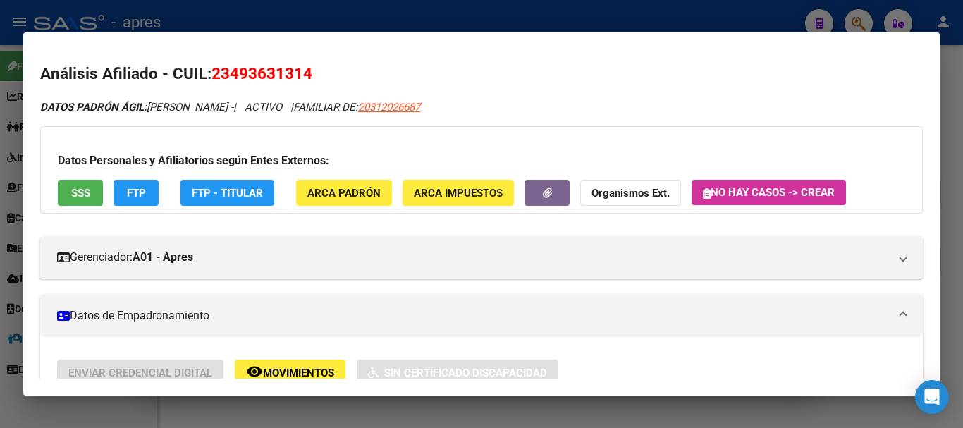
click at [79, 185] on button "SSS" at bounding box center [80, 193] width 45 height 26
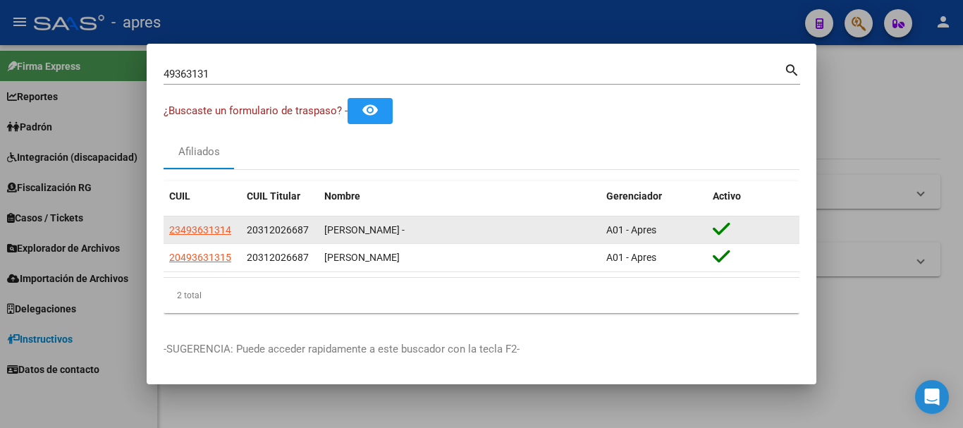
drag, startPoint x: 231, startPoint y: 230, endPoint x: 167, endPoint y: 233, distance: 64.2
click at [167, 233] on datatable-body-cell "23493631314" at bounding box center [203, 229] width 78 height 27
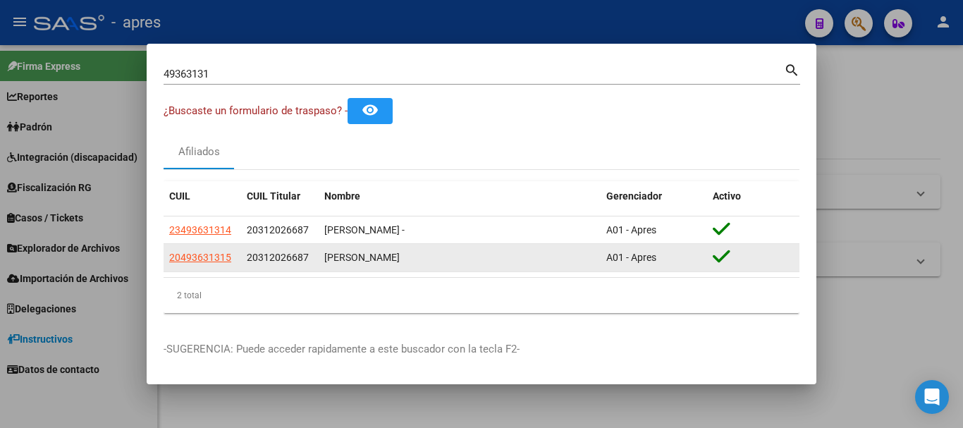
drag, startPoint x: 230, startPoint y: 258, endPoint x: 164, endPoint y: 252, distance: 65.8
click at [164, 252] on datatable-body-cell "20493631315" at bounding box center [203, 257] width 78 height 27
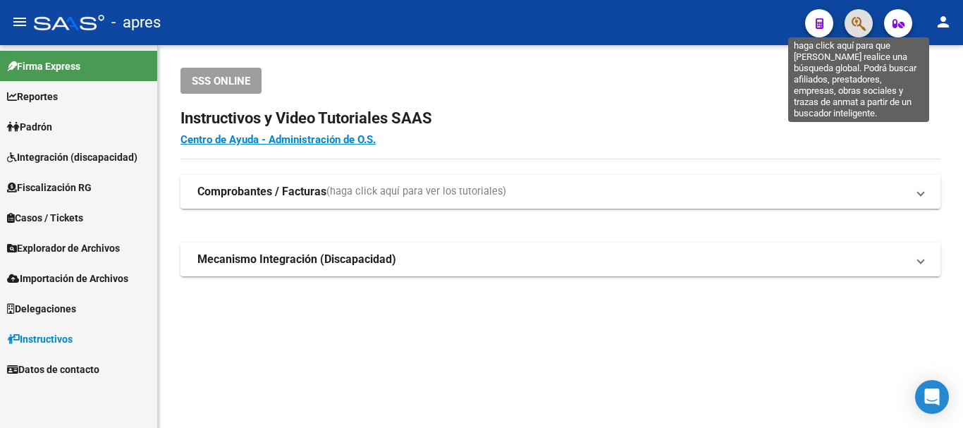
click at [863, 23] on icon "button" at bounding box center [858, 24] width 14 height 16
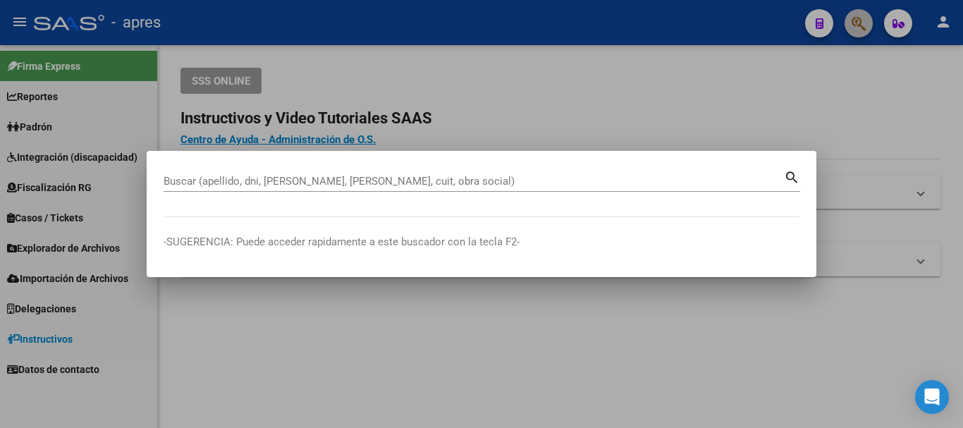
paste input "30016885"
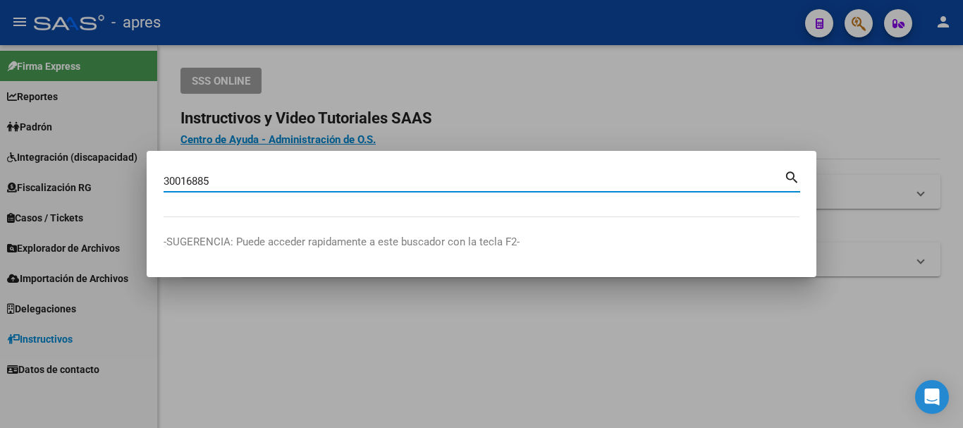
type input "30016885"
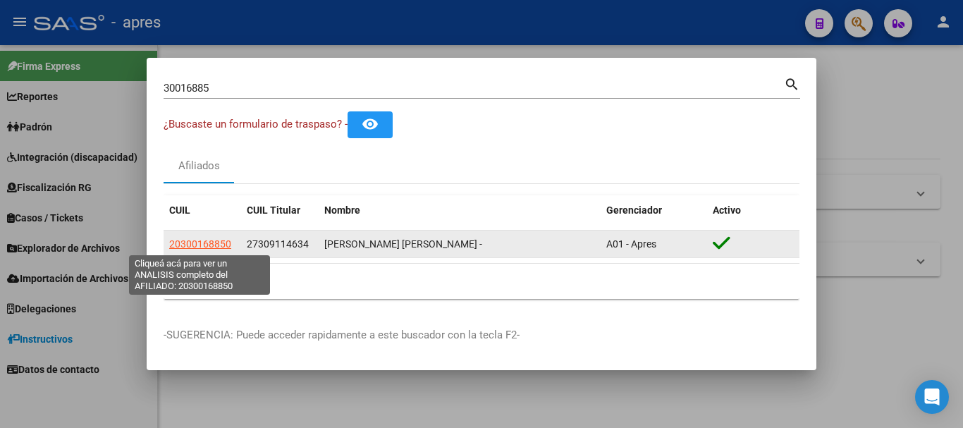
click at [204, 240] on span "20300168850" at bounding box center [200, 243] width 62 height 11
type textarea "20300168850"
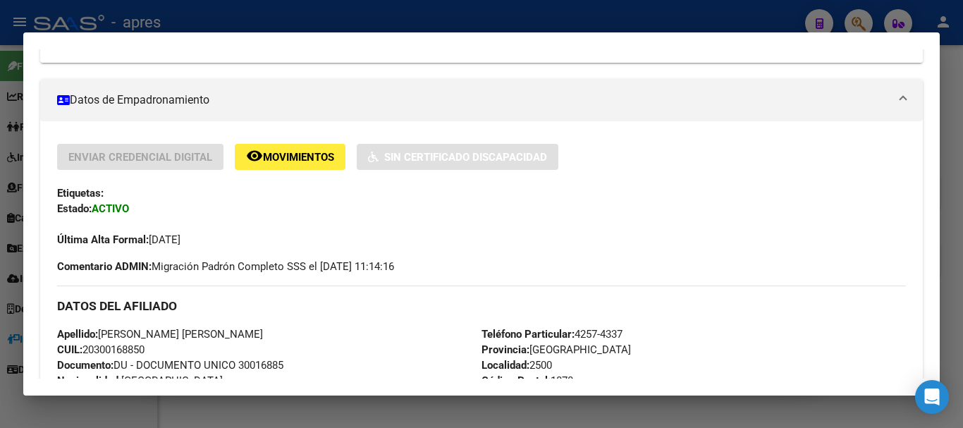
scroll to position [282, 0]
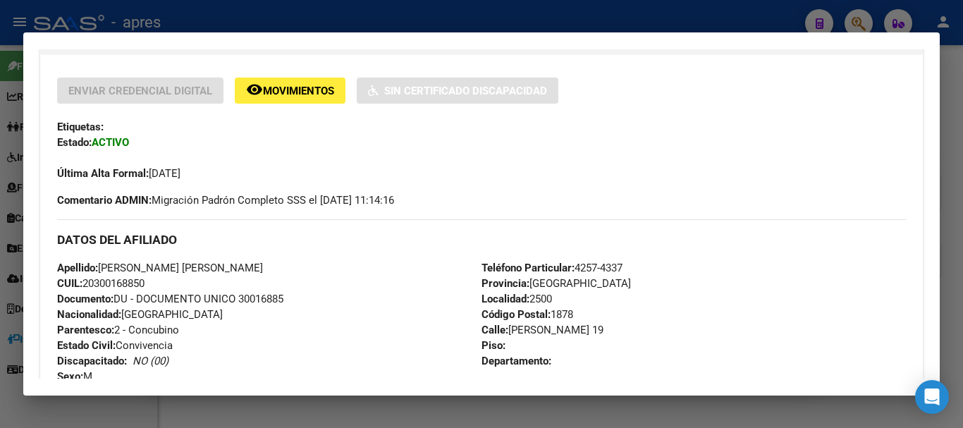
drag, startPoint x: 86, startPoint y: 279, endPoint x: 166, endPoint y: 280, distance: 80.3
click at [166, 280] on div "Apellido: [PERSON_NAME] [PERSON_NAME] CUIL: 20300168850 Documento: DU - DOCUMEN…" at bounding box center [269, 337] width 424 height 155
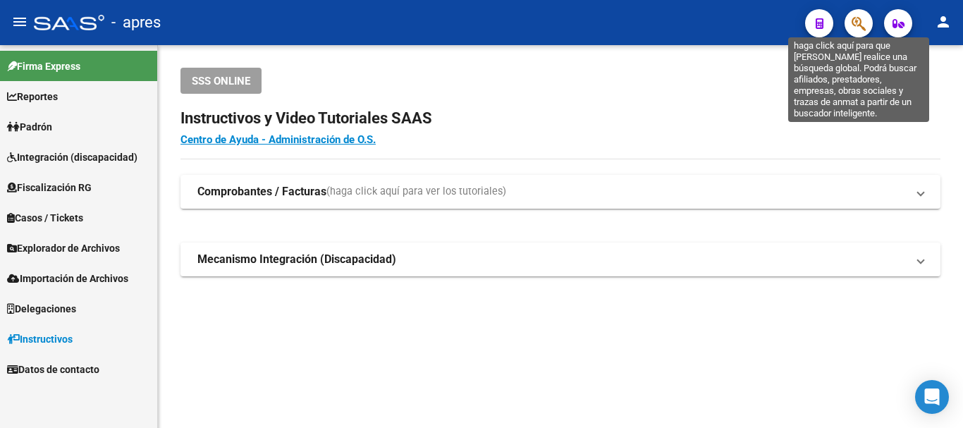
click at [851, 29] on icon "button" at bounding box center [858, 24] width 14 height 16
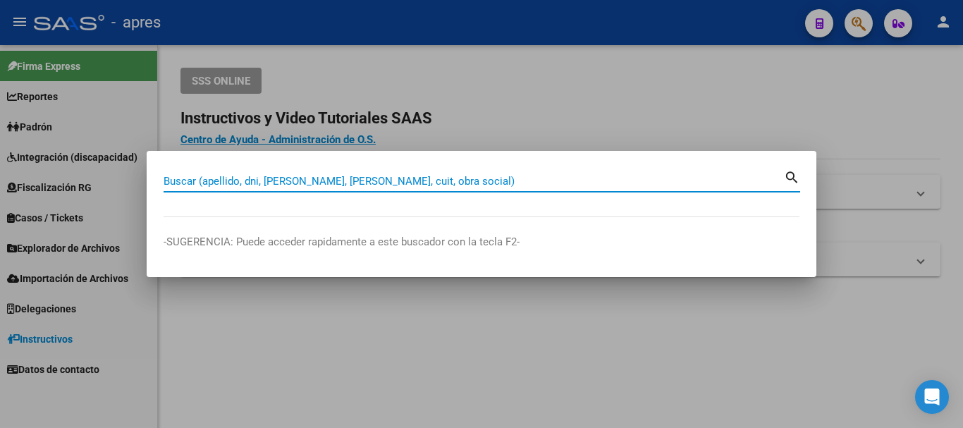
paste input "20300168850"
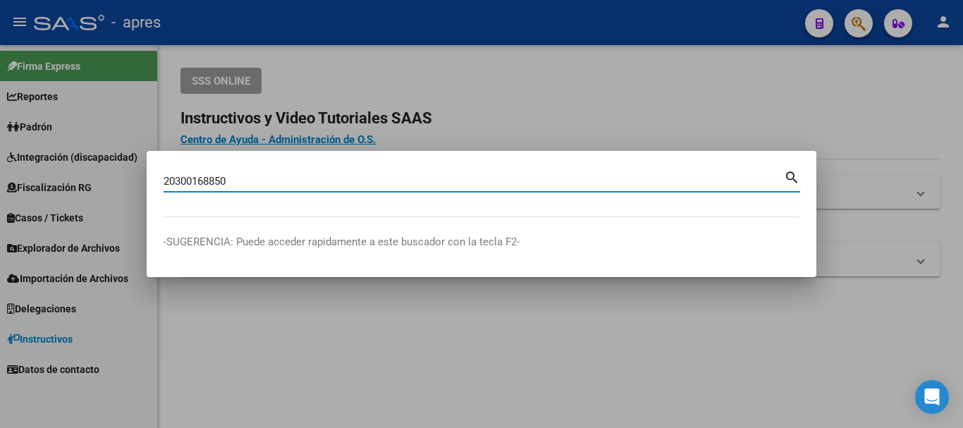
type input "20300168850"
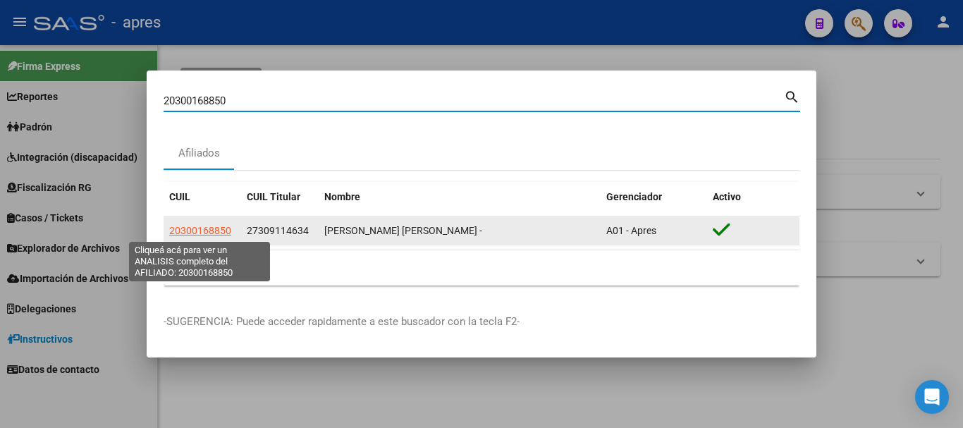
click at [209, 230] on span "20300168850" at bounding box center [200, 230] width 62 height 11
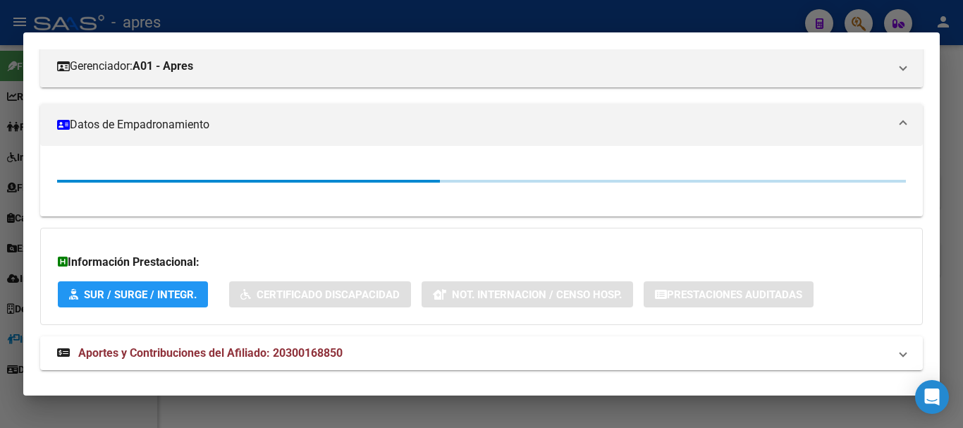
scroll to position [247, 0]
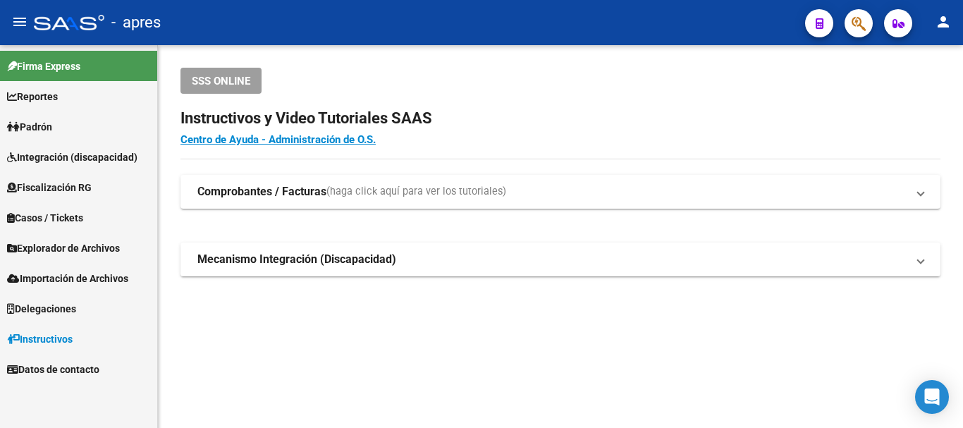
click at [851, 20] on icon "button" at bounding box center [858, 24] width 14 height 16
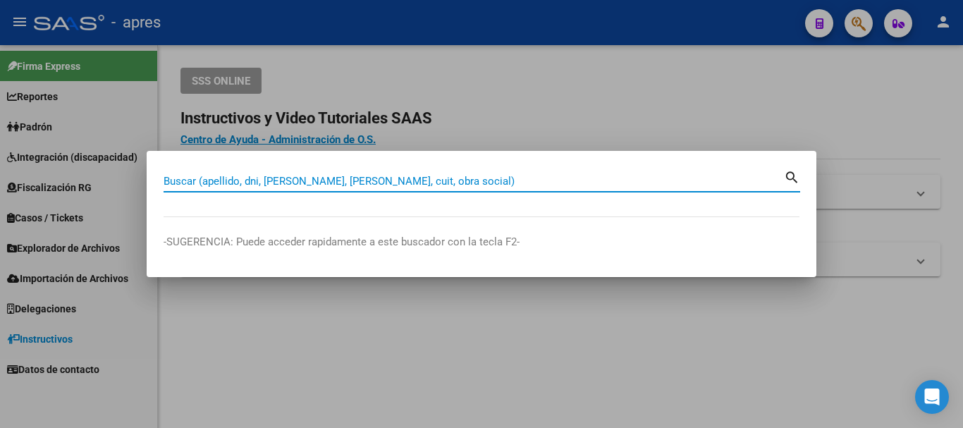
click at [376, 178] on input "Buscar (apellido, dni, [PERSON_NAME], [PERSON_NAME], cuit, obra social)" at bounding box center [474, 181] width 620 height 13
paste input "20475715730"
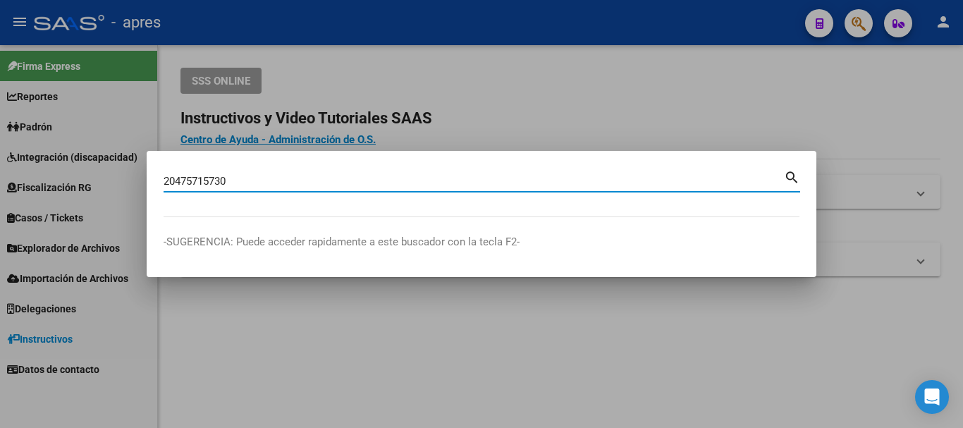
type input "20475715730"
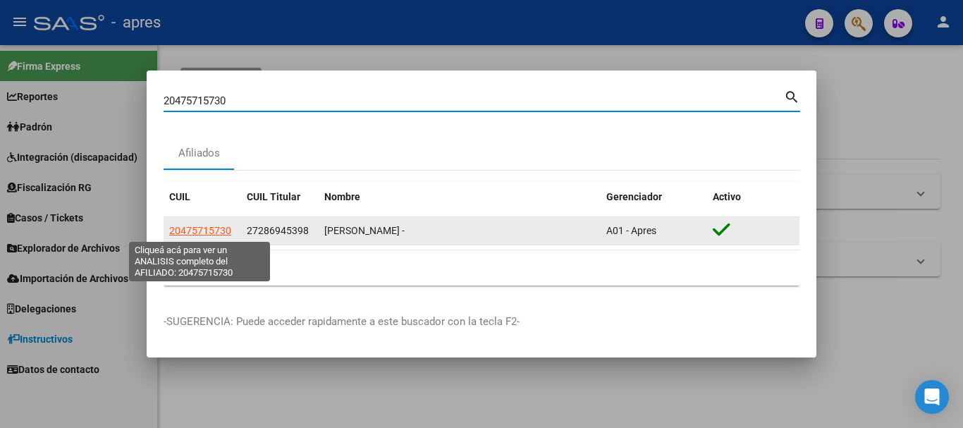
click at [214, 229] on span "20475715730" at bounding box center [200, 230] width 62 height 11
type textarea "20475715730"
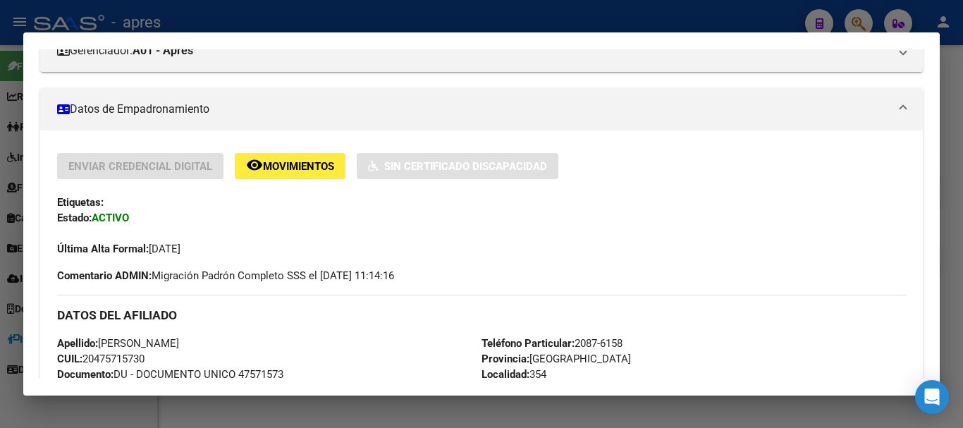
scroll to position [70, 0]
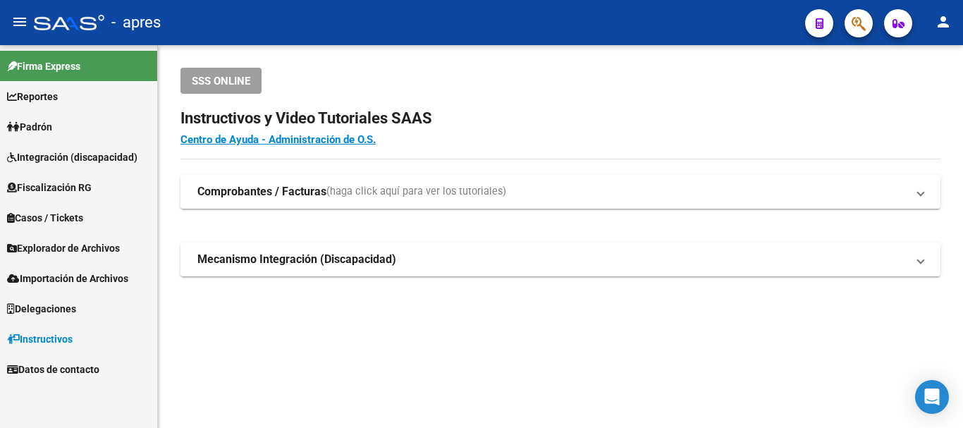
click at [859, 20] on icon "button" at bounding box center [858, 24] width 14 height 16
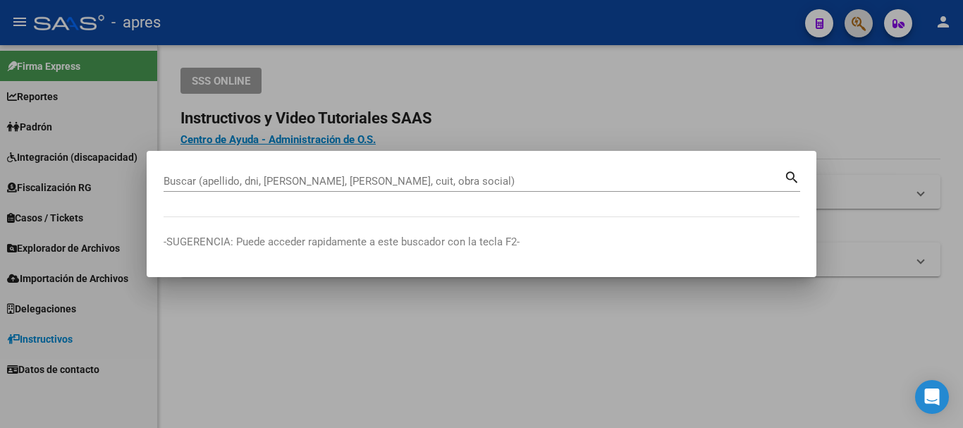
paste input "17610454"
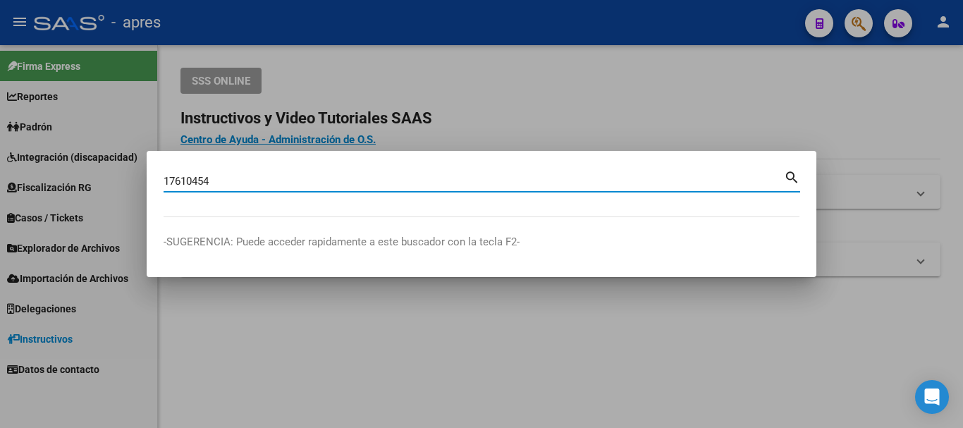
type input "17610454"
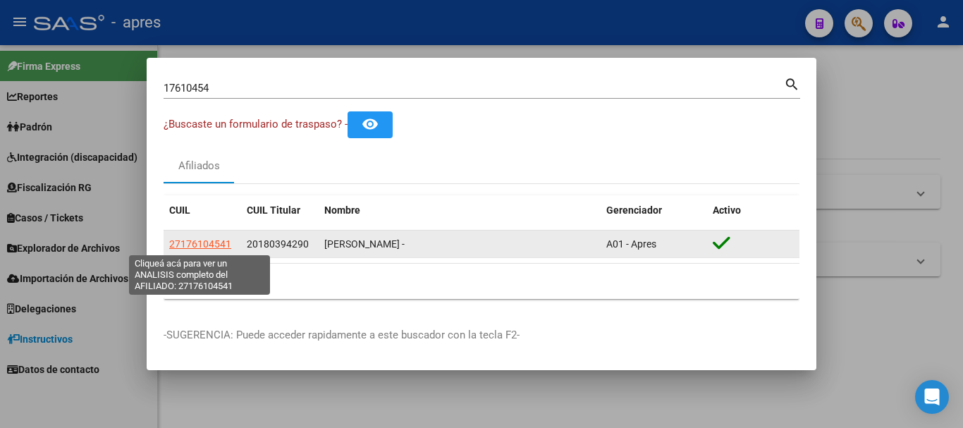
click at [205, 245] on span "27176104541" at bounding box center [200, 243] width 62 height 11
type textarea "27176104541"
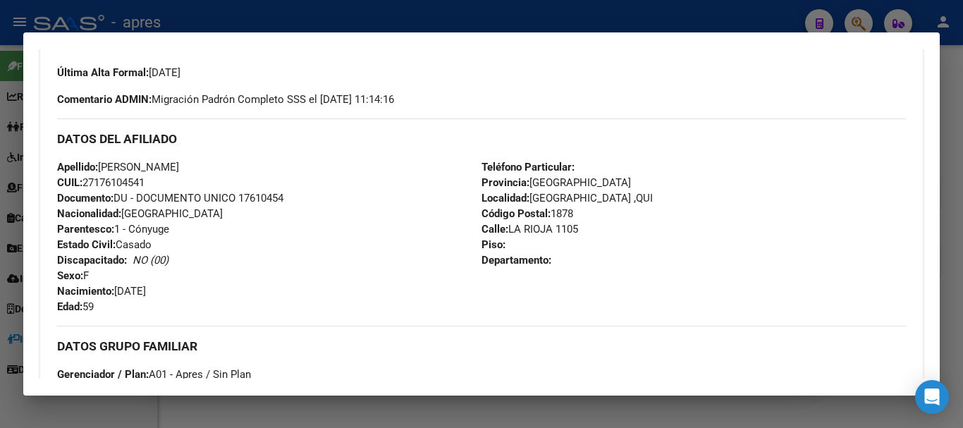
scroll to position [423, 0]
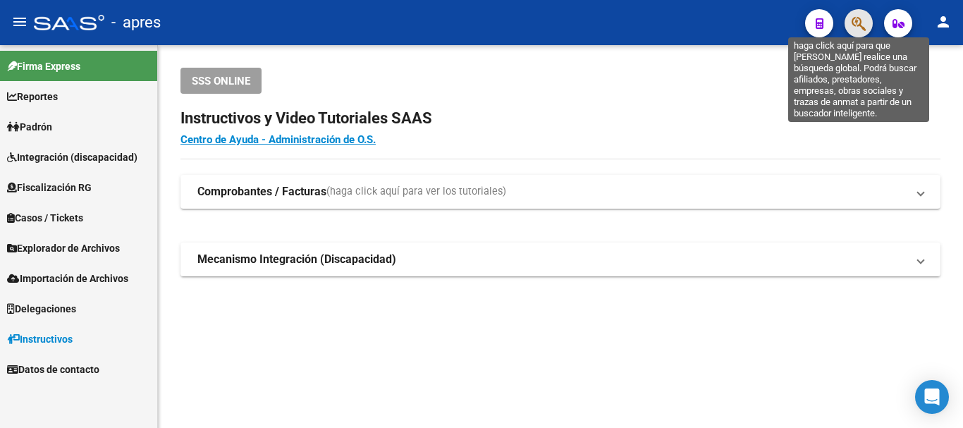
click at [858, 27] on icon "button" at bounding box center [858, 24] width 14 height 16
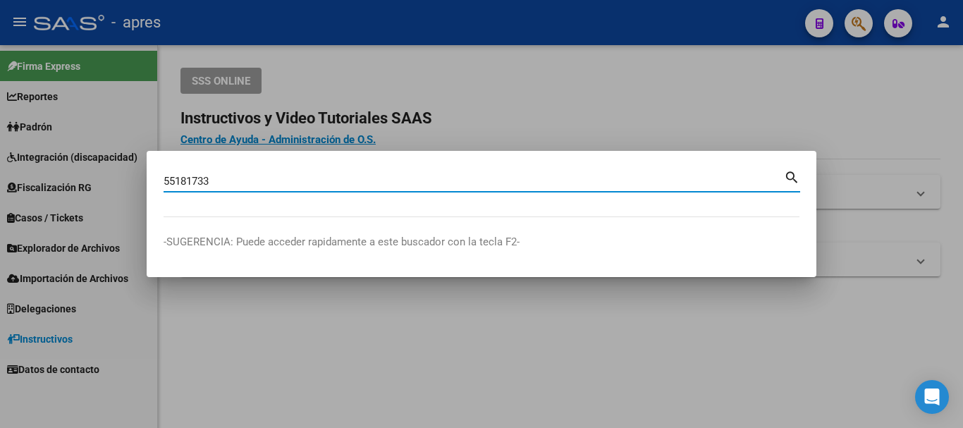
type input "55181733"
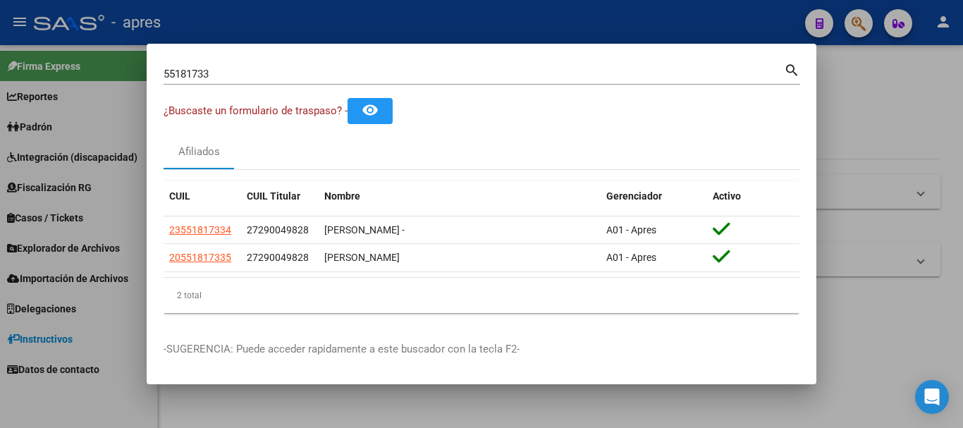
drag, startPoint x: 232, startPoint y: 258, endPoint x: 412, endPoint y: 423, distance: 243.9
click at [161, 258] on mat-dialog-content "55181733 Buscar (apellido, dni, cuil, nro traspaso, cuit, obra social) search ¿…" at bounding box center [482, 193] width 670 height 264
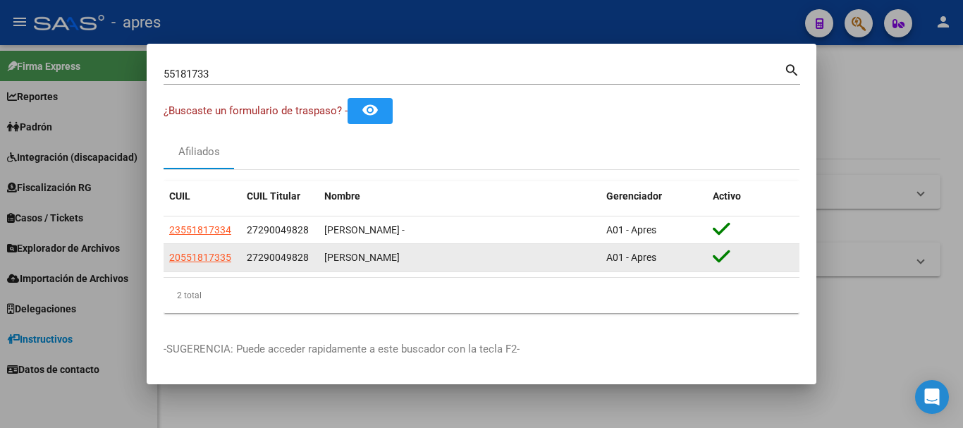
click at [271, 265] on div "27290049828" at bounding box center [280, 257] width 66 height 16
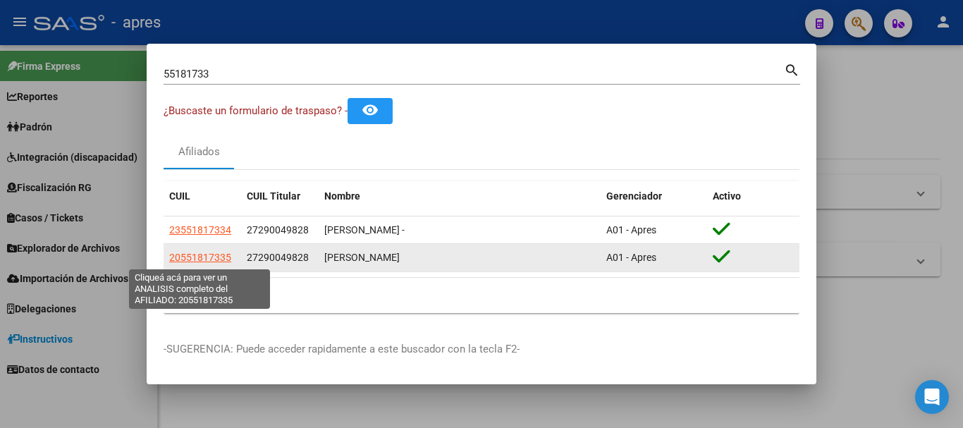
drag, startPoint x: 230, startPoint y: 258, endPoint x: 171, endPoint y: 263, distance: 60.1
click at [171, 263] on div "20551817335" at bounding box center [202, 257] width 66 height 16
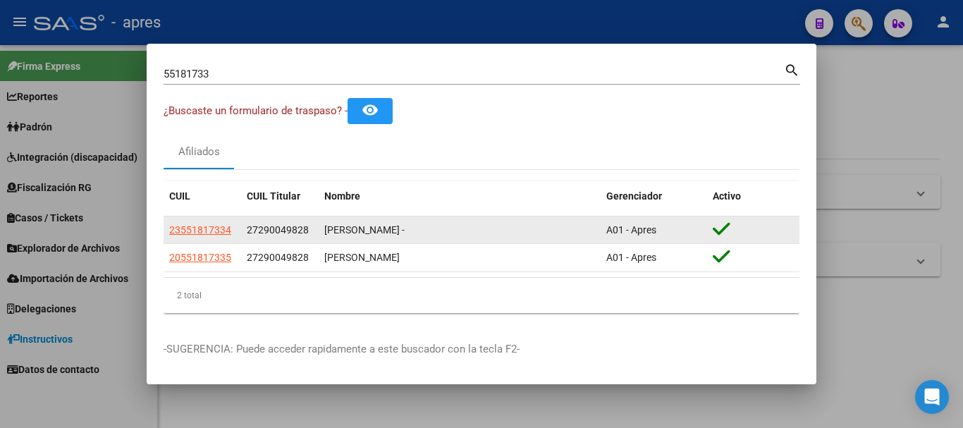
drag, startPoint x: 231, startPoint y: 228, endPoint x: 165, endPoint y: 230, distance: 66.3
click at [165, 230] on datatable-body-cell "23551817334" at bounding box center [203, 229] width 78 height 27
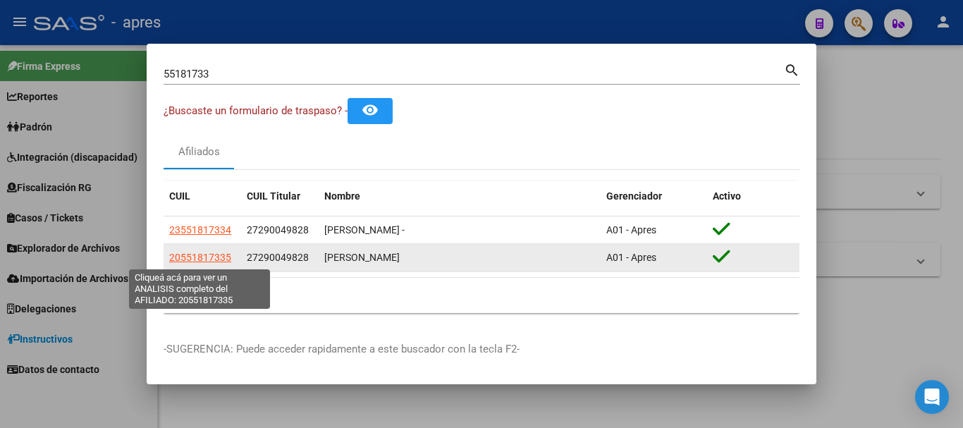
click at [207, 259] on span "20551817335" at bounding box center [200, 257] width 62 height 11
type textarea "20551817335"
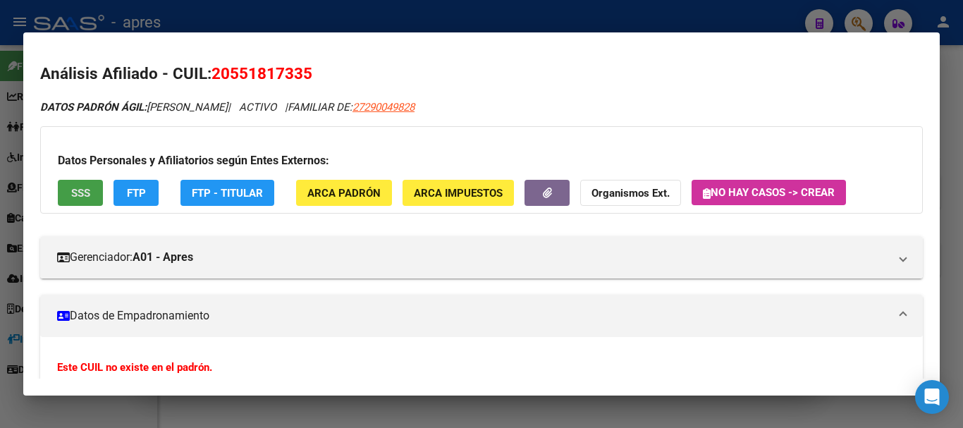
click at [97, 187] on button "SSS" at bounding box center [80, 193] width 45 height 26
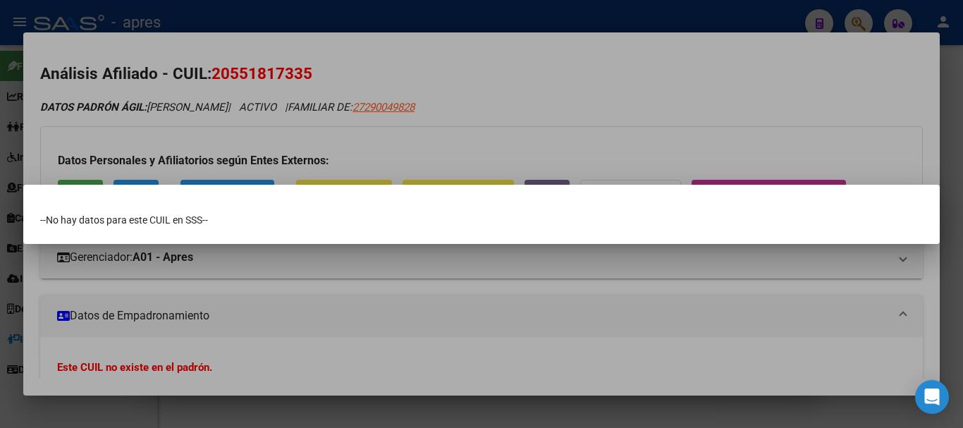
click at [249, 324] on div at bounding box center [481, 214] width 963 height 428
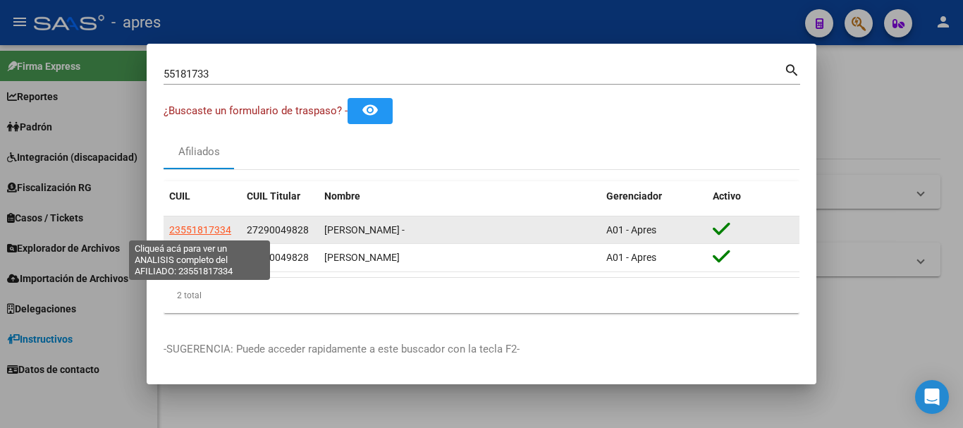
click at [215, 230] on span "23551817334" at bounding box center [200, 229] width 62 height 11
type textarea "23551817334"
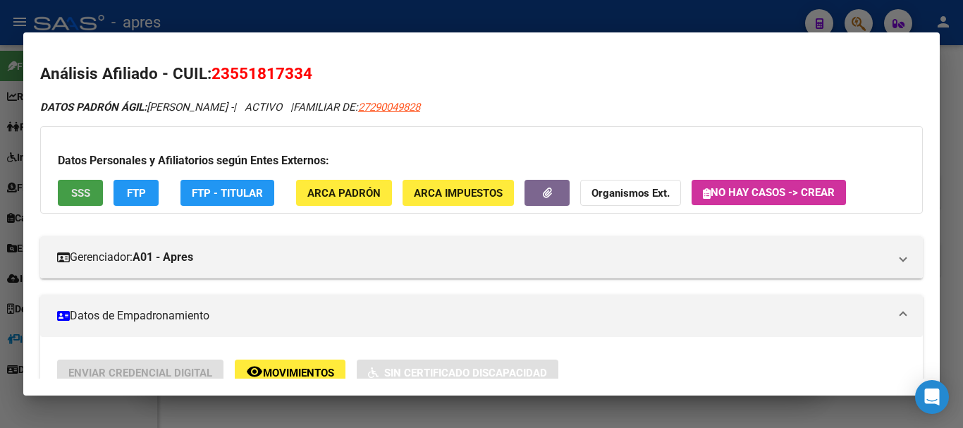
click at [89, 189] on span "SSS" at bounding box center [80, 193] width 19 height 13
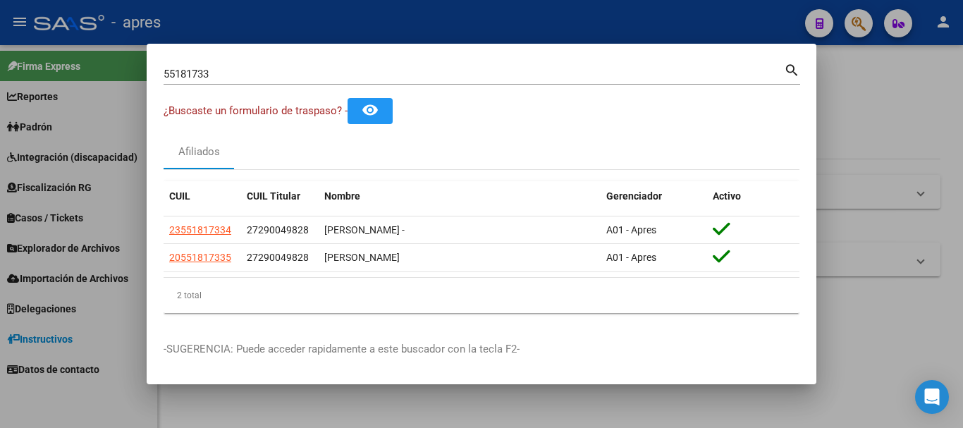
drag, startPoint x: 234, startPoint y: 226, endPoint x: 261, endPoint y: 304, distance: 82.7
click at [168, 226] on datatable-body-cell "23551817334" at bounding box center [203, 229] width 78 height 27
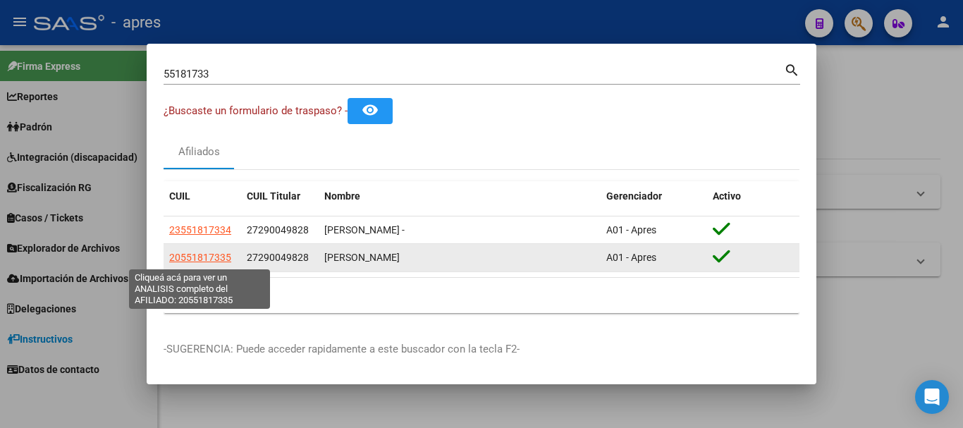
drag, startPoint x: 230, startPoint y: 259, endPoint x: 204, endPoint y: 278, distance: 32.3
click at [171, 259] on div "20551817335" at bounding box center [202, 257] width 66 height 16
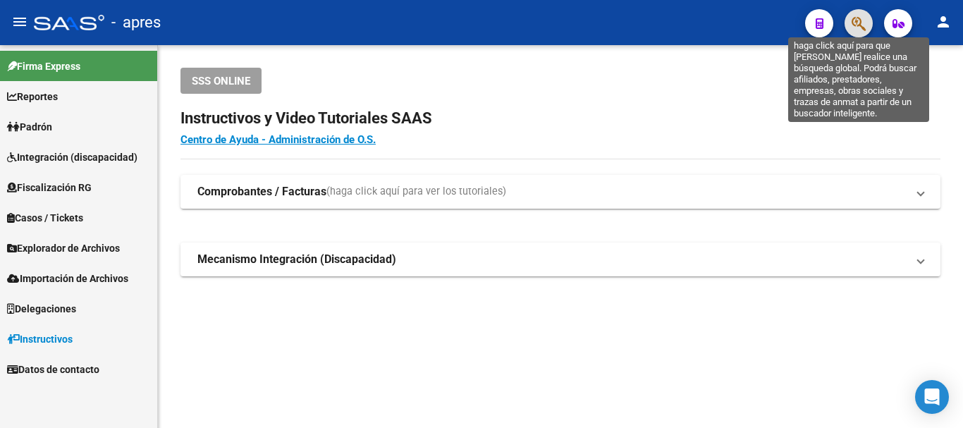
click at [856, 27] on icon "button" at bounding box center [858, 24] width 14 height 16
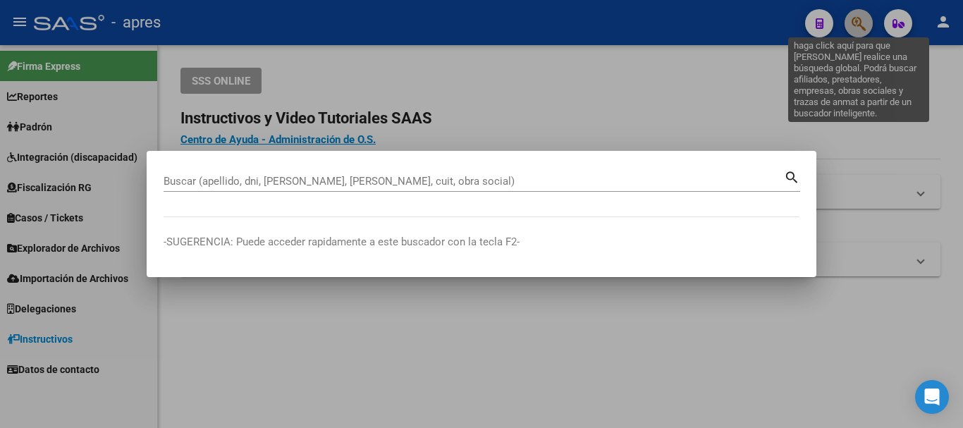
paste input "34305668"
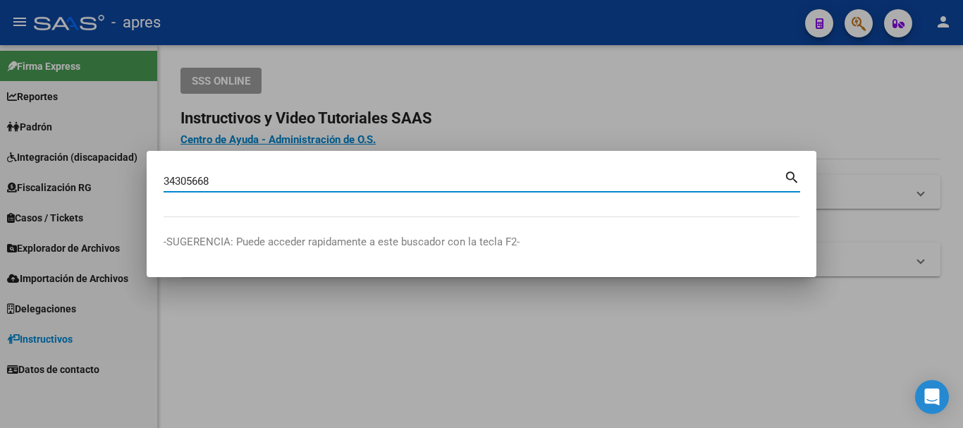
type input "34305668"
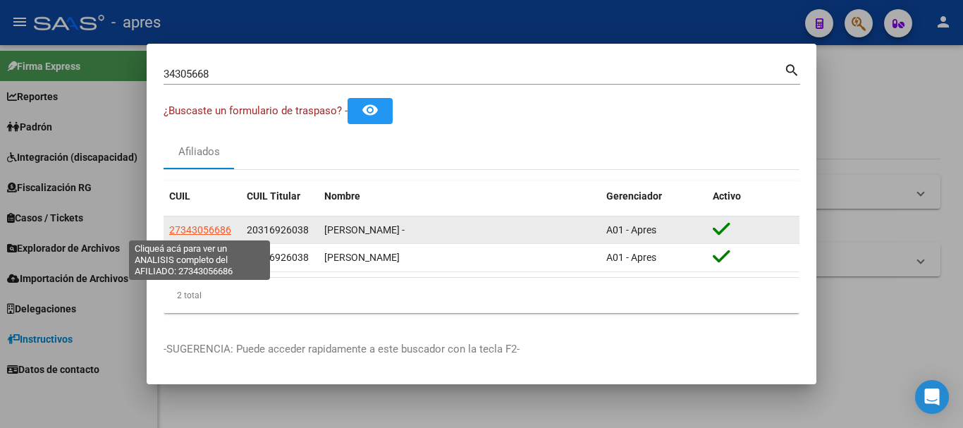
click at [218, 230] on span "27343056686" at bounding box center [200, 229] width 62 height 11
type textarea "27343056686"
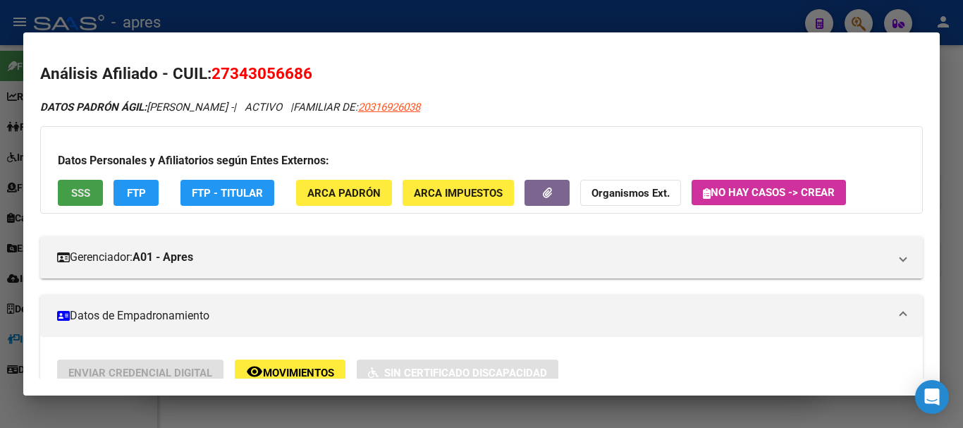
click at [66, 199] on button "SSS" at bounding box center [80, 193] width 45 height 26
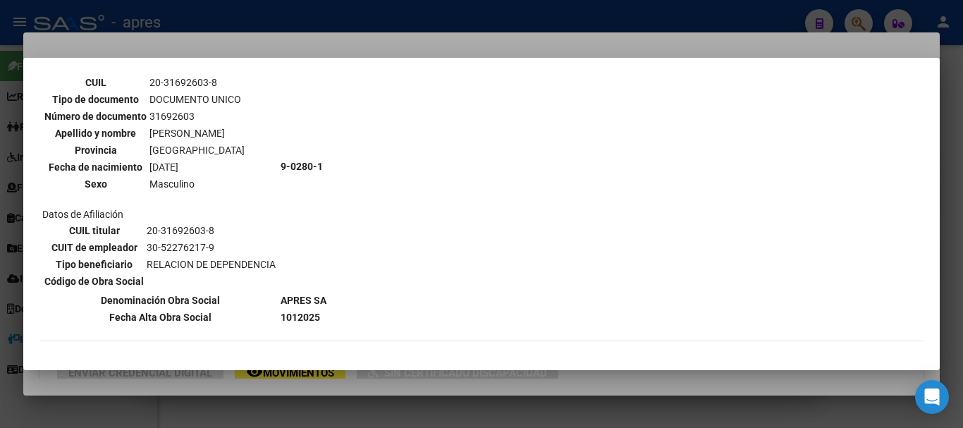
scroll to position [0, 0]
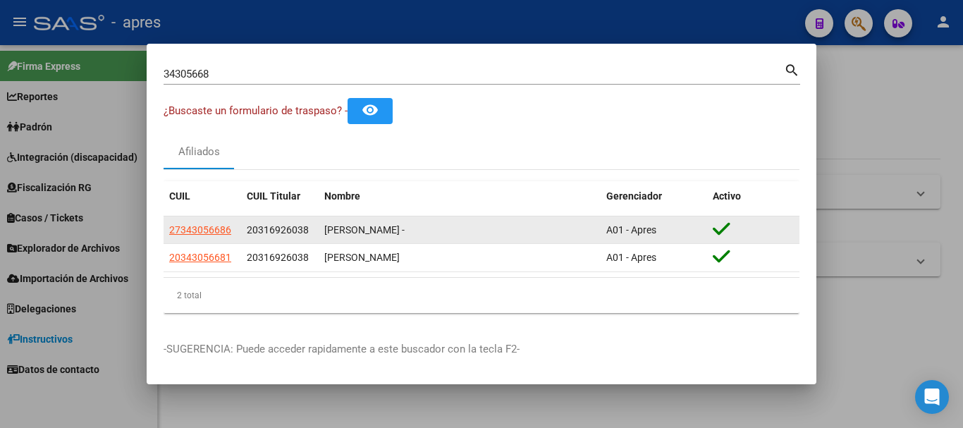
drag, startPoint x: 237, startPoint y: 228, endPoint x: 164, endPoint y: 235, distance: 73.0
click at [164, 235] on datatable-body-cell "27343056686" at bounding box center [203, 229] width 78 height 27
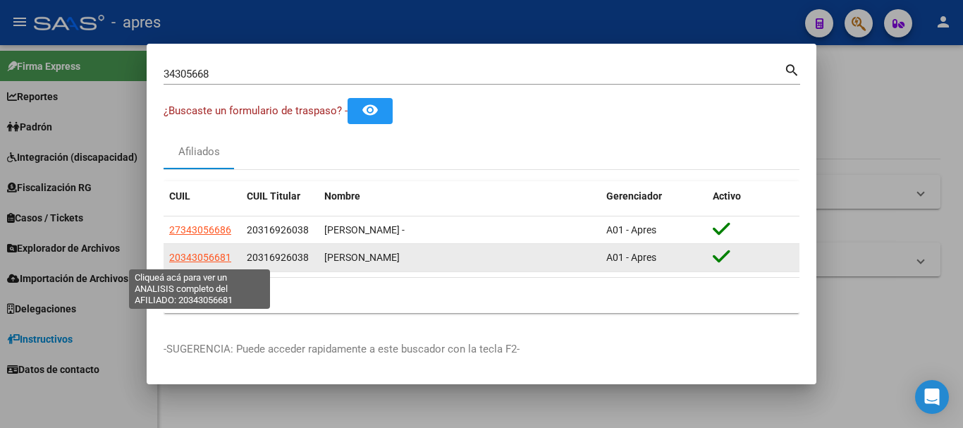
drag, startPoint x: 235, startPoint y: 256, endPoint x: 168, endPoint y: 262, distance: 67.3
click at [168, 262] on datatable-body-cell "20343056681" at bounding box center [203, 257] width 78 height 27
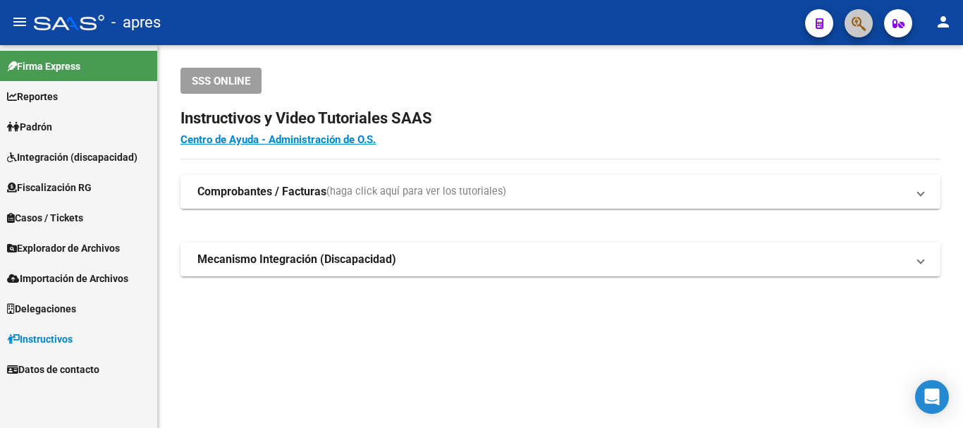
click at [848, 23] on button "button" at bounding box center [858, 23] width 28 height 28
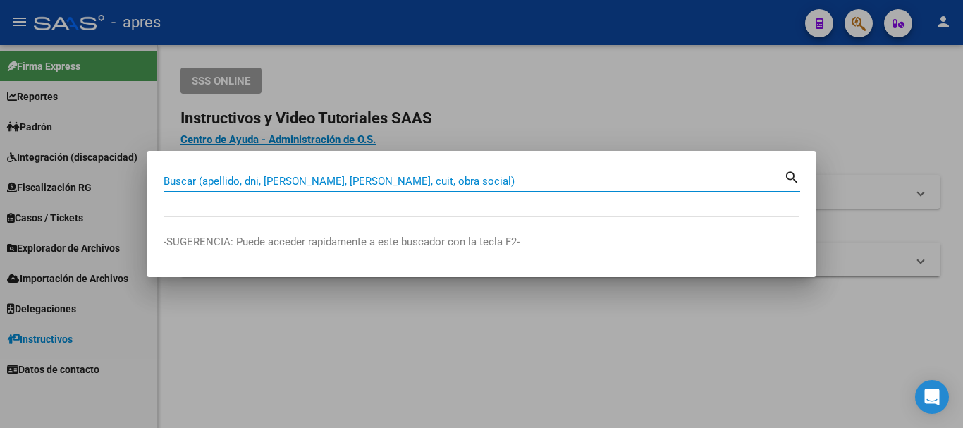
paste input "26824255"
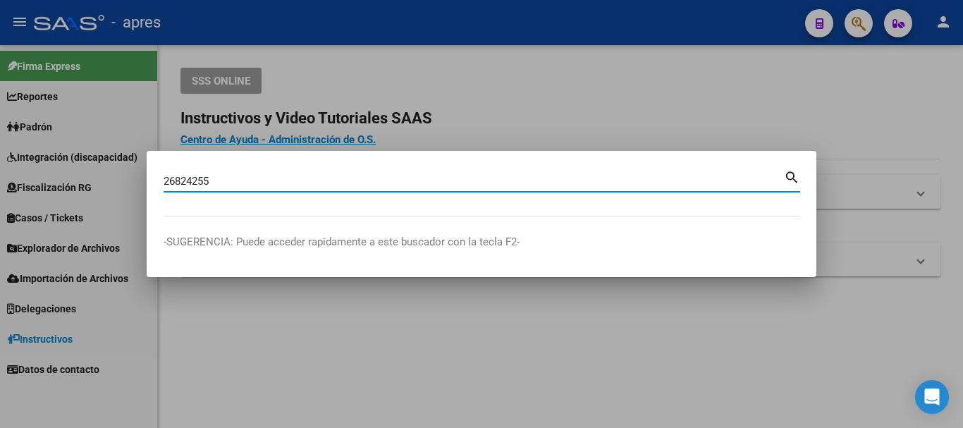
type input "26824255"
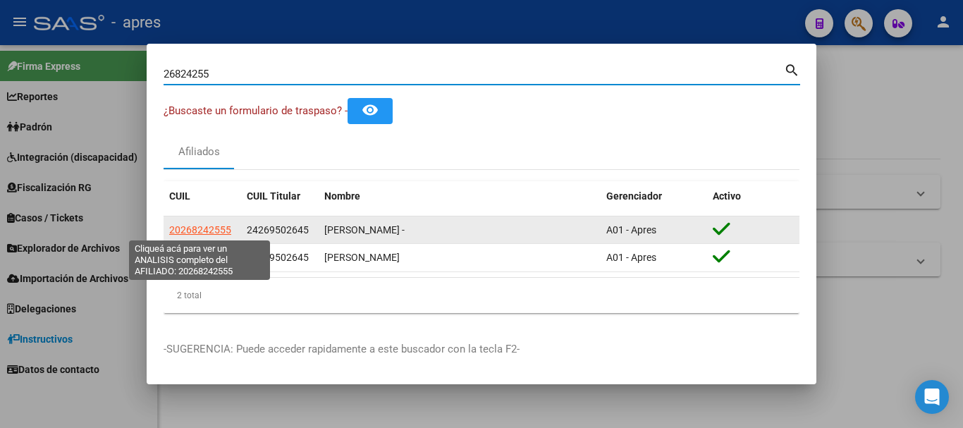
click at [222, 224] on span "20268242555" at bounding box center [200, 229] width 62 height 11
type textarea "20268242555"
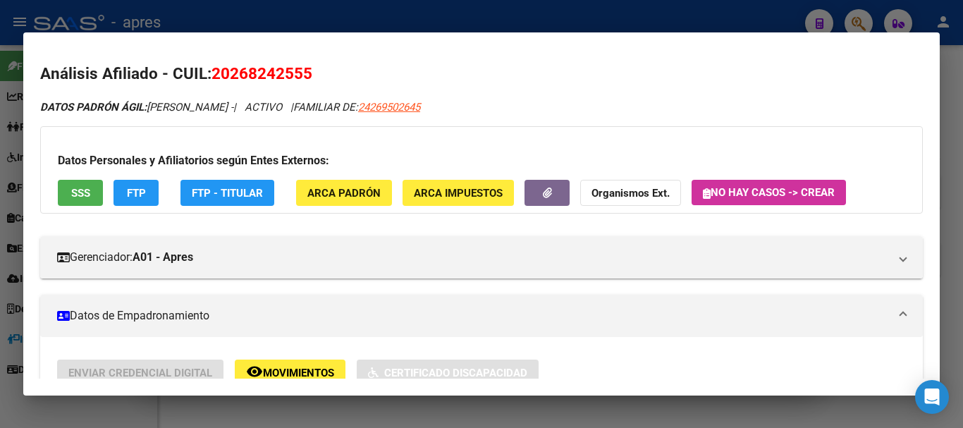
click at [85, 188] on span "SSS" at bounding box center [80, 193] width 19 height 13
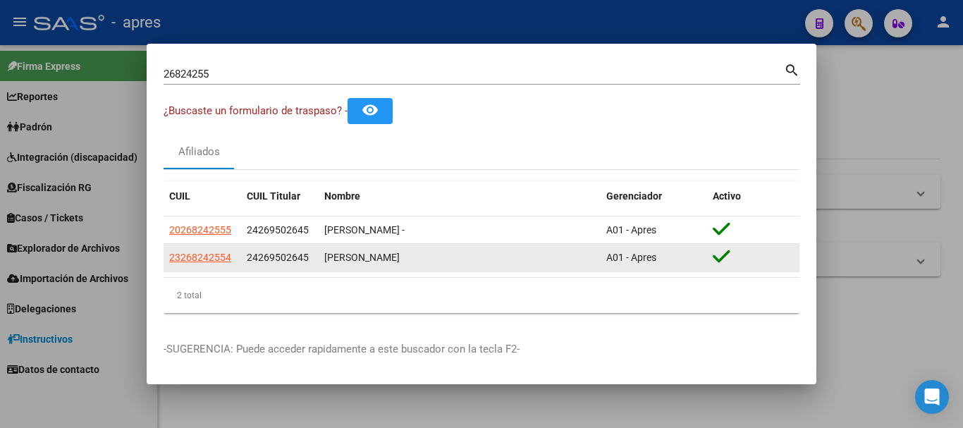
click at [210, 264] on app-link-go-to "23268242554" at bounding box center [200, 257] width 62 height 16
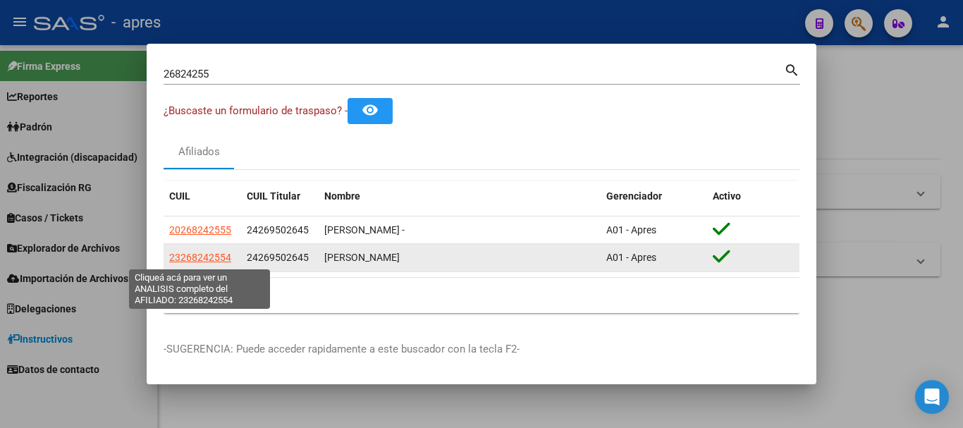
click at [205, 255] on span "23268242554" at bounding box center [200, 257] width 62 height 11
type textarea "23268242554"
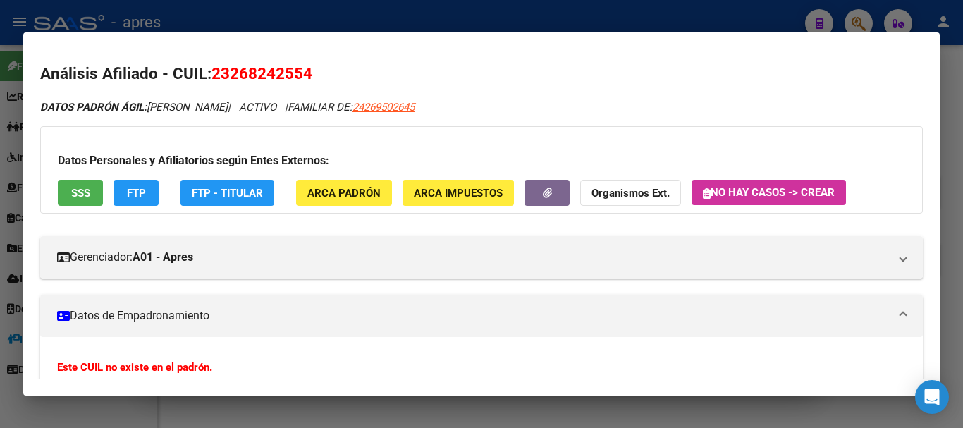
click at [92, 199] on button "SSS" at bounding box center [80, 193] width 45 height 26
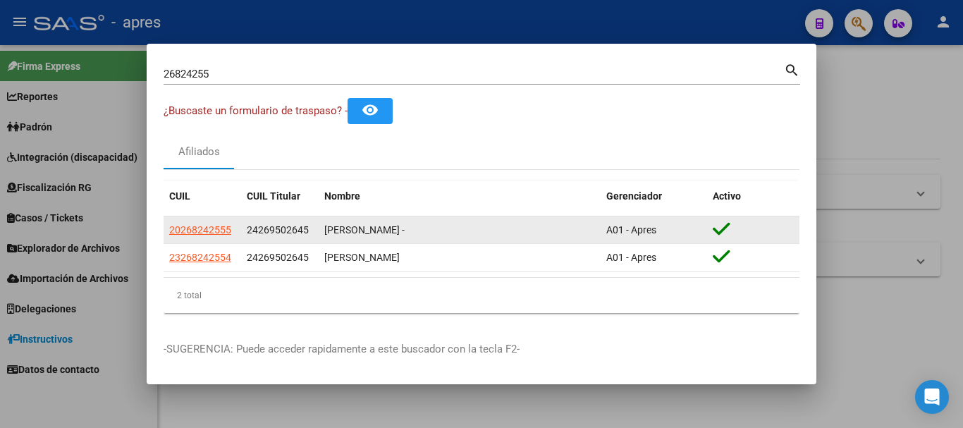
drag, startPoint x: 225, startPoint y: 228, endPoint x: 165, endPoint y: 229, distance: 59.9
click at [165, 229] on datatable-body-cell "20268242555" at bounding box center [203, 229] width 78 height 27
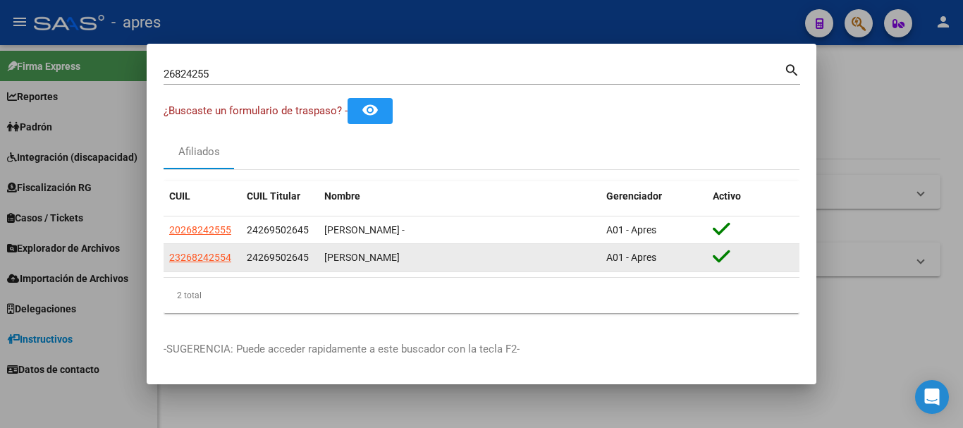
drag, startPoint x: 233, startPoint y: 259, endPoint x: 164, endPoint y: 262, distance: 69.2
click at [164, 262] on datatable-body-cell "23268242554" at bounding box center [203, 257] width 78 height 27
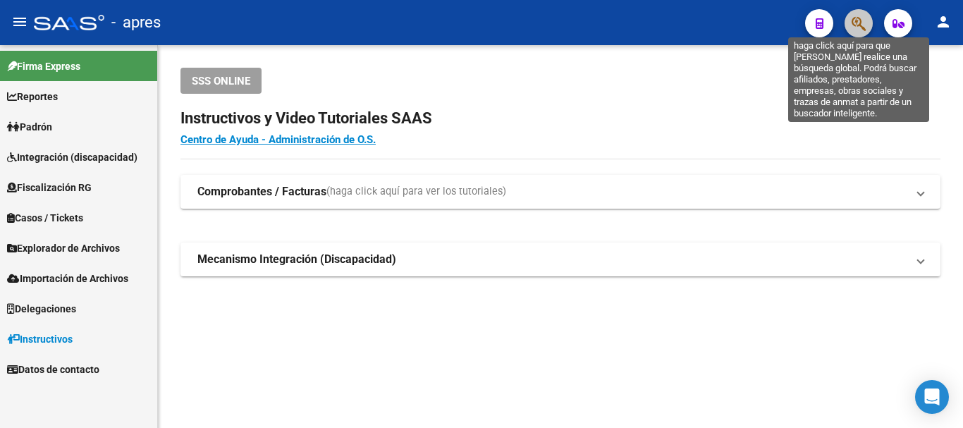
click at [854, 23] on icon "button" at bounding box center [858, 24] width 14 height 16
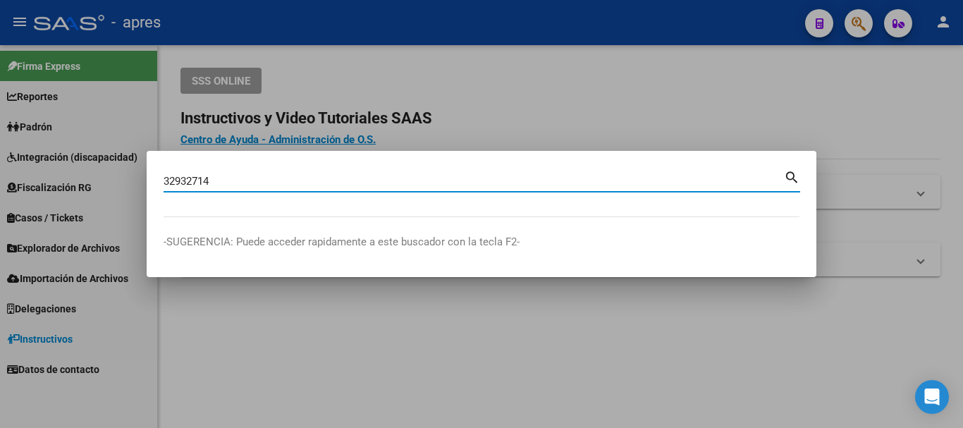
type input "32932714"
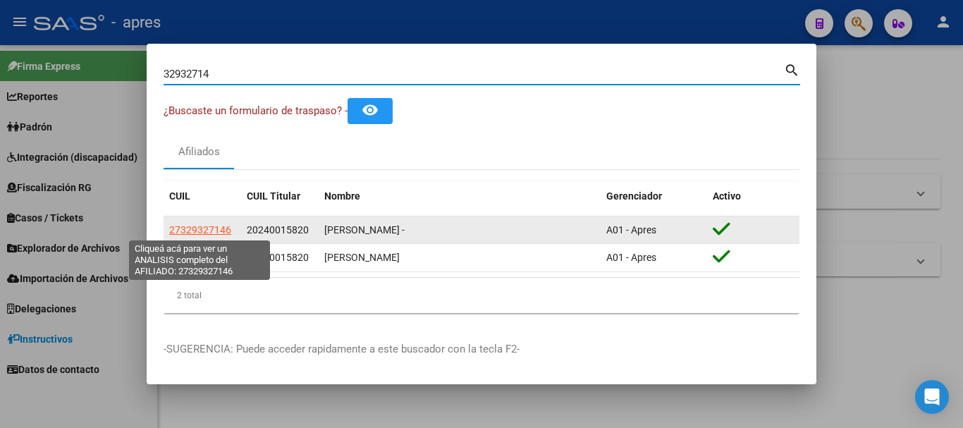
click at [220, 230] on span "27329327146" at bounding box center [200, 229] width 62 height 11
type textarea "27329327146"
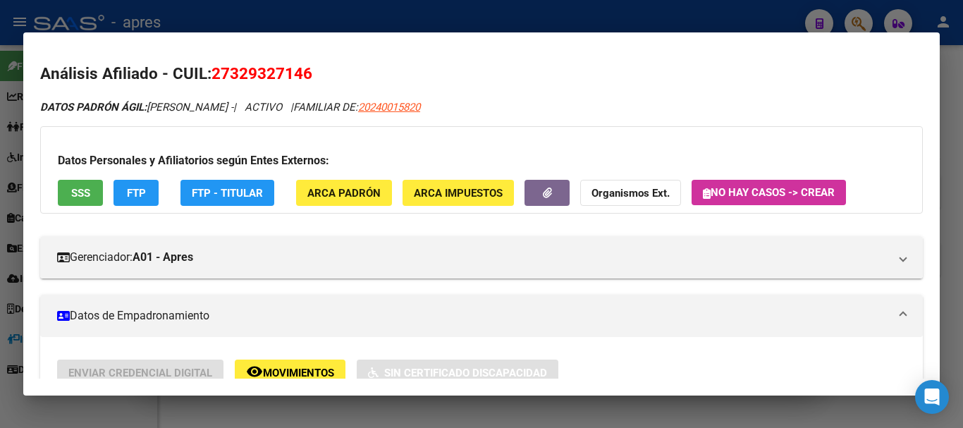
click at [80, 197] on span "SSS" at bounding box center [80, 193] width 19 height 13
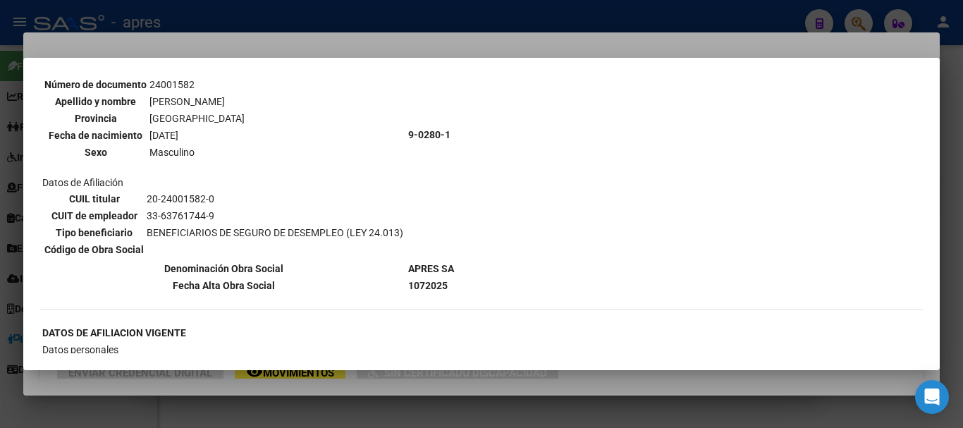
scroll to position [141, 0]
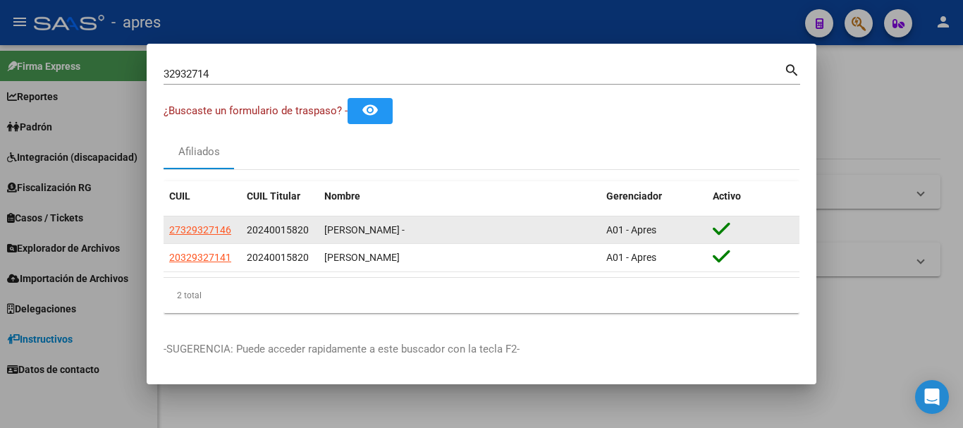
drag, startPoint x: 231, startPoint y: 226, endPoint x: 167, endPoint y: 230, distance: 64.3
click at [167, 230] on datatable-body-cell "27329327146" at bounding box center [203, 229] width 78 height 27
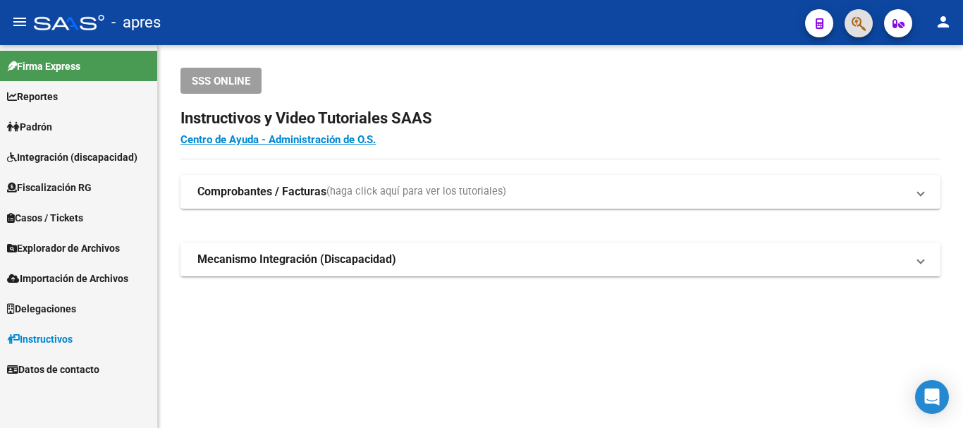
click at [851, 23] on button "button" at bounding box center [858, 23] width 28 height 28
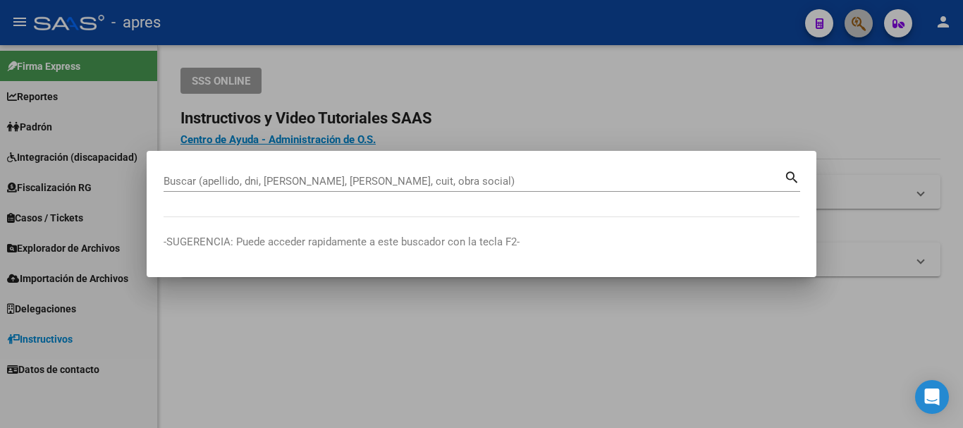
paste input "22214149"
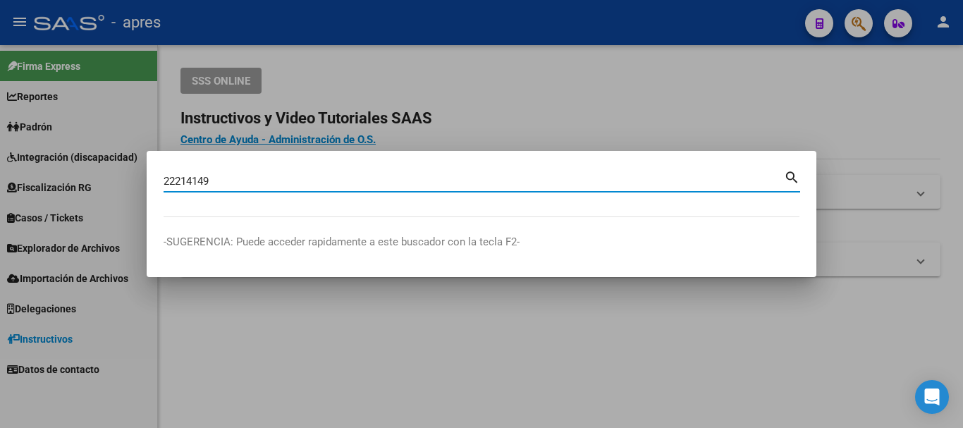
type input "22214149"
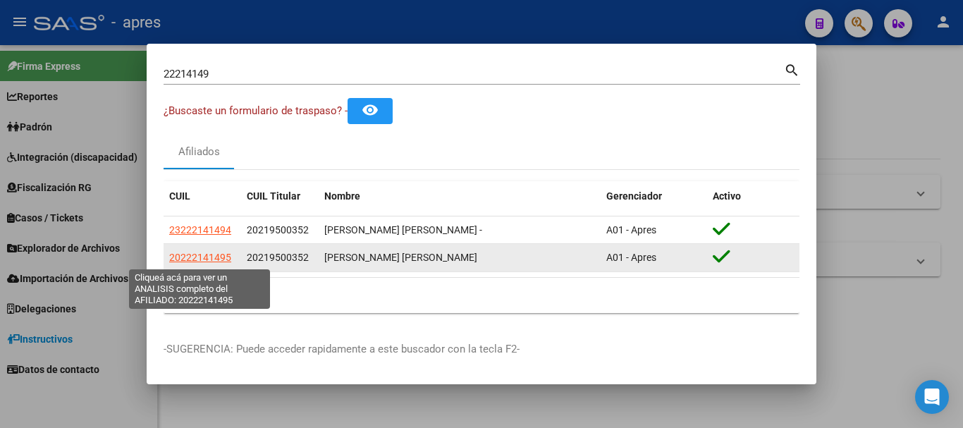
click at [217, 252] on span "20222141495" at bounding box center [200, 257] width 62 height 11
type textarea "20222141495"
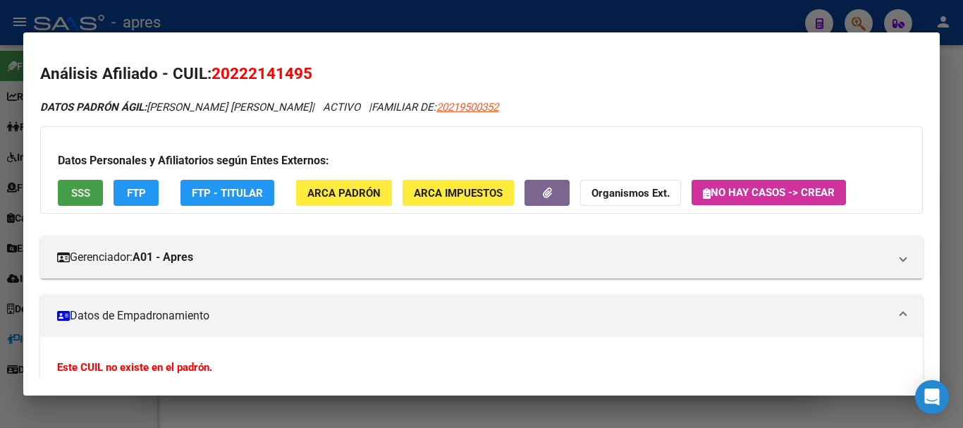
click at [84, 198] on span "SSS" at bounding box center [80, 193] width 19 height 13
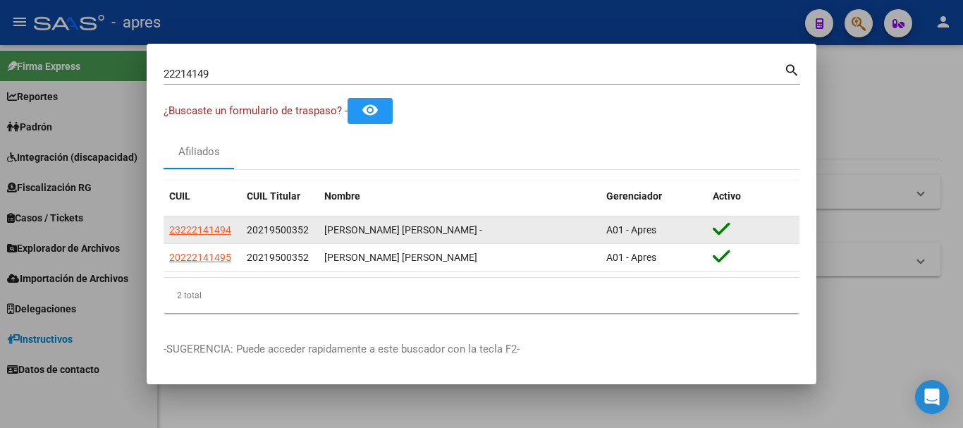
drag, startPoint x: 230, startPoint y: 227, endPoint x: 166, endPoint y: 226, distance: 63.4
click at [166, 226] on datatable-body-cell "23222141494" at bounding box center [203, 229] width 78 height 27
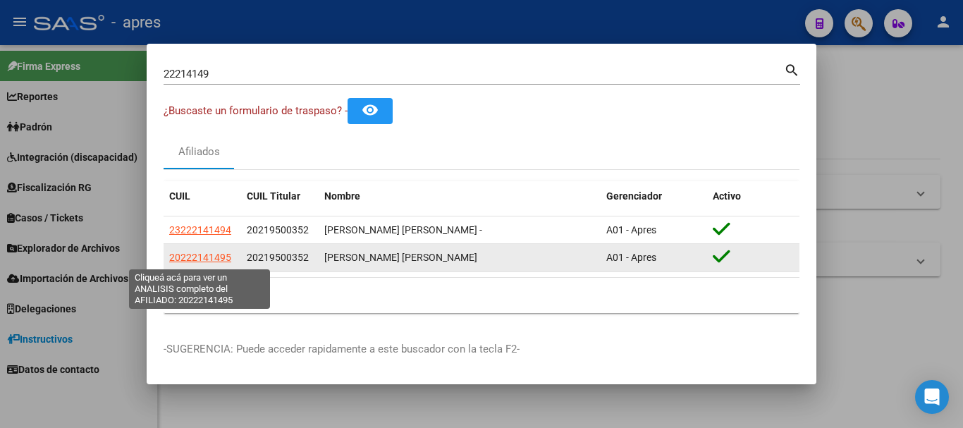
drag, startPoint x: 230, startPoint y: 257, endPoint x: 170, endPoint y: 260, distance: 60.0
click at [170, 260] on span "20222141495" at bounding box center [200, 257] width 62 height 11
drag, startPoint x: 232, startPoint y: 263, endPoint x: 170, endPoint y: 257, distance: 62.3
click at [170, 257] on div "20222141495" at bounding box center [202, 257] width 66 height 16
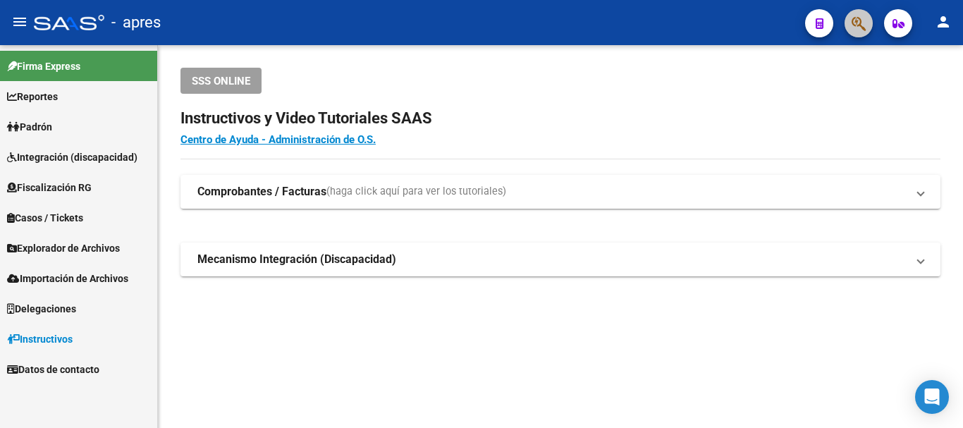
click at [854, 12] on span "button" at bounding box center [858, 23] width 14 height 29
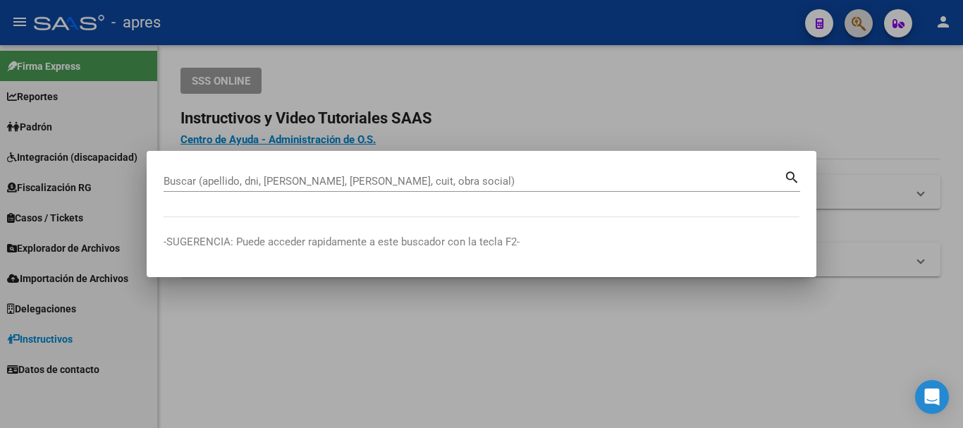
paste input "22548415"
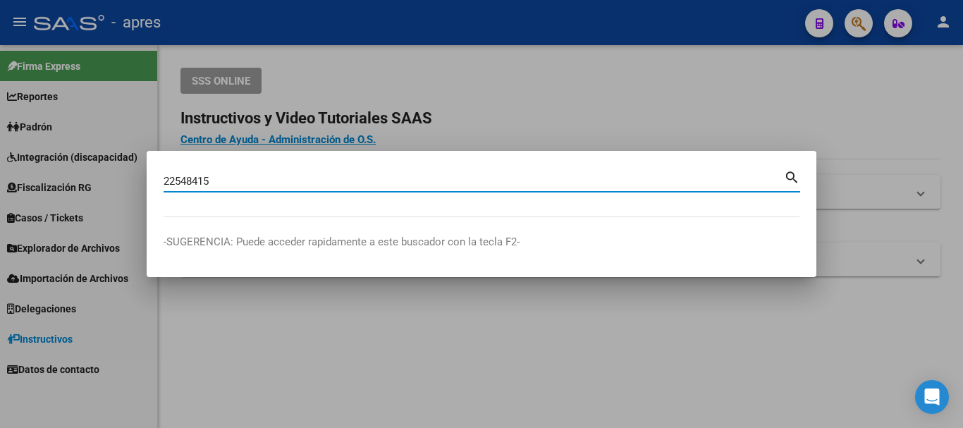
type input "22548415"
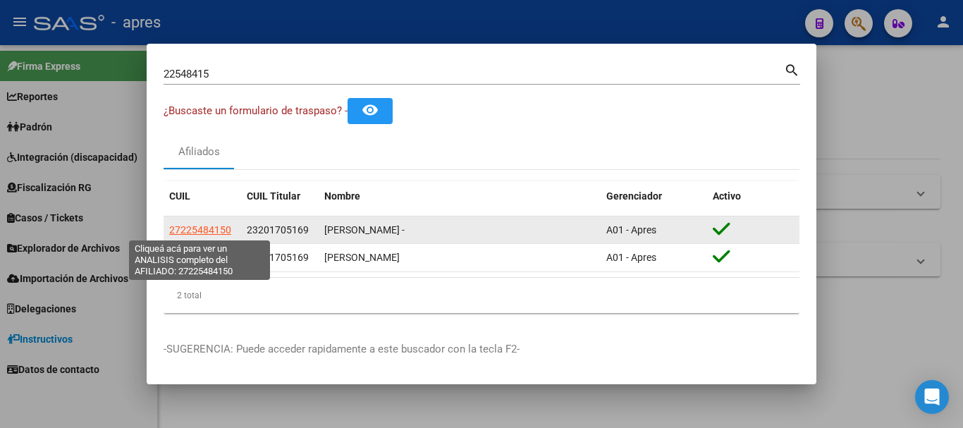
click at [207, 230] on span "27225484150" at bounding box center [200, 229] width 62 height 11
type textarea "27225484150"
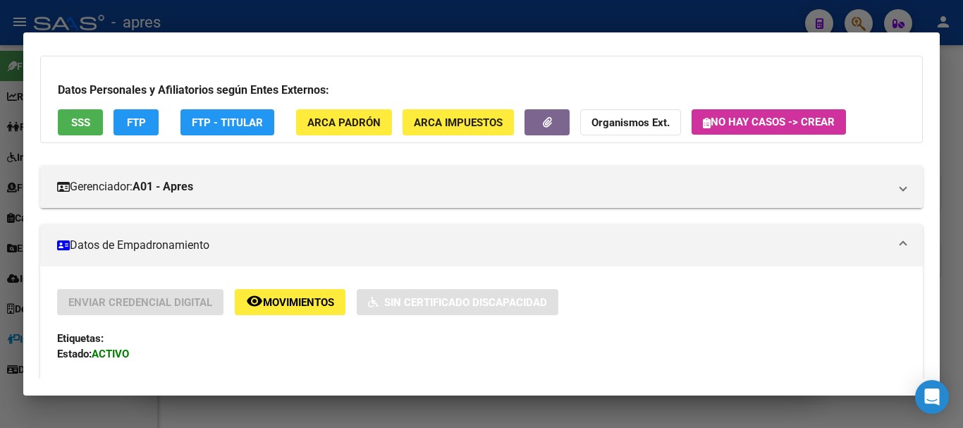
scroll to position [0, 0]
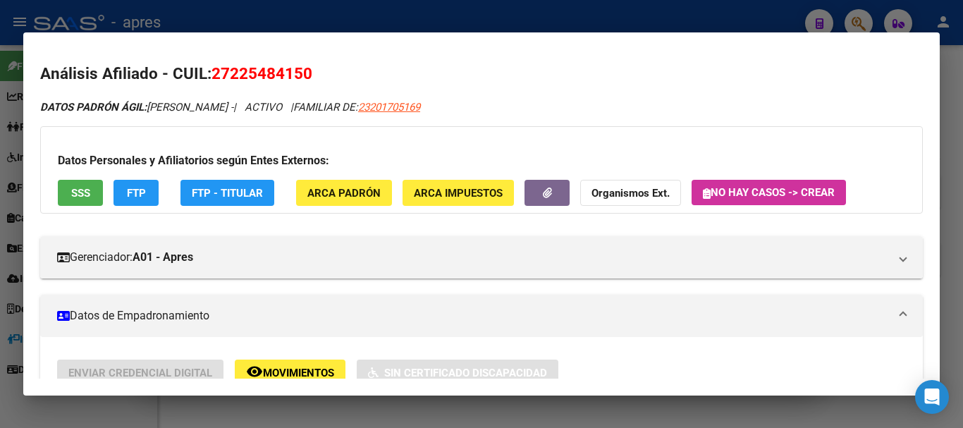
click at [83, 193] on span "SSS" at bounding box center [80, 193] width 19 height 13
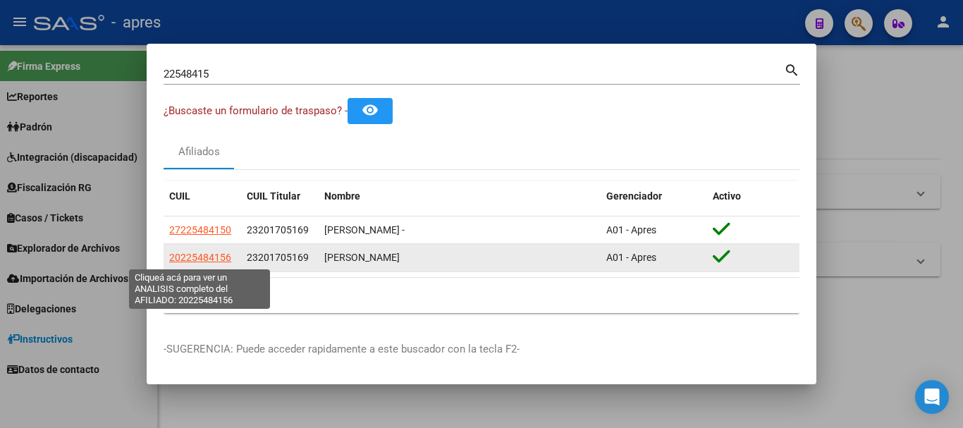
click at [208, 258] on span "20225484156" at bounding box center [200, 257] width 62 height 11
type textarea "20225484156"
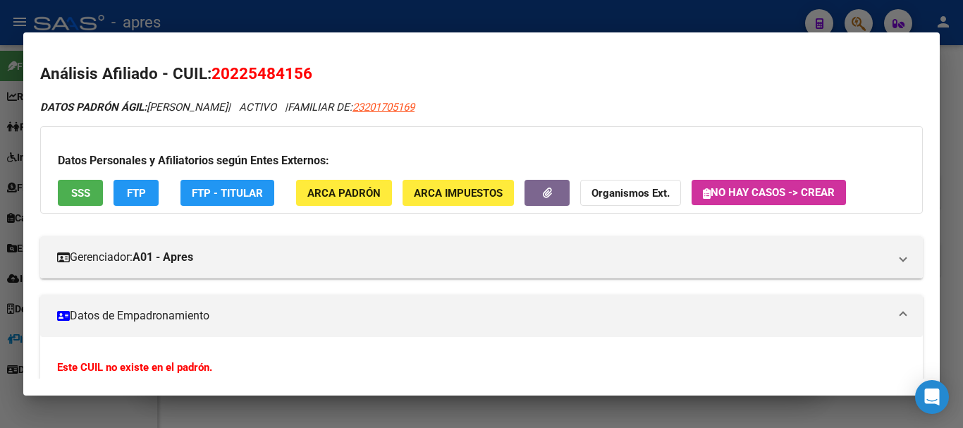
click at [88, 178] on div "Datos Personales y Afiliatorios según Entes Externos: SSS FTP FTP - Titular ARC…" at bounding box center [481, 169] width 882 height 87
click at [89, 188] on span "SSS" at bounding box center [80, 193] width 19 height 13
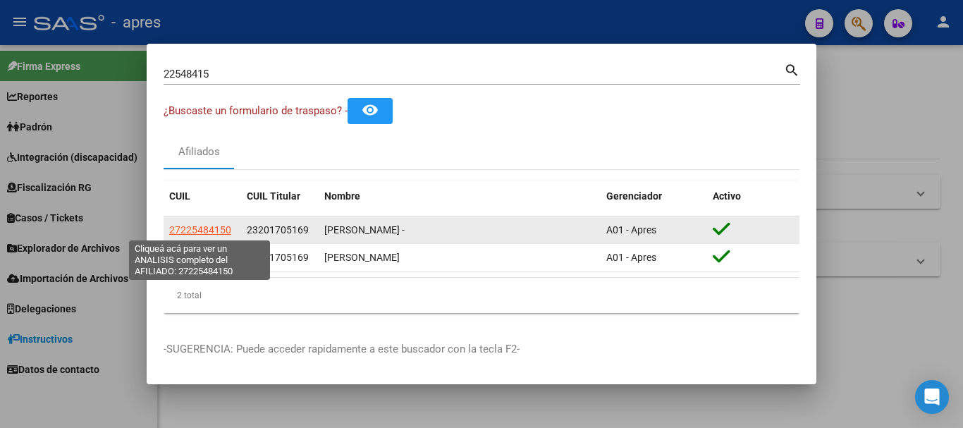
drag, startPoint x: 237, startPoint y: 229, endPoint x: 171, endPoint y: 228, distance: 66.3
click at [171, 228] on datatable-body-cell "27225484150" at bounding box center [203, 229] width 78 height 27
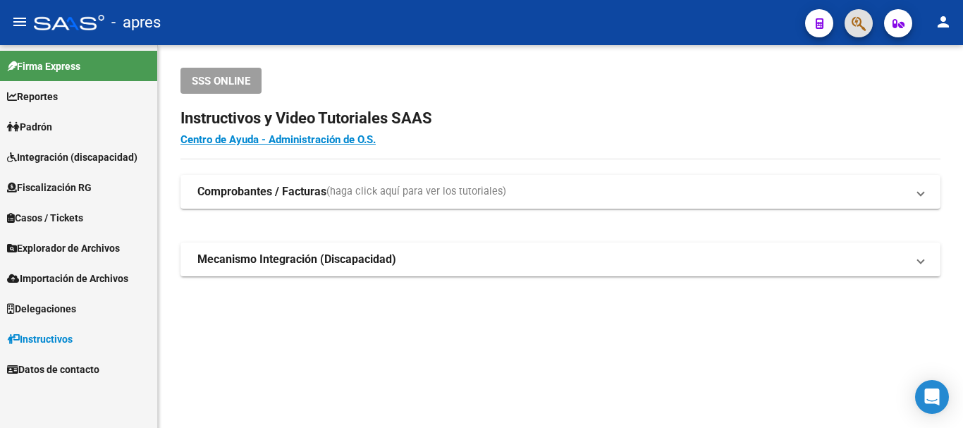
click at [874, 21] on mat-toolbar "menu - apres person" at bounding box center [481, 22] width 963 height 45
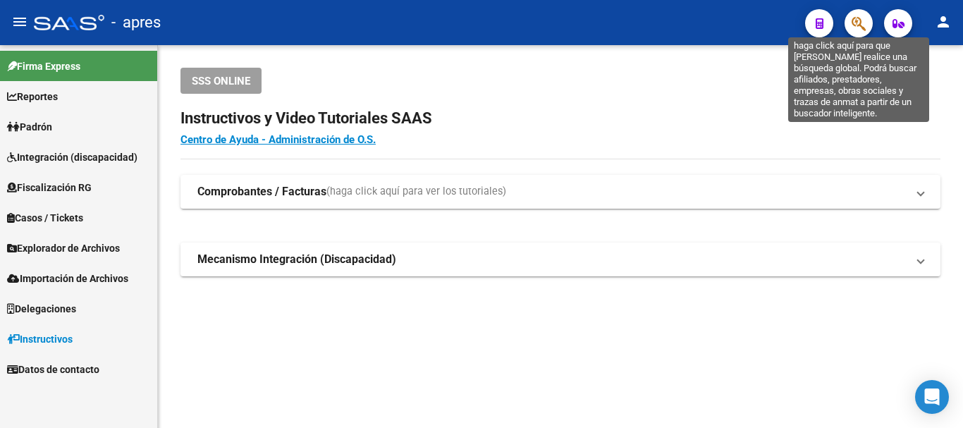
click at [861, 23] on icon "button" at bounding box center [858, 24] width 14 height 16
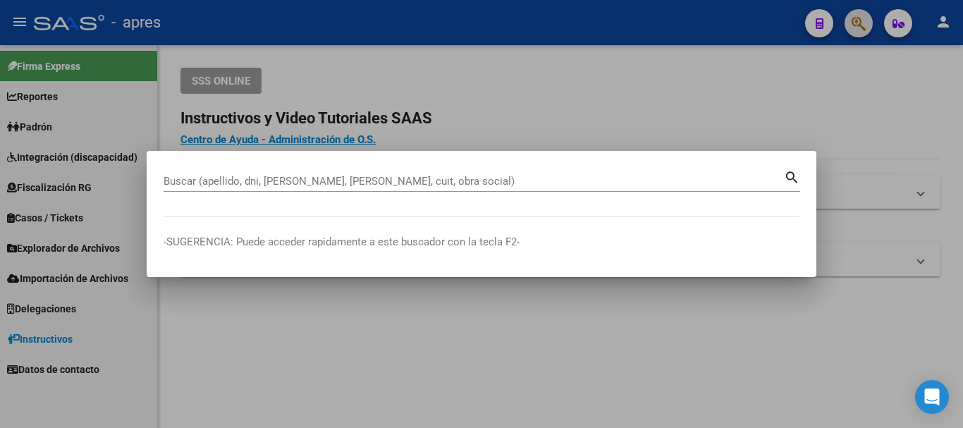
paste input "21990395"
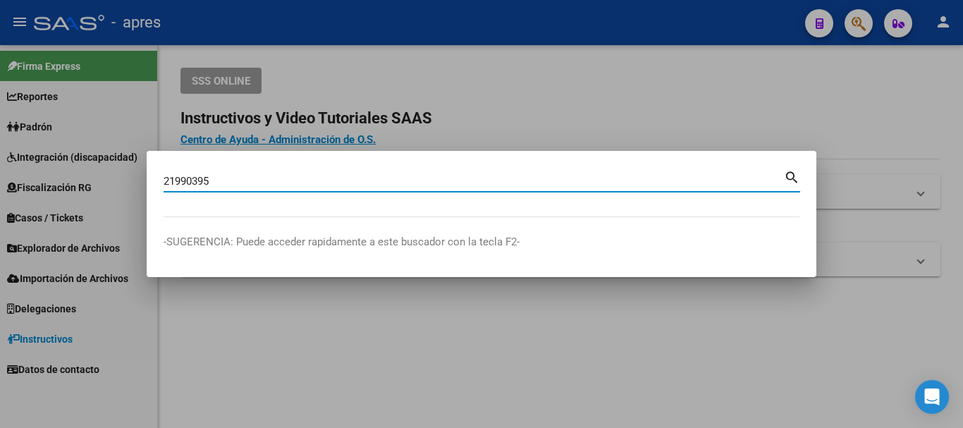
type input "21990395"
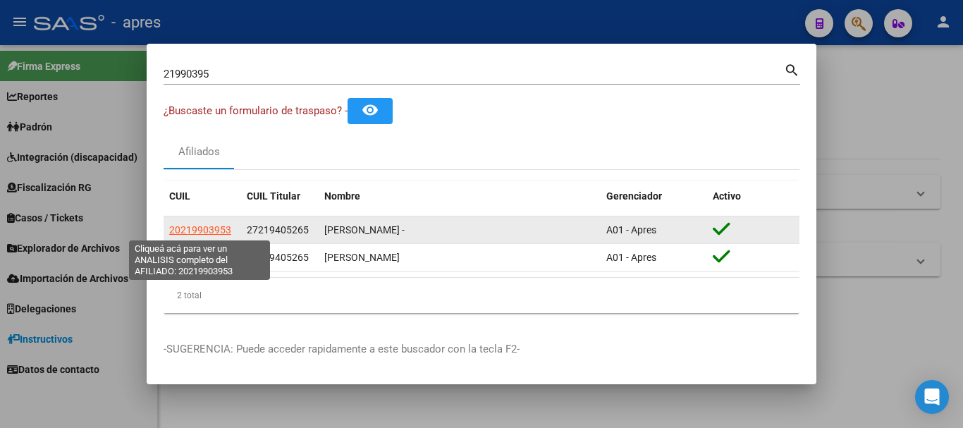
click at [216, 224] on span "20219903953" at bounding box center [200, 229] width 62 height 11
type textarea "20219903953"
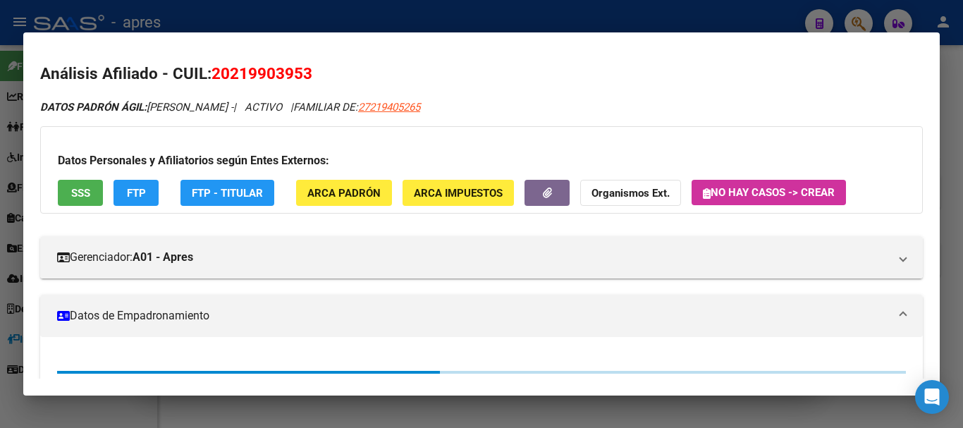
click at [73, 192] on span "SSS" at bounding box center [80, 193] width 19 height 13
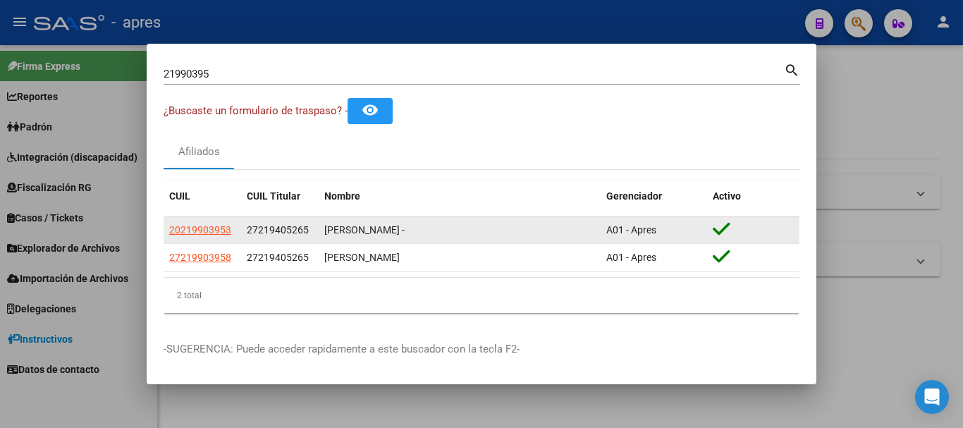
drag, startPoint x: 233, startPoint y: 226, endPoint x: 167, endPoint y: 230, distance: 66.4
click at [167, 230] on datatable-body-cell "20219903953" at bounding box center [203, 229] width 78 height 27
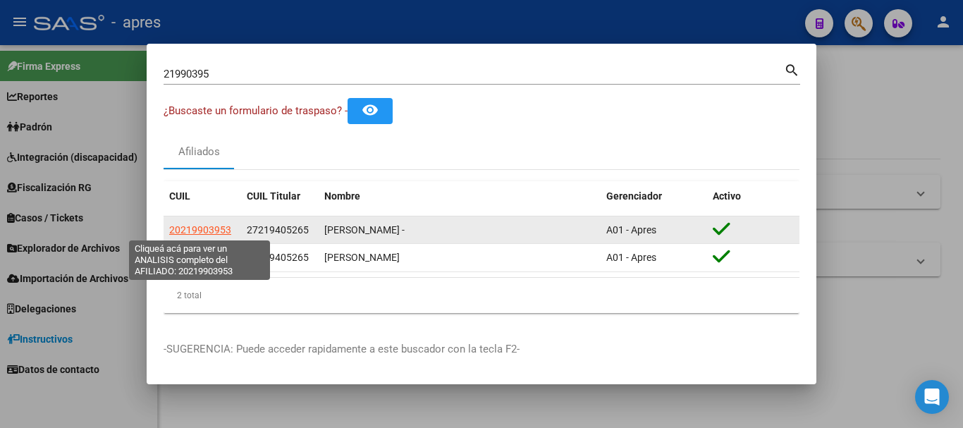
click at [218, 230] on span "20219903953" at bounding box center [200, 229] width 62 height 11
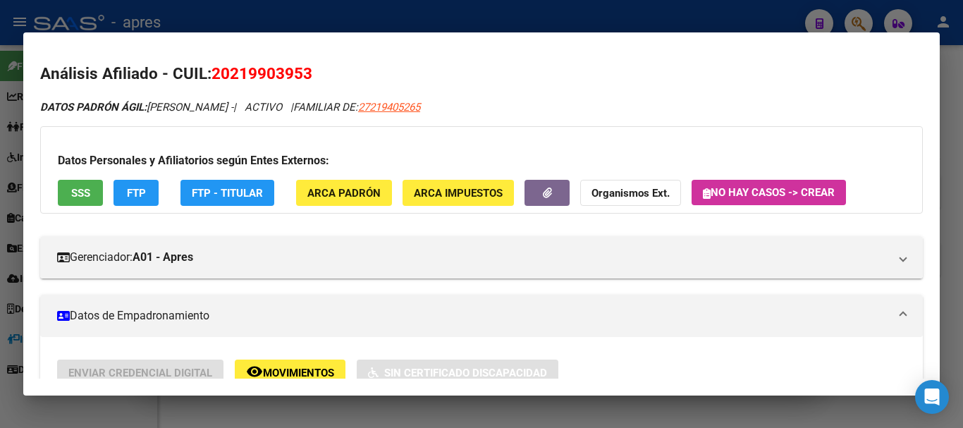
click at [72, 199] on span "SSS" at bounding box center [80, 193] width 19 height 13
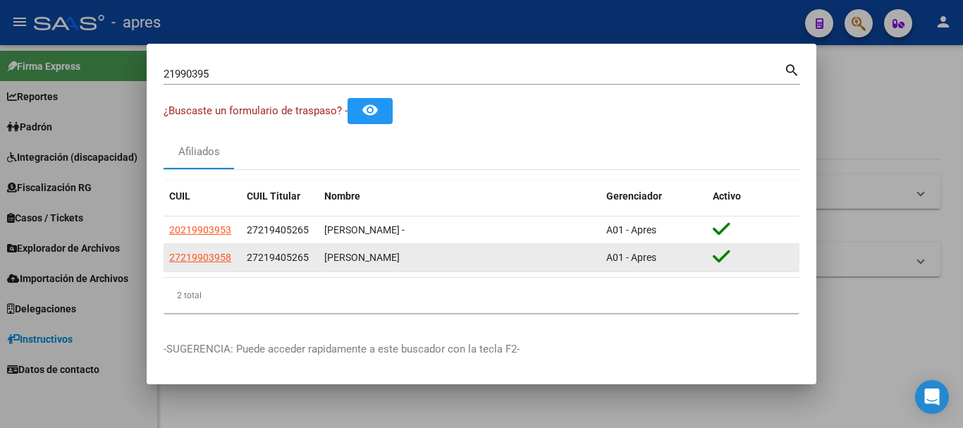
drag, startPoint x: 236, startPoint y: 254, endPoint x: 168, endPoint y: 262, distance: 68.8
click at [168, 262] on datatable-body-cell "27219903958" at bounding box center [203, 257] width 78 height 27
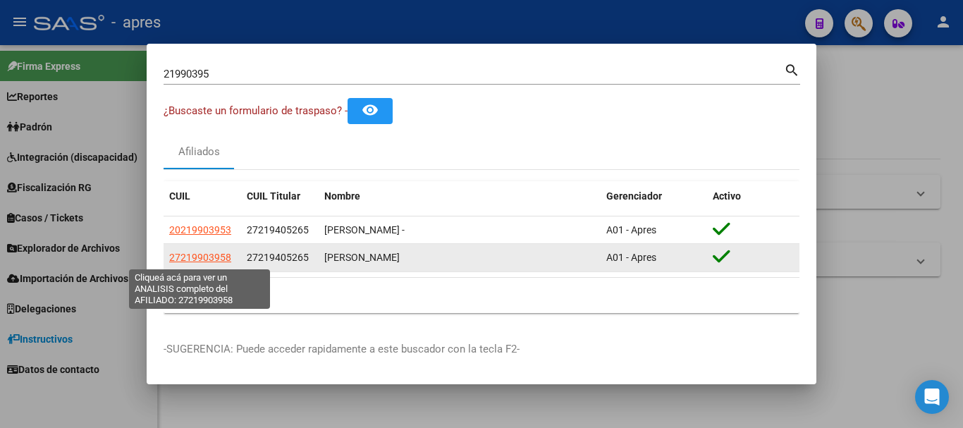
click at [218, 257] on span "27219903958" at bounding box center [200, 257] width 62 height 11
type textarea "27219903958"
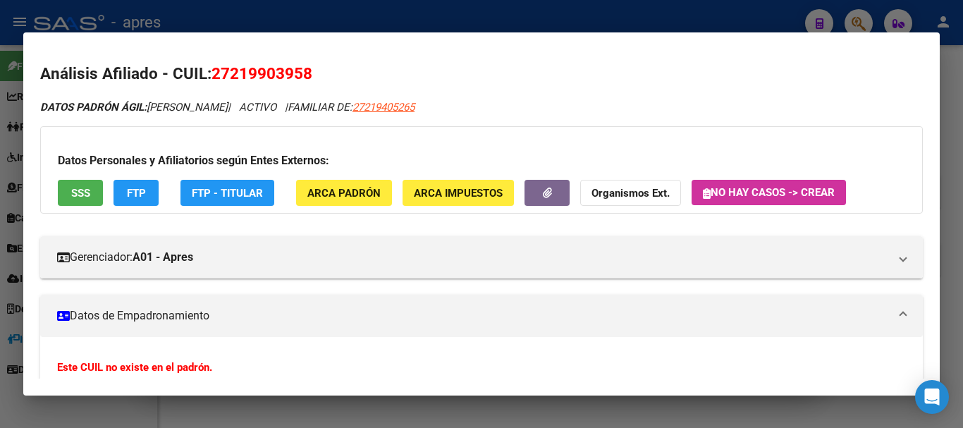
click at [72, 189] on span "SSS" at bounding box center [80, 193] width 19 height 13
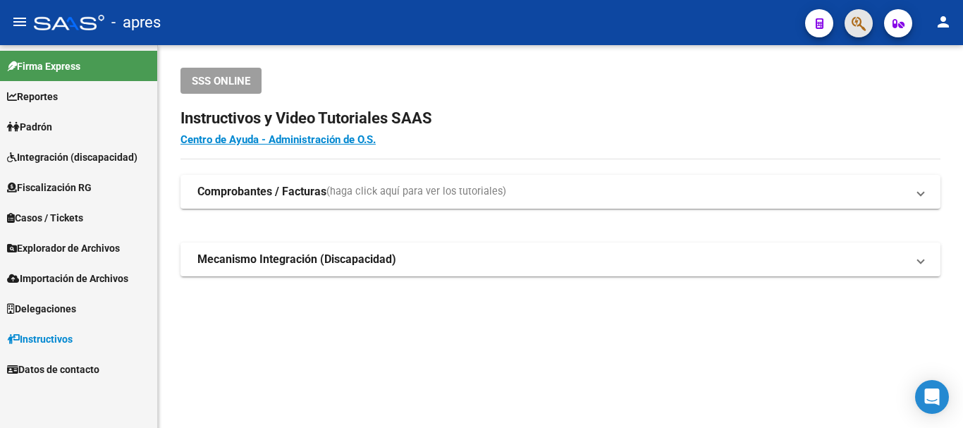
click at [868, 19] on button "button" at bounding box center [858, 23] width 28 height 28
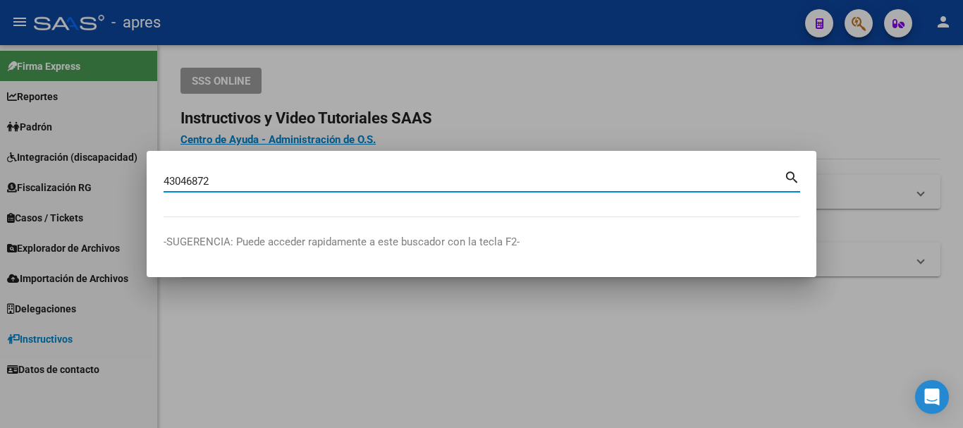
type input "43046872"
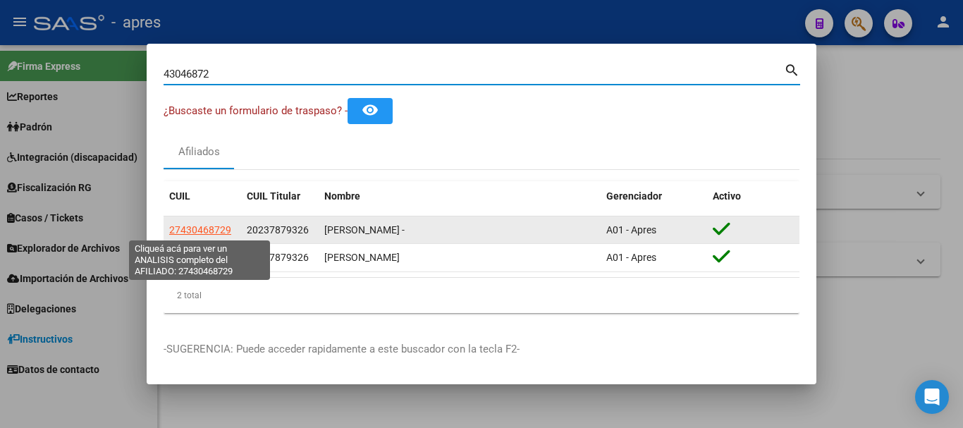
click at [197, 229] on span "27430468729" at bounding box center [200, 229] width 62 height 11
type textarea "27430468729"
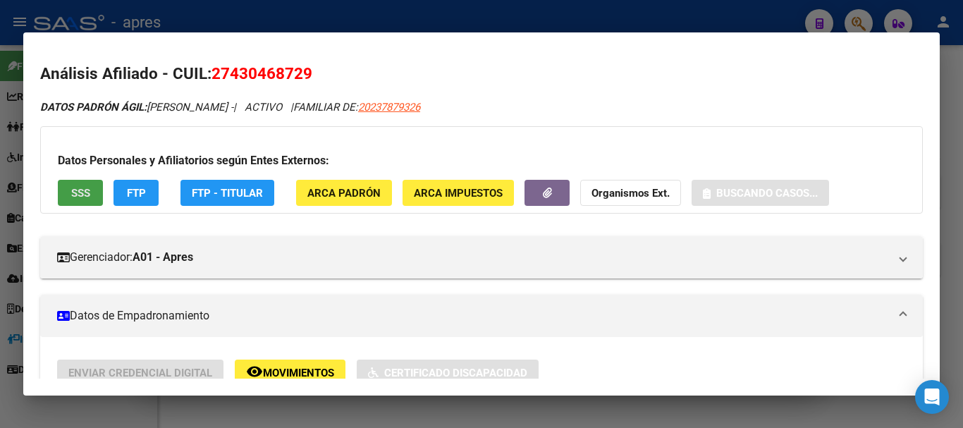
click at [63, 198] on button "SSS" at bounding box center [80, 193] width 45 height 26
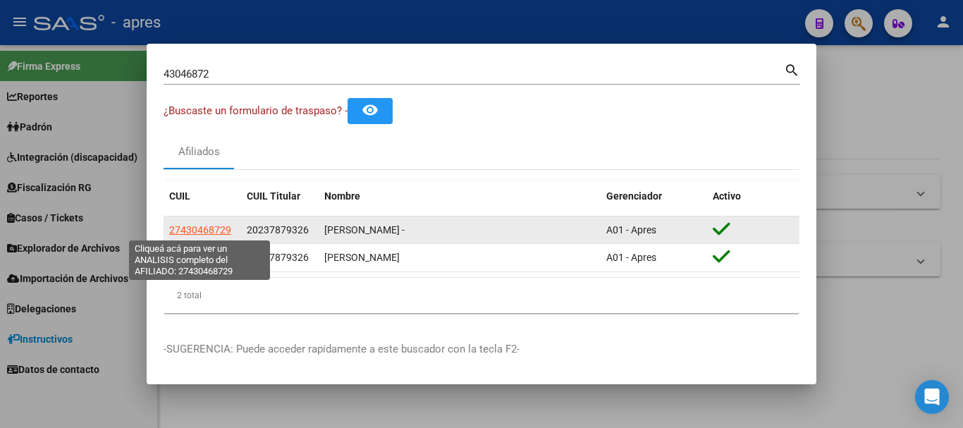
drag, startPoint x: 224, startPoint y: 228, endPoint x: 169, endPoint y: 230, distance: 55.0
click at [169, 230] on div "27430468729" at bounding box center [202, 230] width 66 height 16
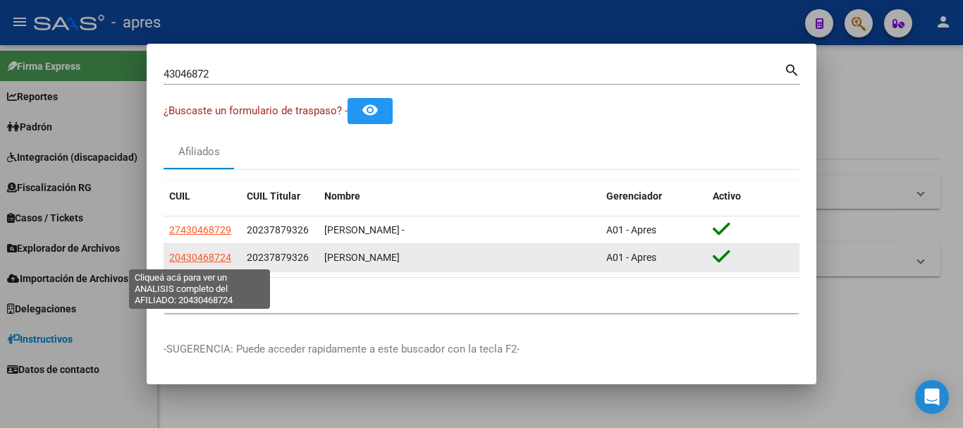
drag, startPoint x: 235, startPoint y: 259, endPoint x: 171, endPoint y: 261, distance: 64.2
click at [171, 261] on div "20430468724" at bounding box center [202, 257] width 66 height 16
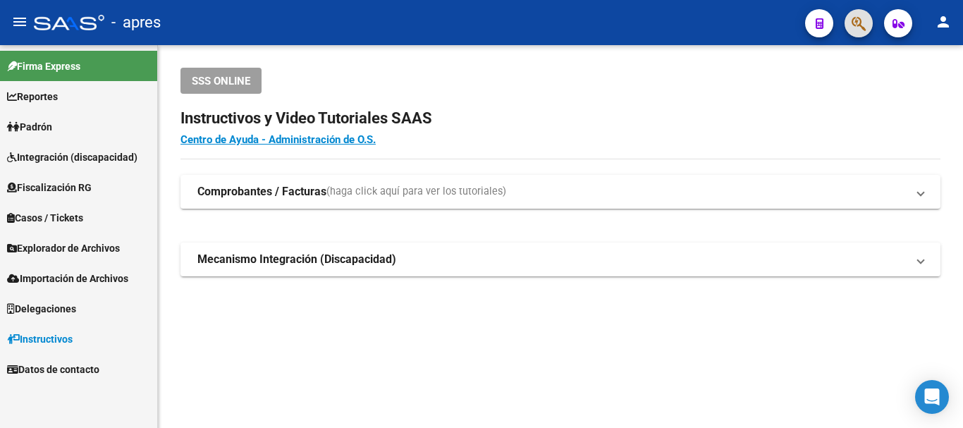
click at [853, 23] on icon "button" at bounding box center [858, 24] width 14 height 16
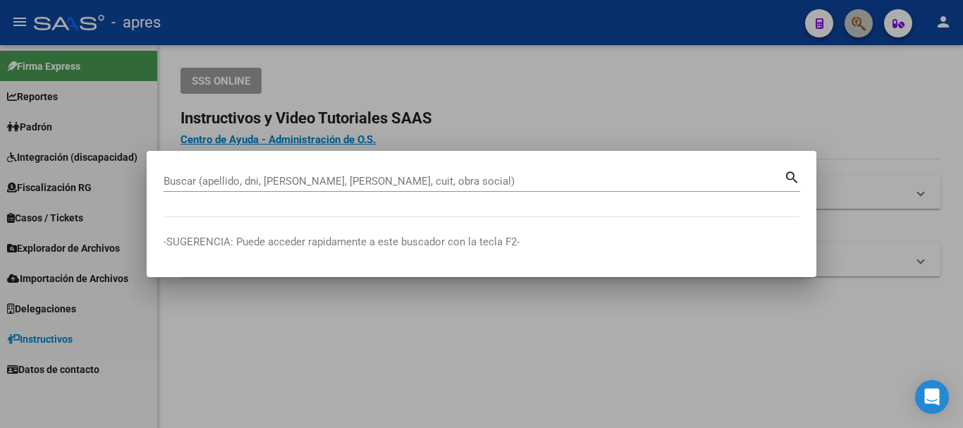
paste input "42680393"
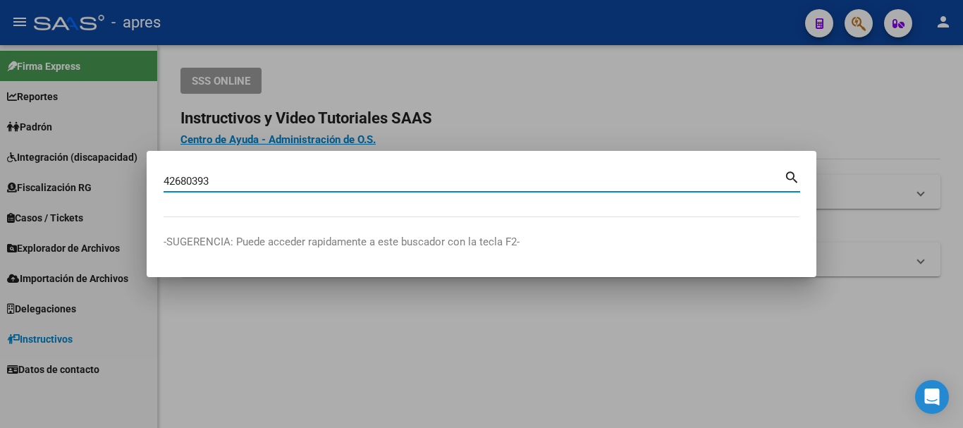
type input "42680393"
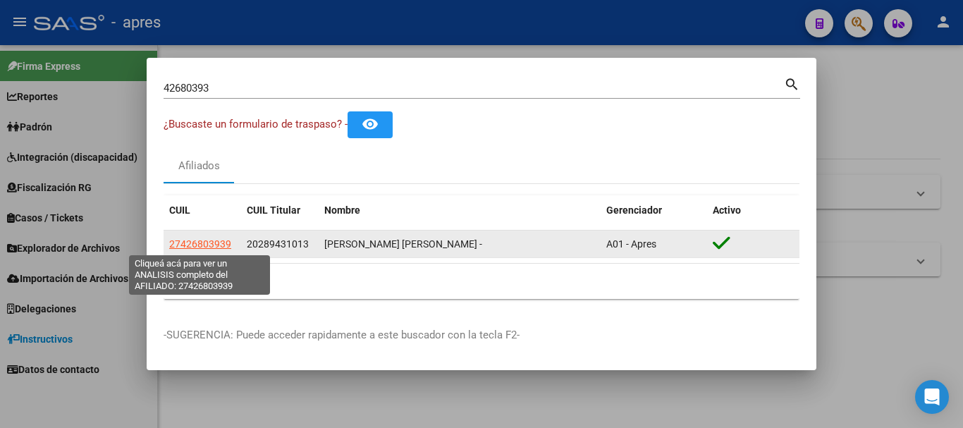
click at [222, 240] on span "27426803939" at bounding box center [200, 243] width 62 height 11
type textarea "27426803939"
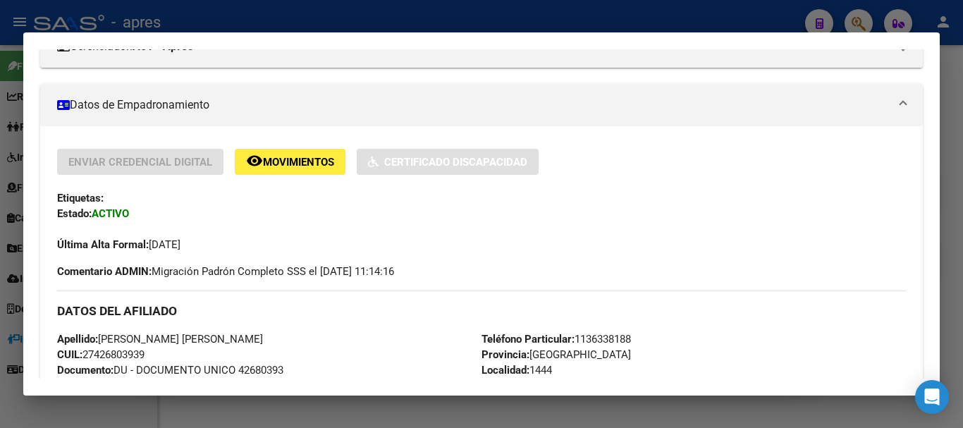
scroll to position [211, 0]
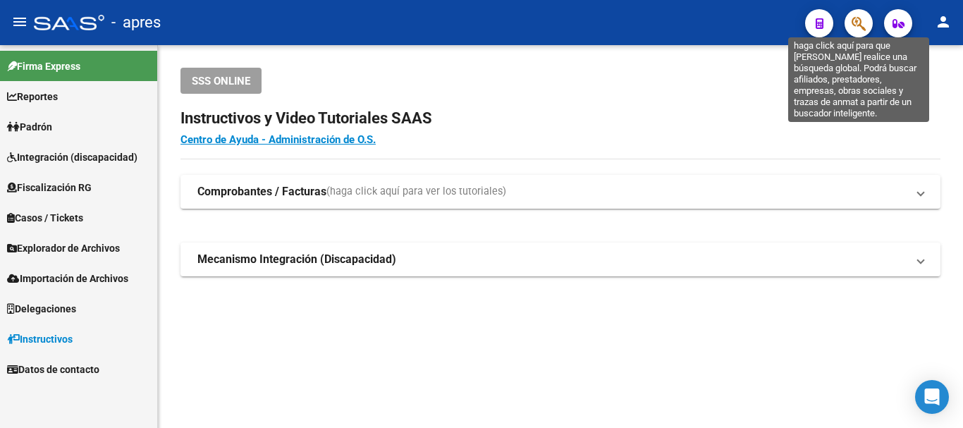
click at [861, 20] on icon "button" at bounding box center [858, 24] width 14 height 16
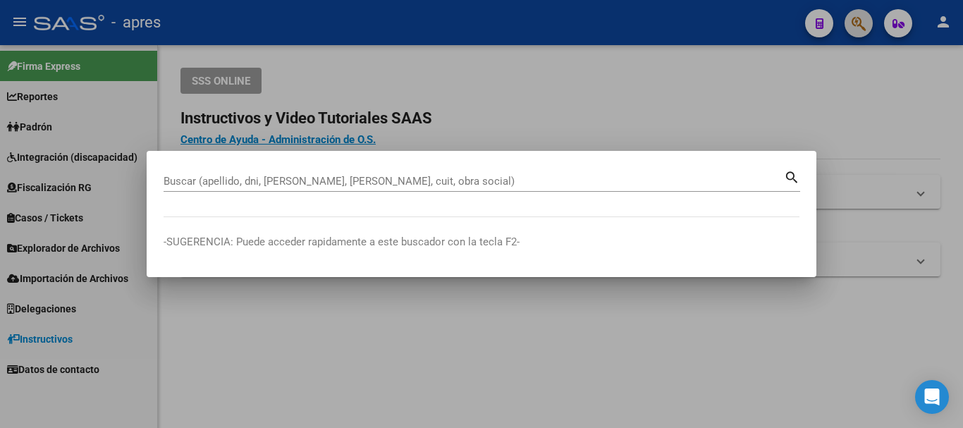
paste input "30957841"
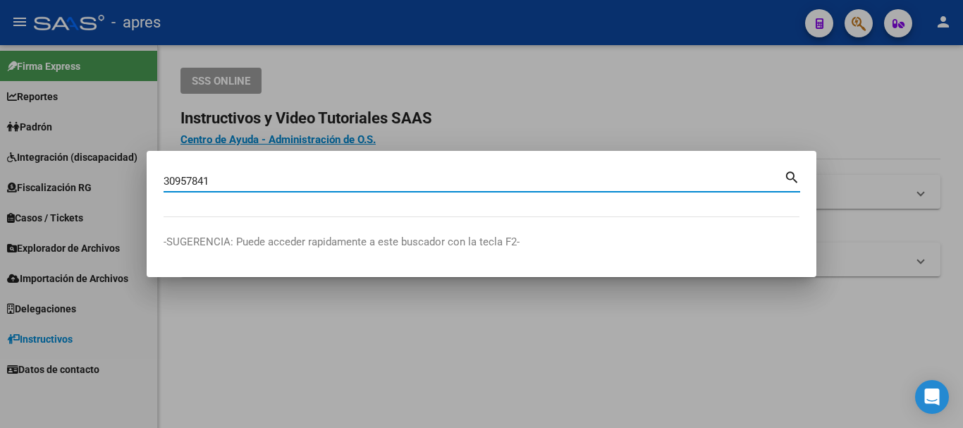
type input "30957841"
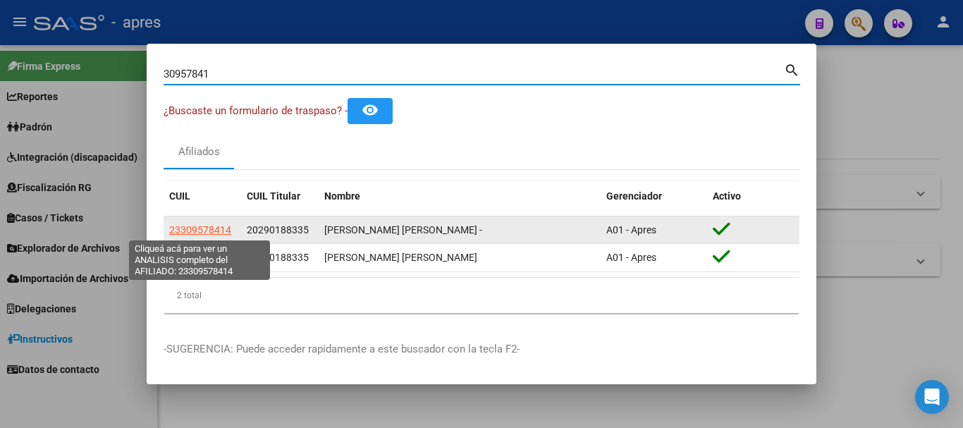
click at [204, 224] on span "23309578414" at bounding box center [200, 229] width 62 height 11
type textarea "23309578414"
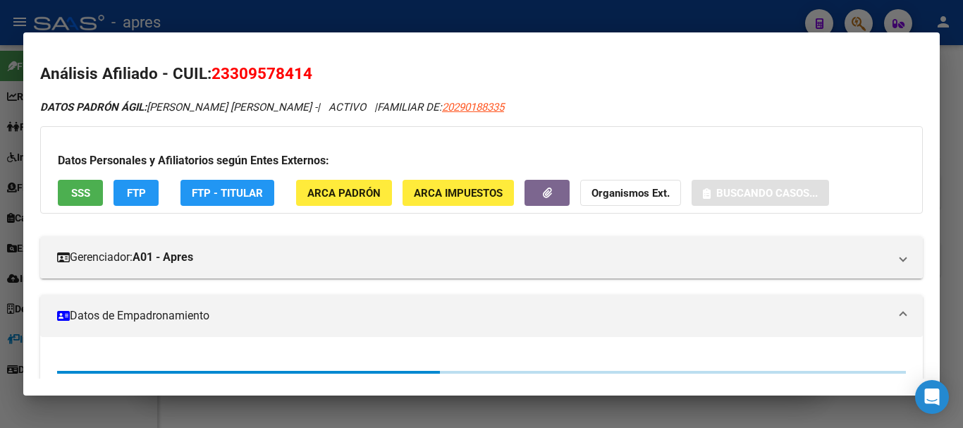
click at [77, 202] on button "SSS" at bounding box center [80, 193] width 45 height 26
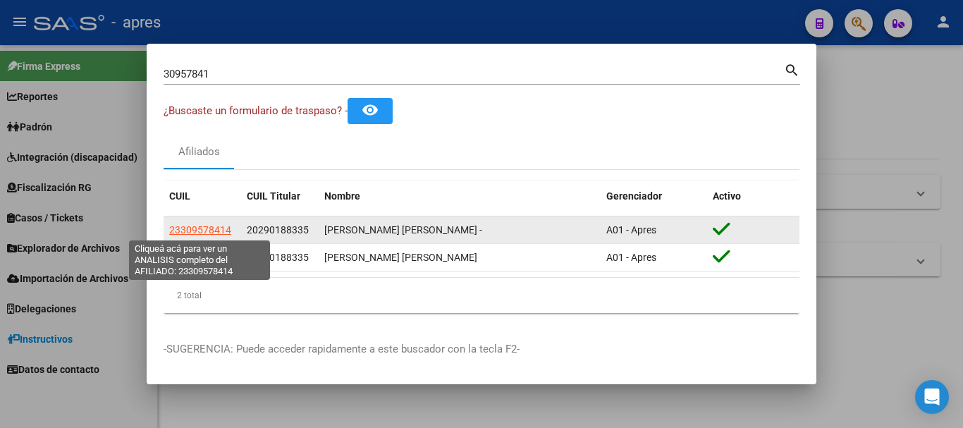
drag, startPoint x: 232, startPoint y: 227, endPoint x: 171, endPoint y: 229, distance: 60.6
click at [171, 229] on div "23309578414" at bounding box center [202, 230] width 66 height 16
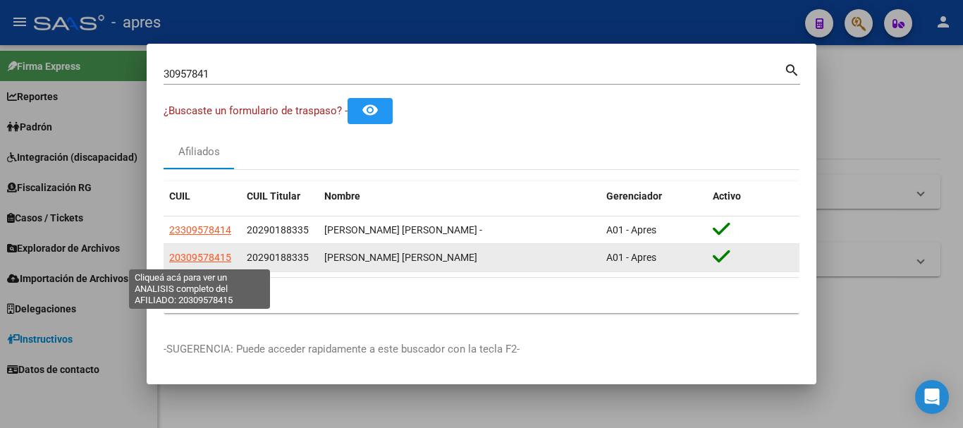
drag, startPoint x: 230, startPoint y: 258, endPoint x: 170, endPoint y: 259, distance: 59.9
click at [170, 259] on span "20309578415" at bounding box center [200, 257] width 62 height 11
type textarea "20309578415"
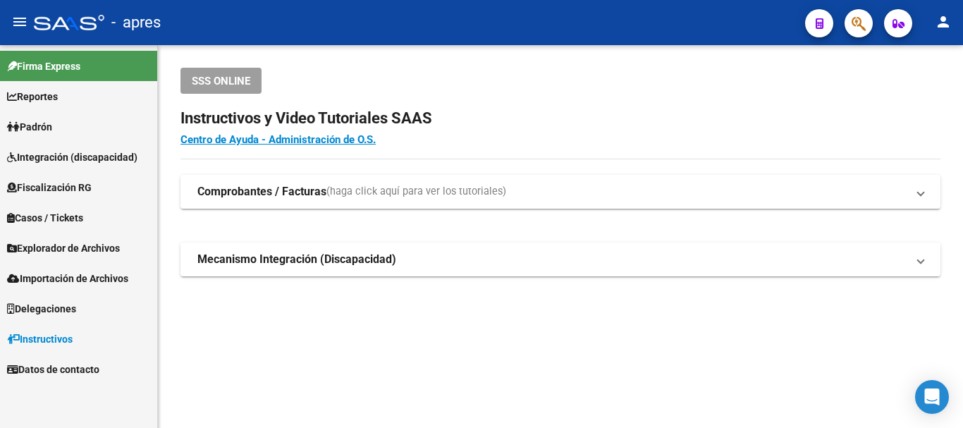
click at [868, 13] on button "button" at bounding box center [858, 23] width 28 height 28
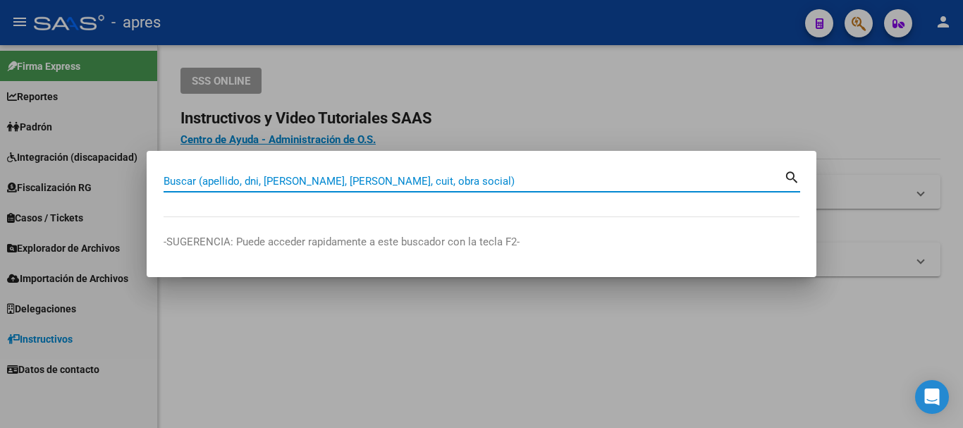
paste input "44395509"
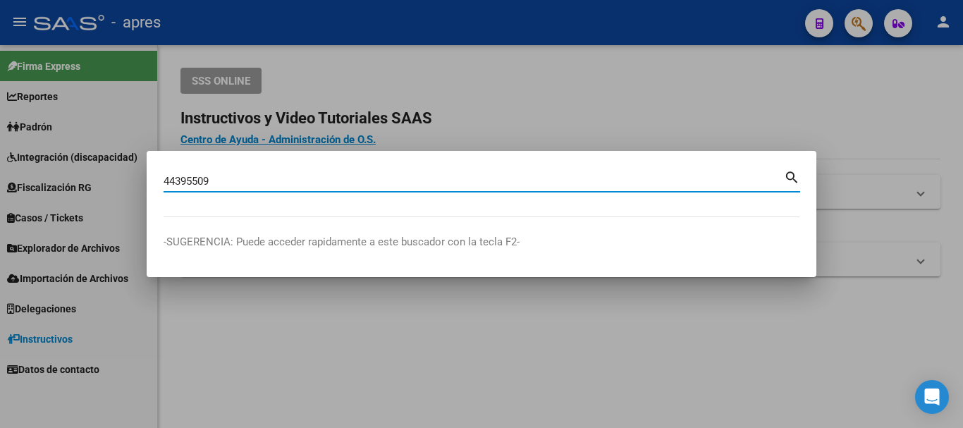
type input "44395509"
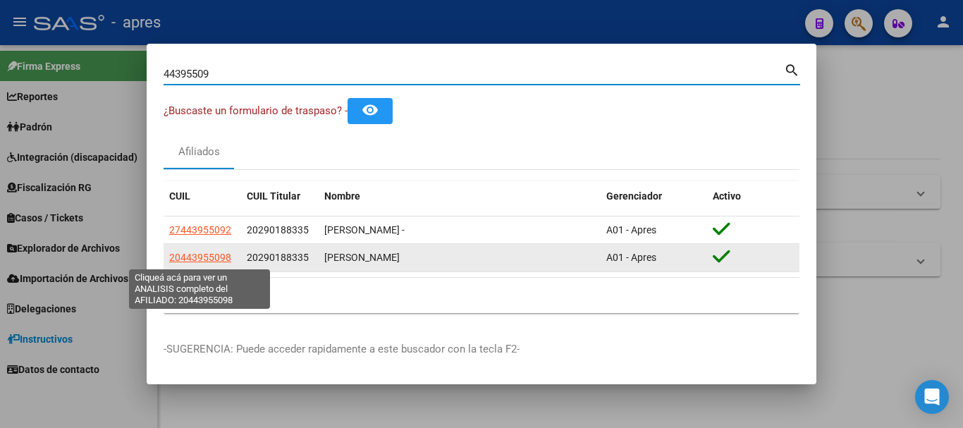
click at [213, 254] on span "20443955098" at bounding box center [200, 257] width 62 height 11
type textarea "20443955098"
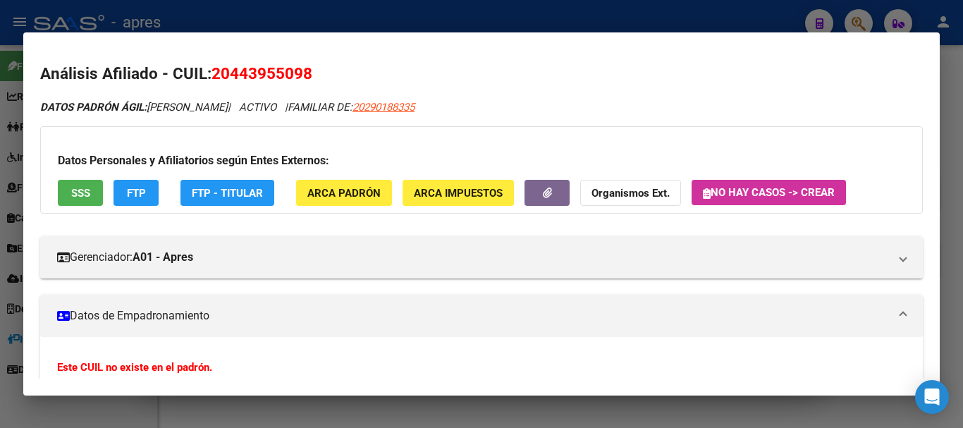
click at [84, 191] on span "SSS" at bounding box center [80, 193] width 19 height 13
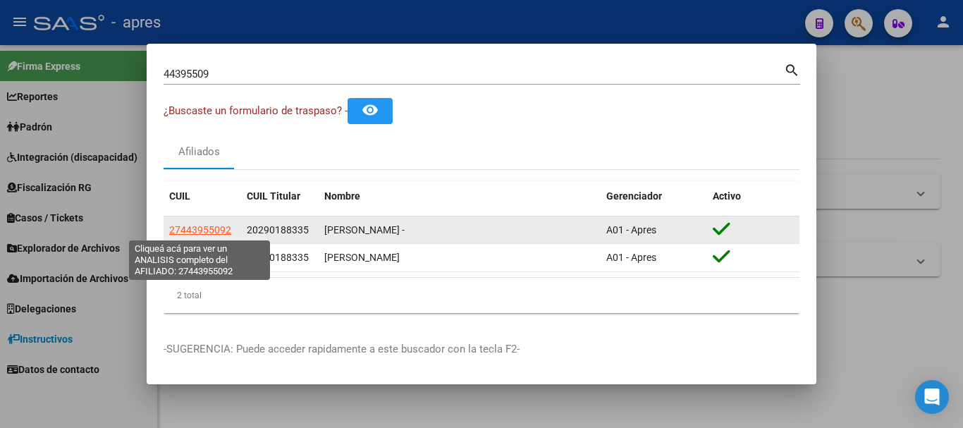
drag, startPoint x: 233, startPoint y: 224, endPoint x: 169, endPoint y: 228, distance: 63.6
click at [169, 228] on div "27443955092" at bounding box center [202, 230] width 66 height 16
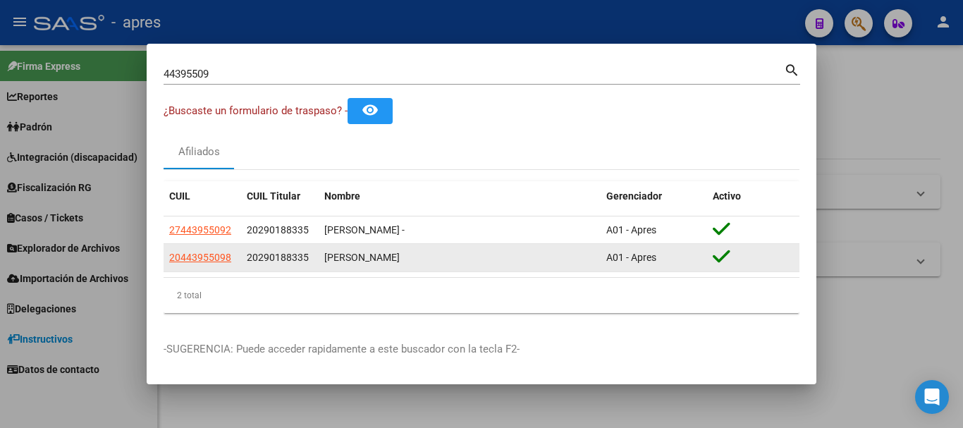
drag, startPoint x: 230, startPoint y: 252, endPoint x: 167, endPoint y: 257, distance: 62.9
click at [167, 257] on datatable-body-cell "20443955098" at bounding box center [203, 257] width 78 height 27
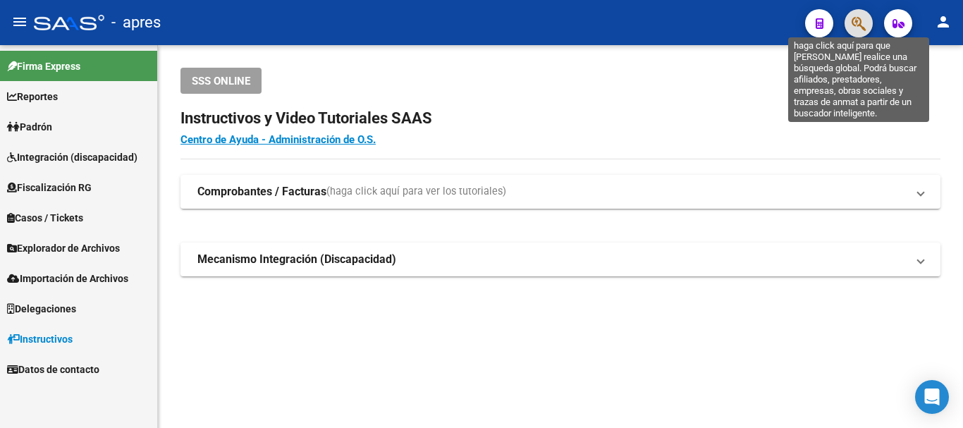
click at [858, 18] on icon "button" at bounding box center [858, 24] width 14 height 16
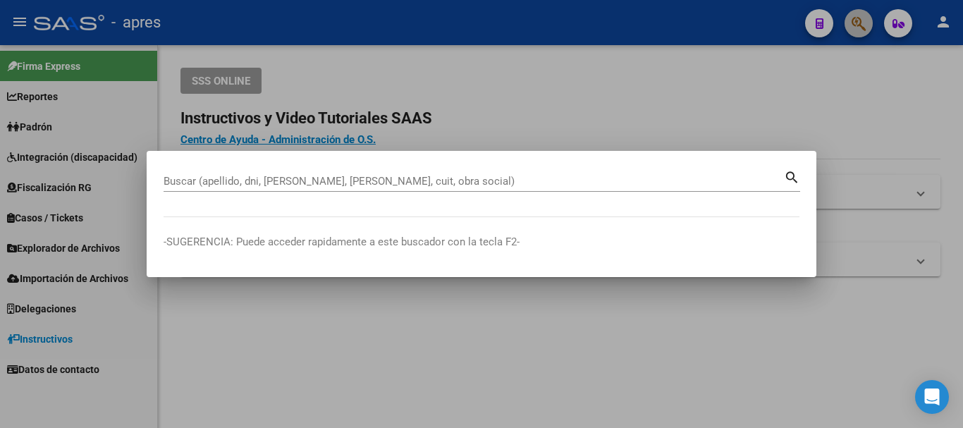
paste input "52839906"
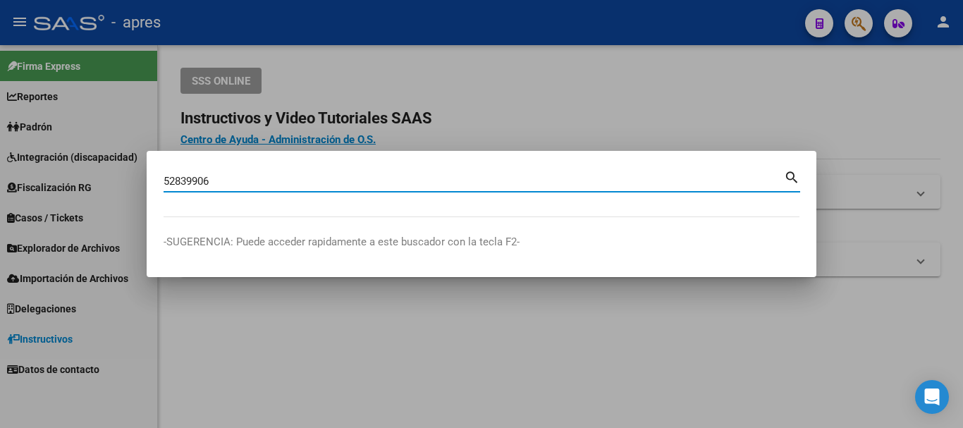
type input "52839906"
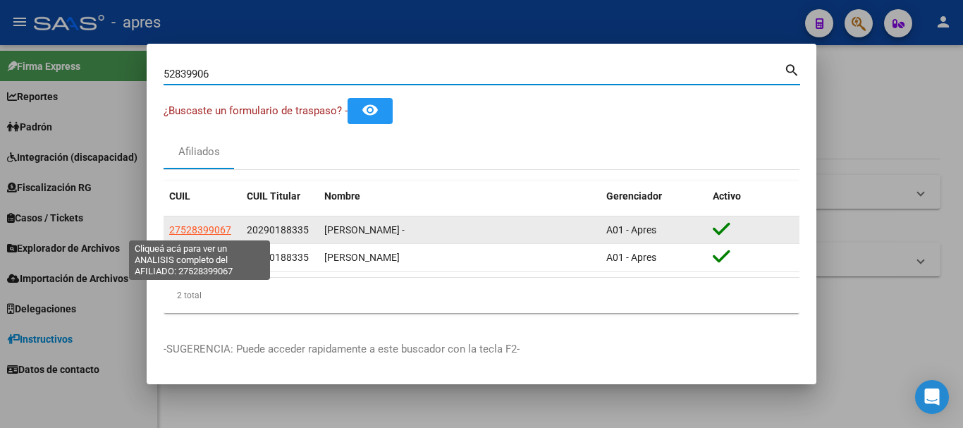
click at [214, 231] on span "27528399067" at bounding box center [200, 229] width 62 height 11
type textarea "27528399067"
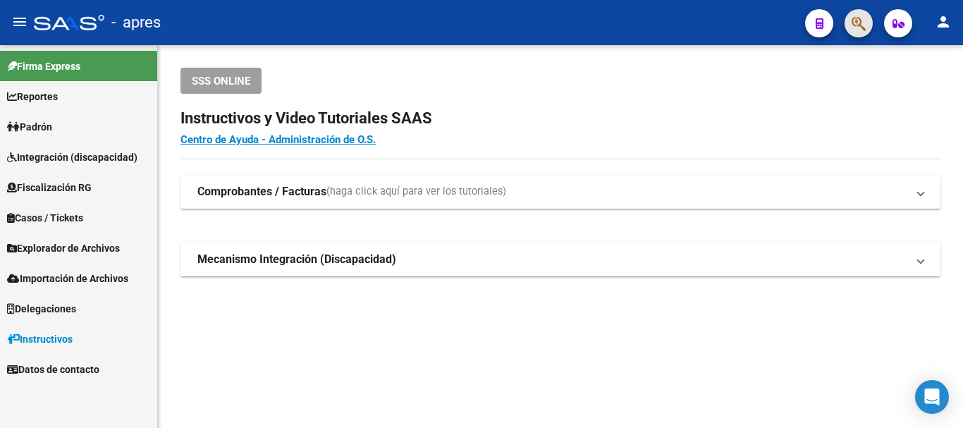
click at [860, 15] on span "button" at bounding box center [858, 23] width 14 height 29
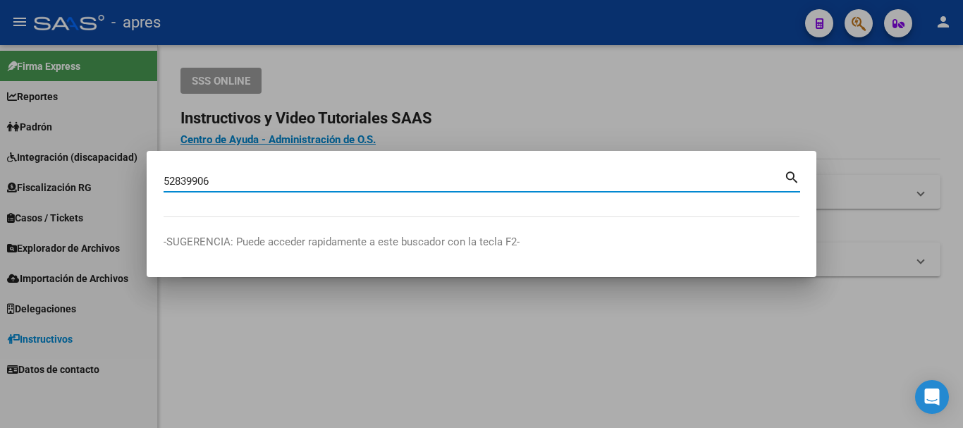
type input "52839906"
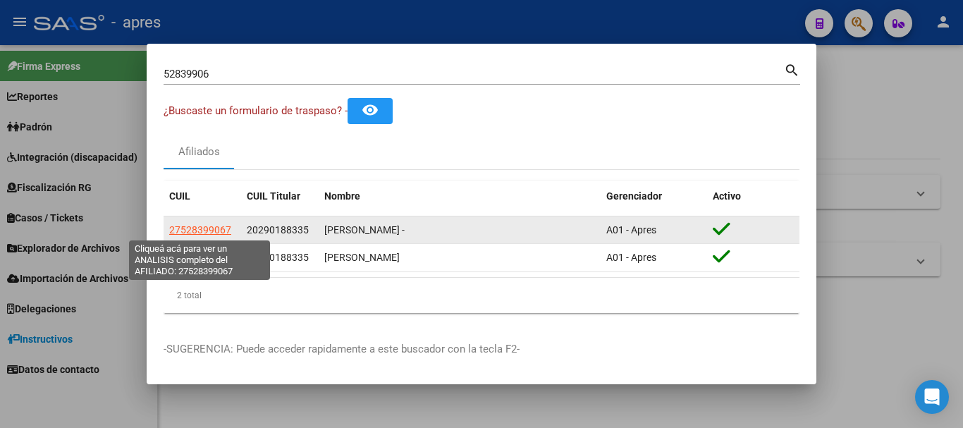
click at [219, 233] on span "27528399067" at bounding box center [200, 229] width 62 height 11
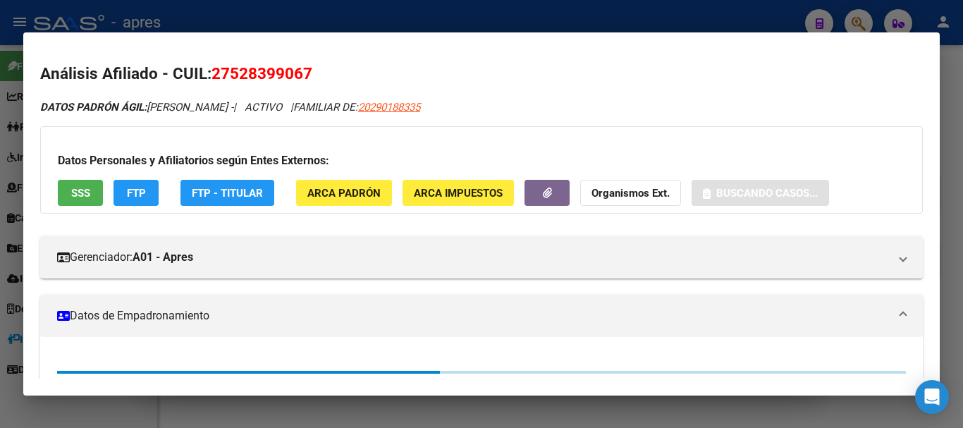
click at [94, 199] on button "SSS" at bounding box center [80, 193] width 45 height 26
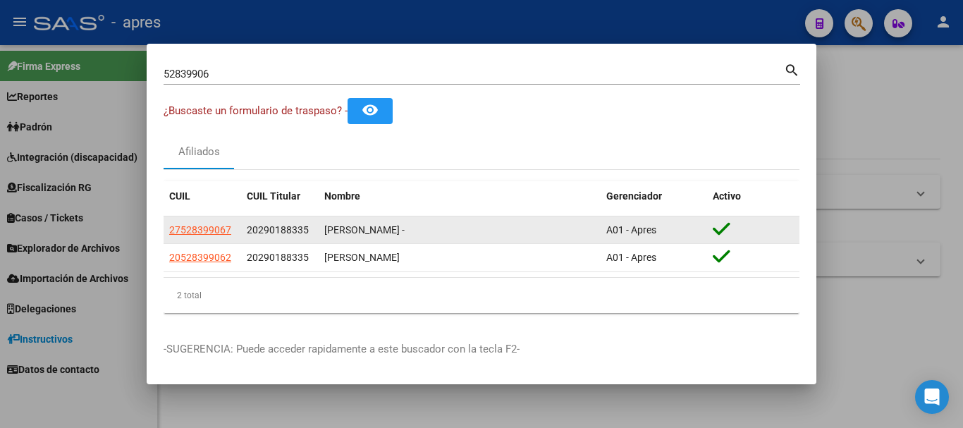
drag, startPoint x: 224, startPoint y: 233, endPoint x: 167, endPoint y: 238, distance: 57.2
click at [167, 238] on datatable-body-cell "27528399067" at bounding box center [203, 229] width 78 height 27
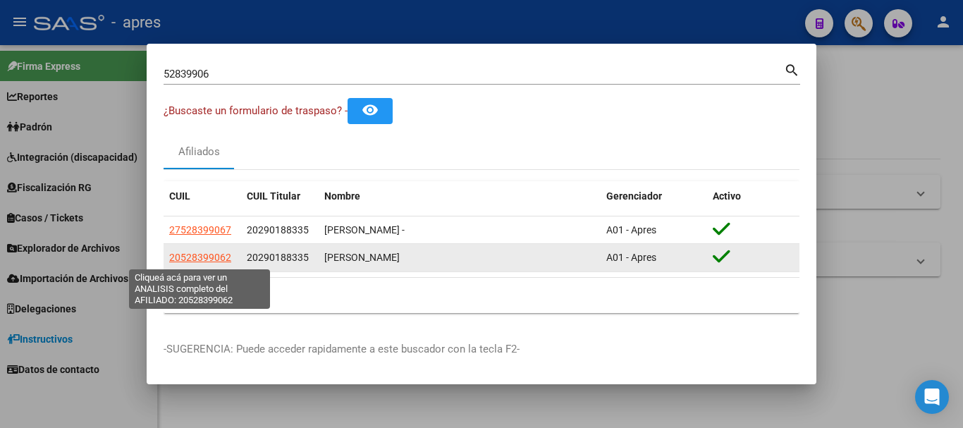
drag, startPoint x: 235, startPoint y: 259, endPoint x: 169, endPoint y: 259, distance: 65.5
click at [169, 259] on div "20528399062" at bounding box center [202, 257] width 66 height 16
